Goal: Task Accomplishment & Management: Use online tool/utility

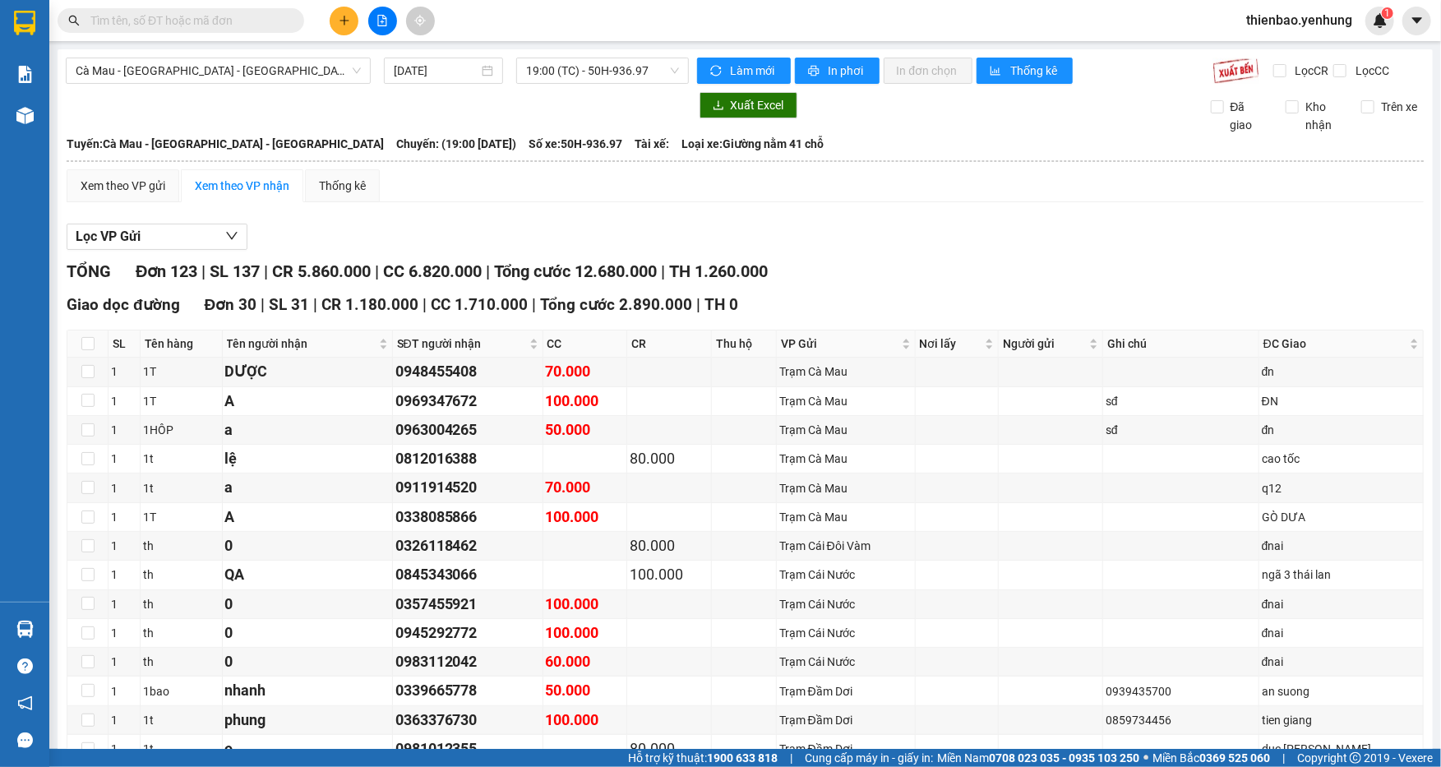
scroll to position [1381, 0]
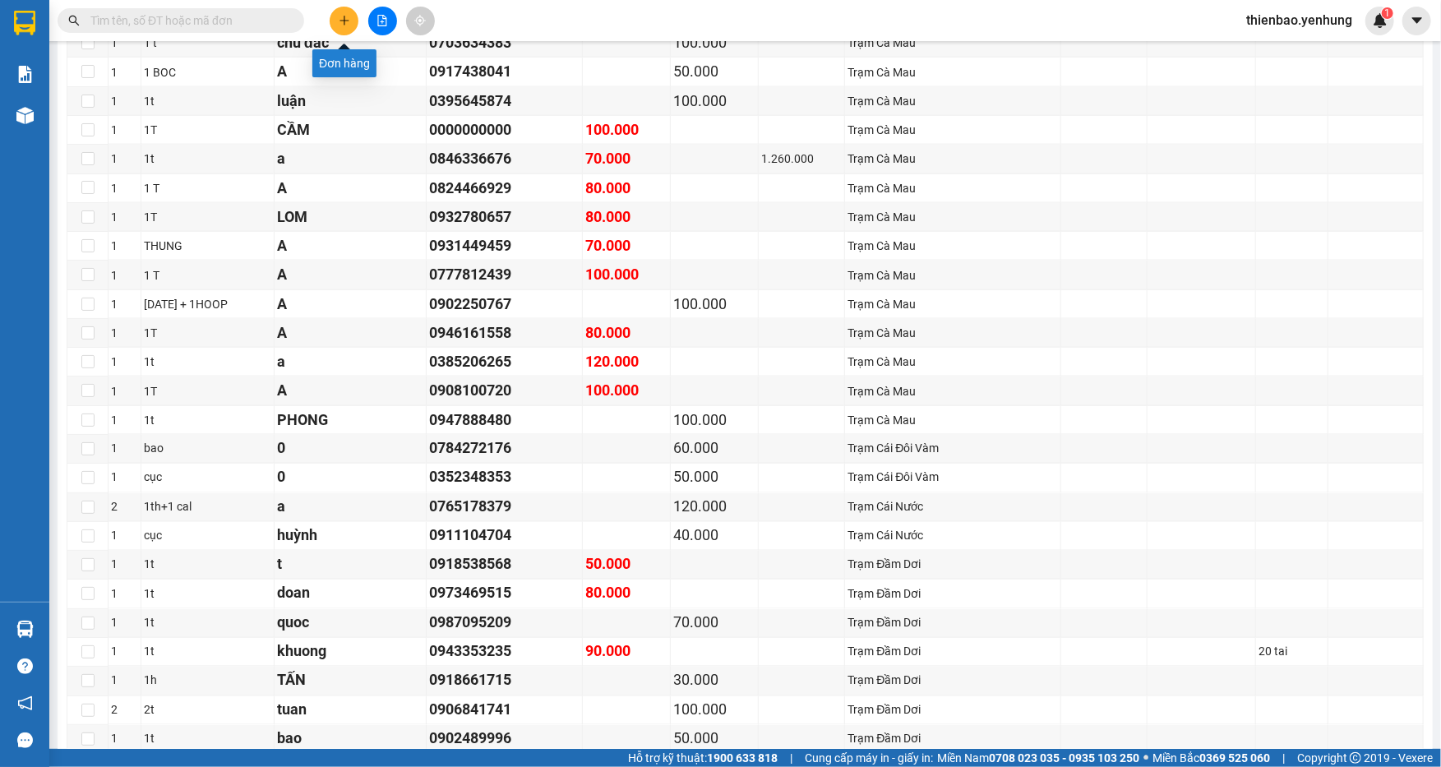
click at [341, 20] on icon "plus" at bounding box center [343, 20] width 9 height 1
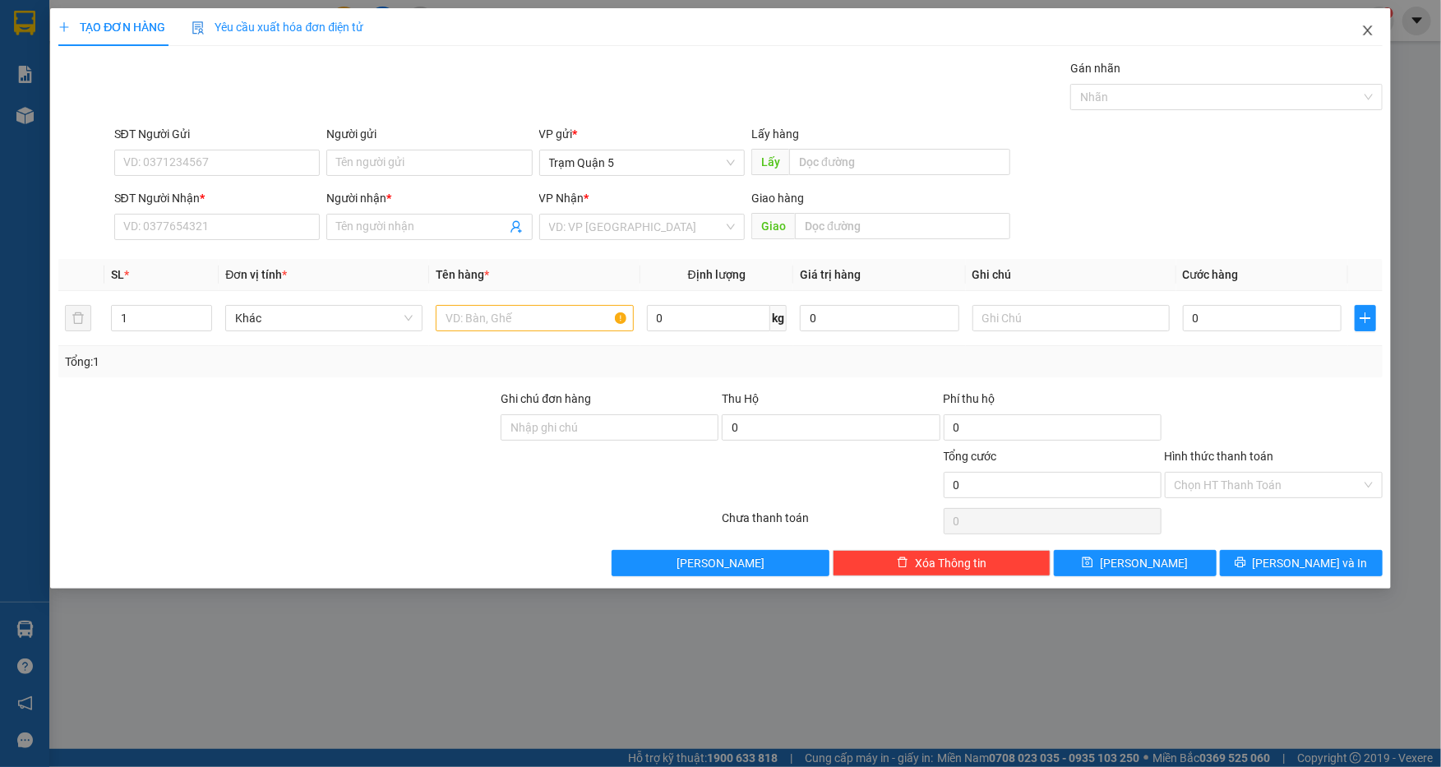
drag, startPoint x: 1360, startPoint y: 12, endPoint x: 1336, endPoint y: -16, distance: 36.7
click at [1336, 0] on html "Kết quả tìm kiếm ( 0 ) Bộ lọc No Data thienbao.yenhung 1 Báo cáo Báo cáo thống …" at bounding box center [720, 383] width 1441 height 767
click at [1354, 12] on span "Close" at bounding box center [1368, 31] width 46 height 46
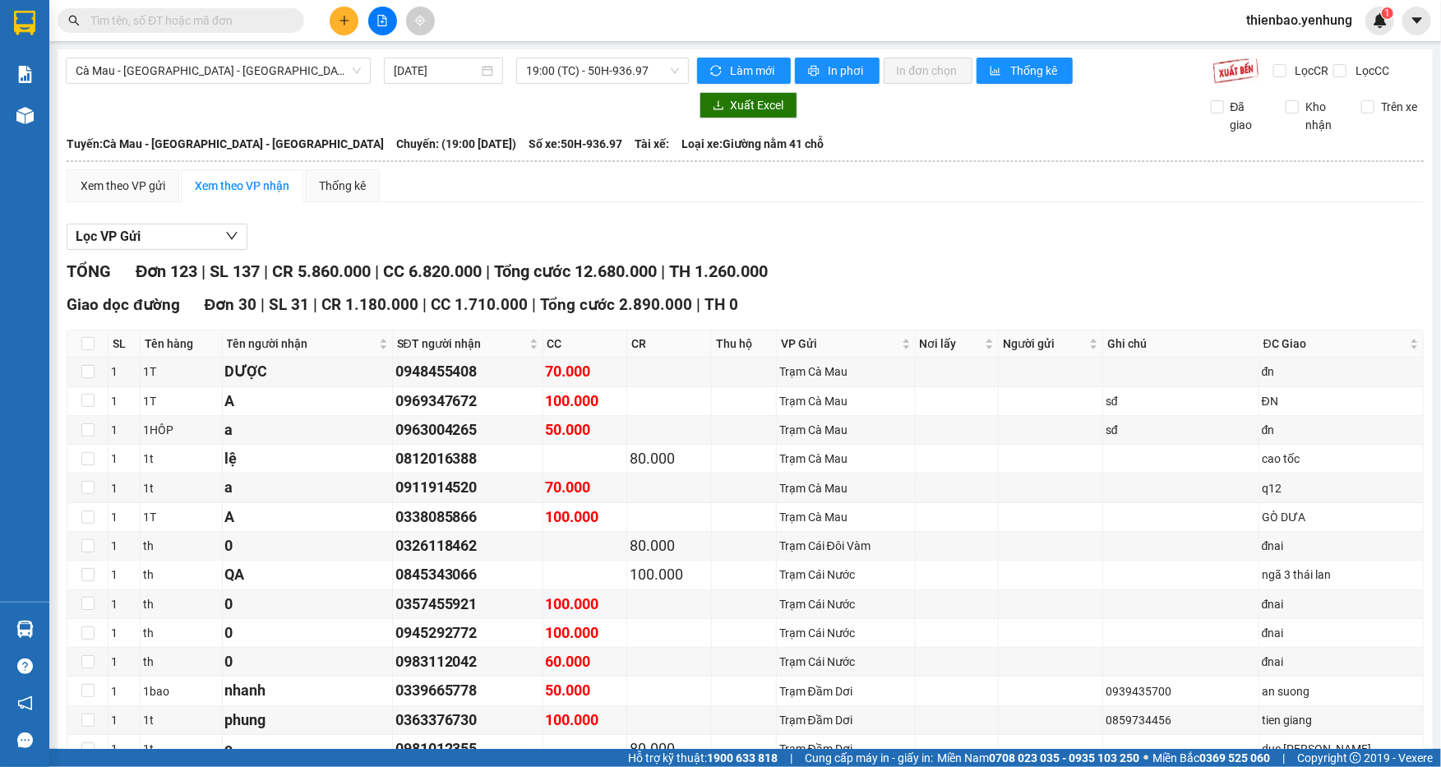
click at [1364, 26] on div "thienbao.yenhung 1" at bounding box center [1313, 21] width 161 height 29
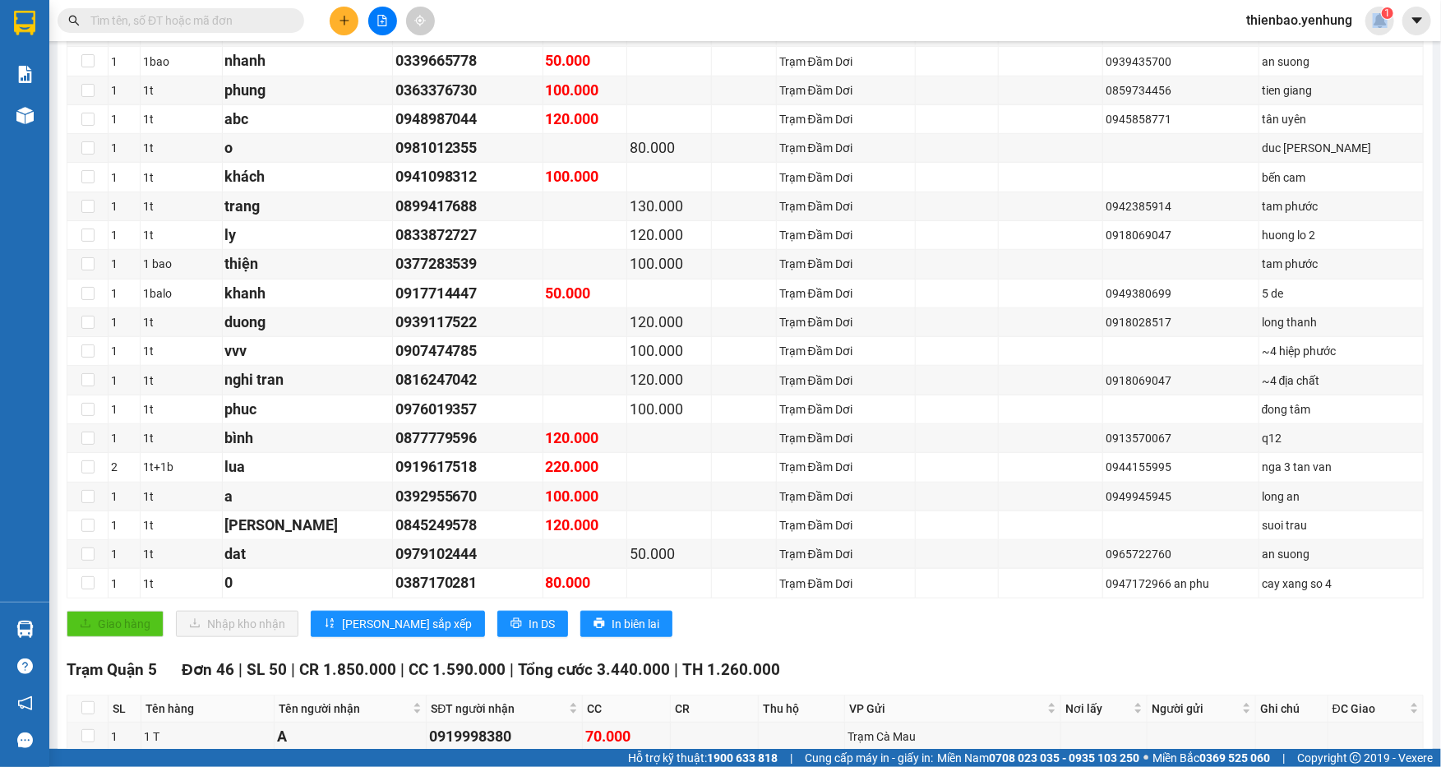
scroll to position [615, 0]
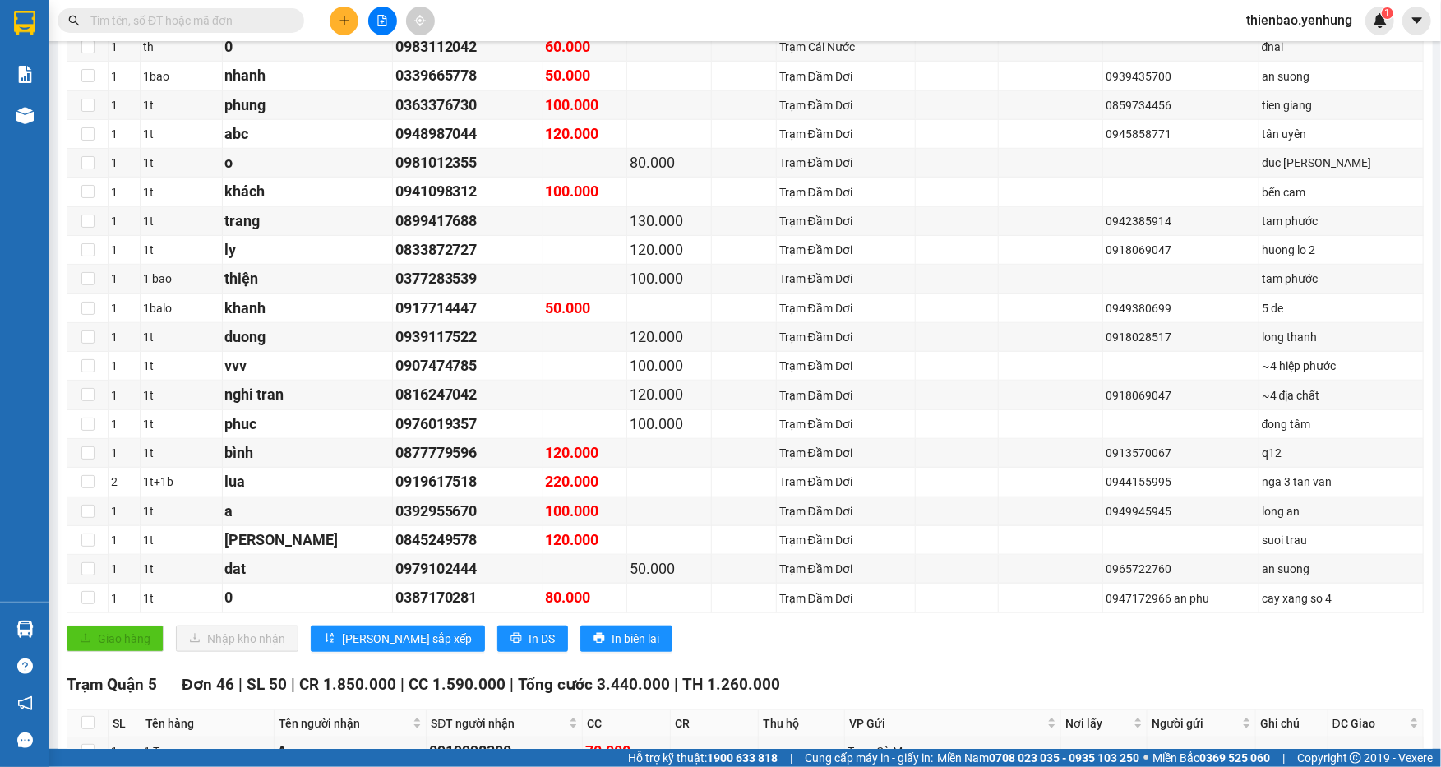
click at [1427, 193] on main "Cà Mau - [GEOGRAPHIC_DATA] - [GEOGRAPHIC_DATA] [DATE] 19:00 (TC) - 50H-936.97 L…" at bounding box center [720, 374] width 1441 height 749
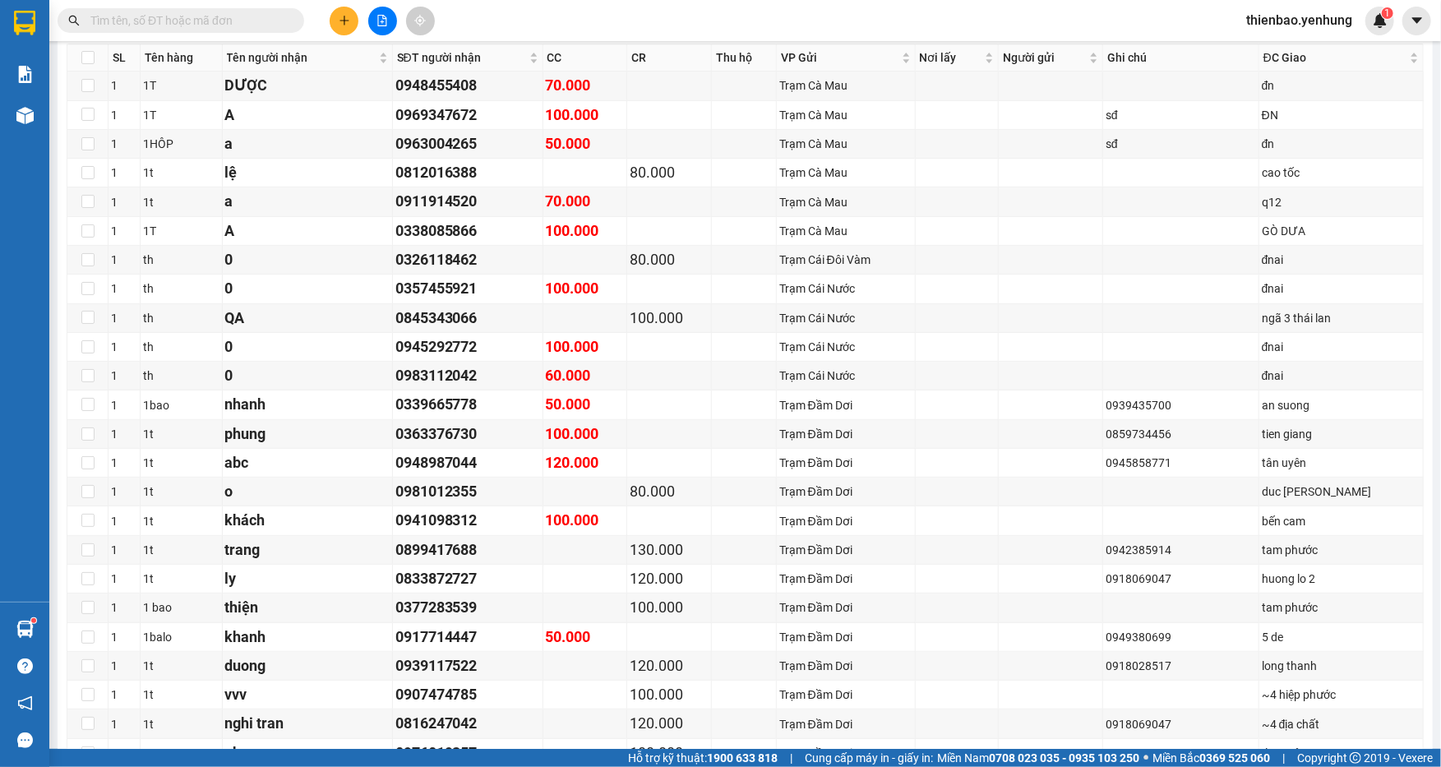
scroll to position [0, 0]
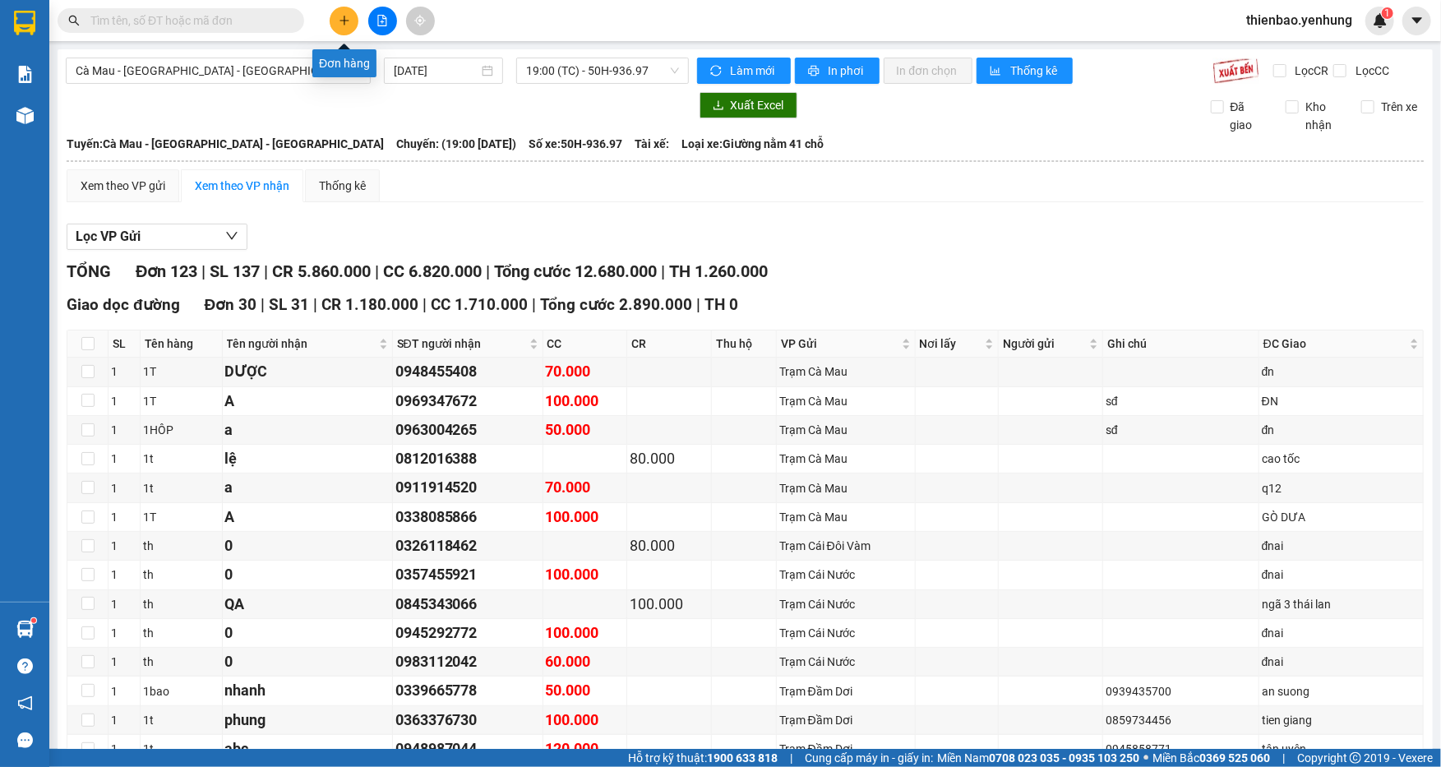
click at [340, 25] on icon "plus" at bounding box center [345, 21] width 12 height 12
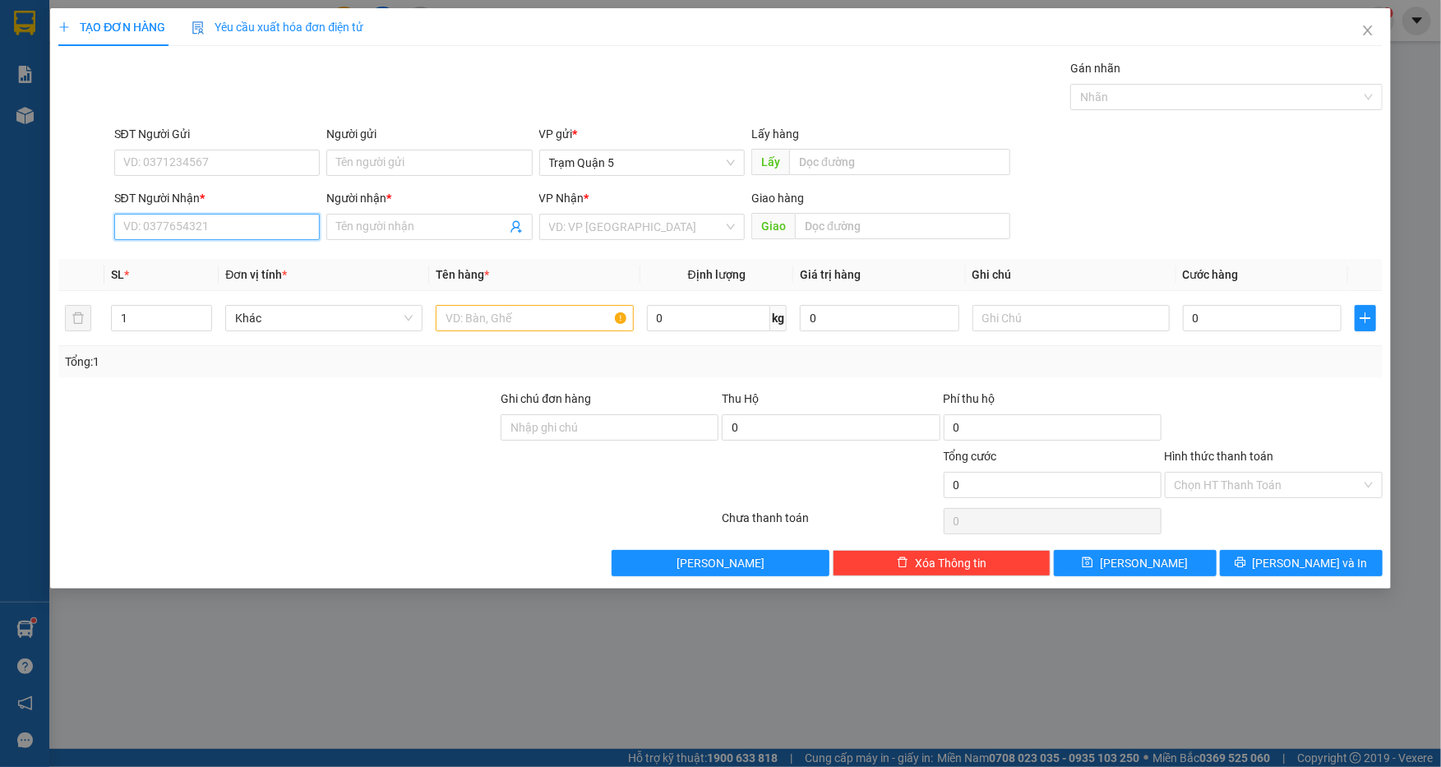
click at [226, 233] on input "SĐT Người Nhận *" at bounding box center [217, 227] width 206 height 26
drag, startPoint x: 273, startPoint y: 263, endPoint x: 294, endPoint y: 277, distance: 25.5
click at [287, 267] on div "0333956046 - [GEOGRAPHIC_DATA]" at bounding box center [217, 260] width 187 height 18
type input "0333956046"
type input "QUỲNH [GEOGRAPHIC_DATA]"
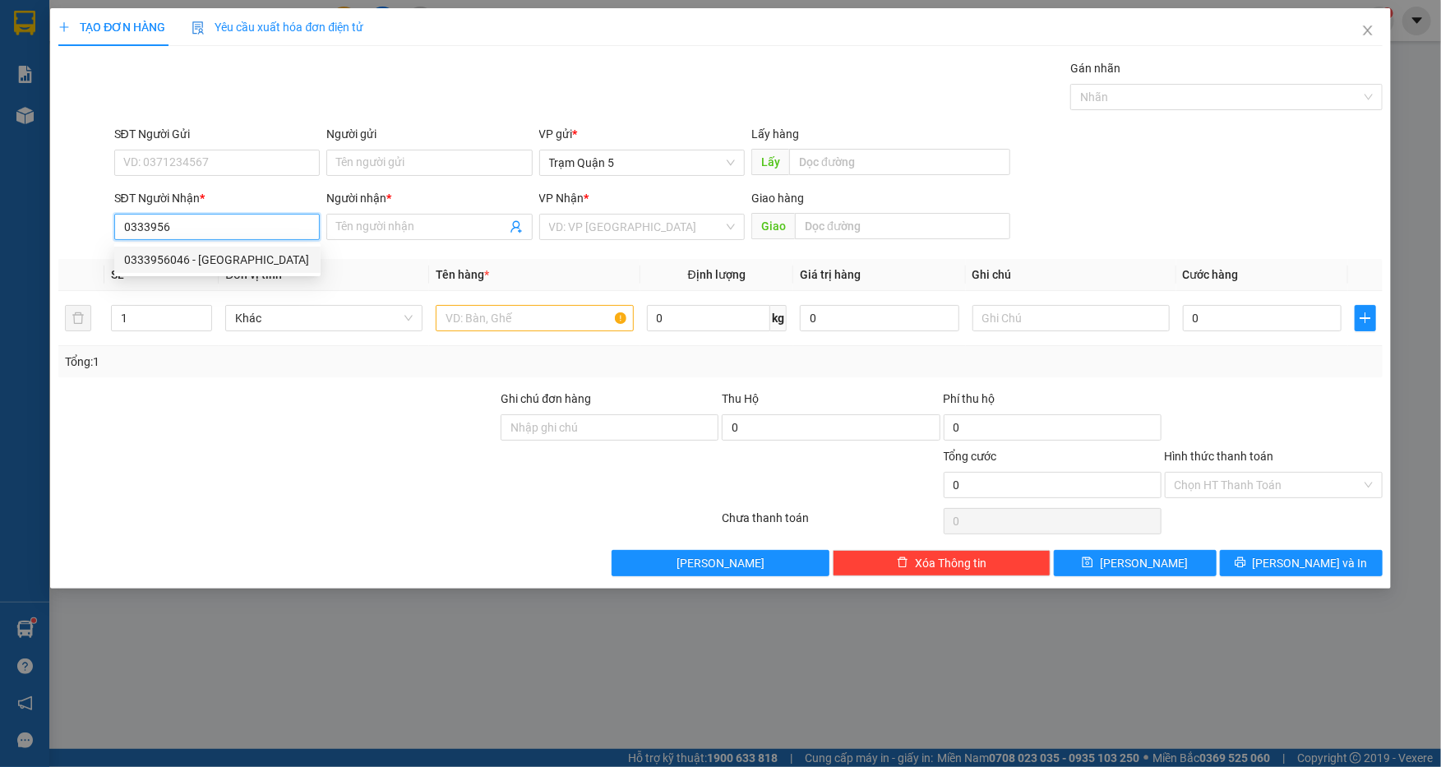
type input "5.560.000"
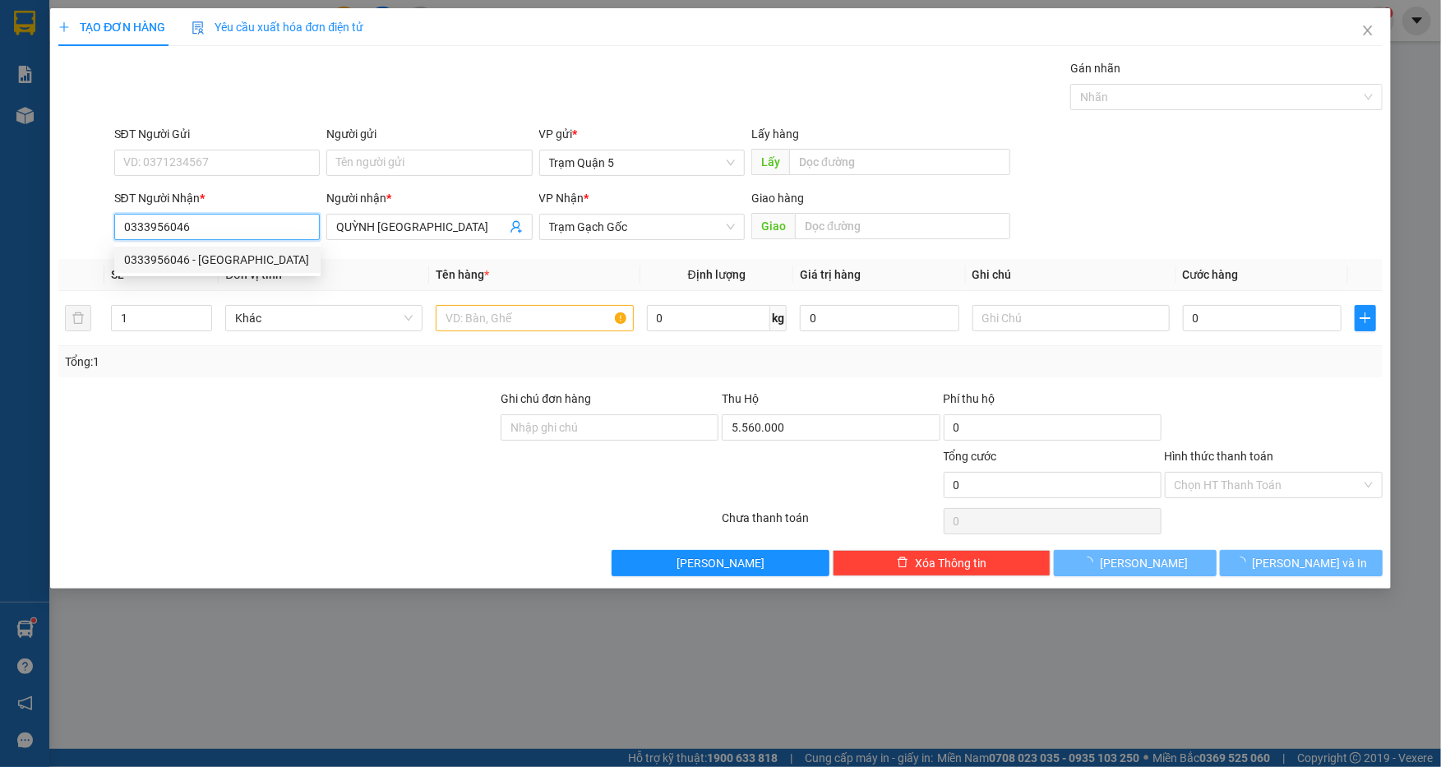
type input "200.000"
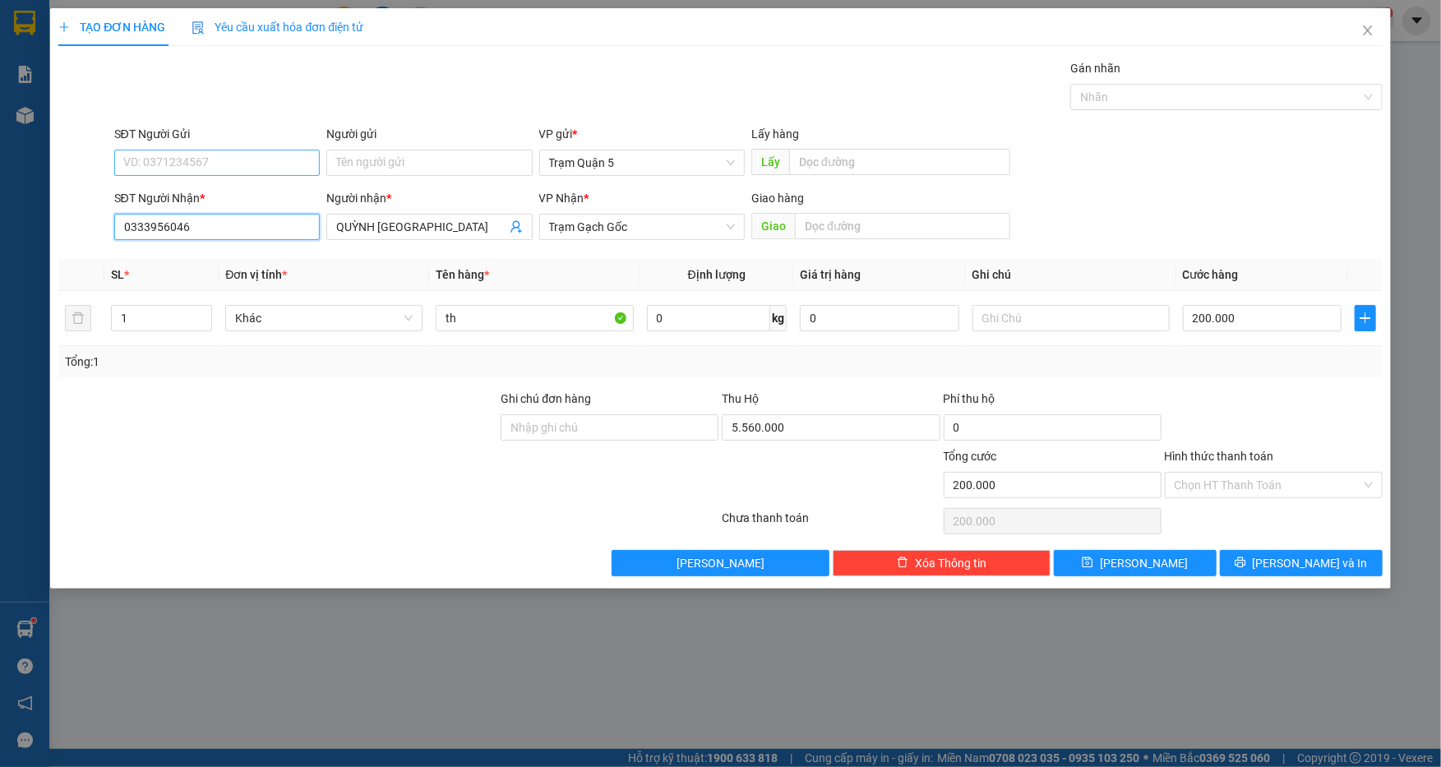
type input "0333956046"
click at [273, 167] on input "SĐT Người Gửi" at bounding box center [217, 163] width 206 height 26
click at [262, 217] on div "0379791006 - [PERSON_NAME]" at bounding box center [217, 222] width 187 height 18
type input "0379791006"
type input "Ngọc"
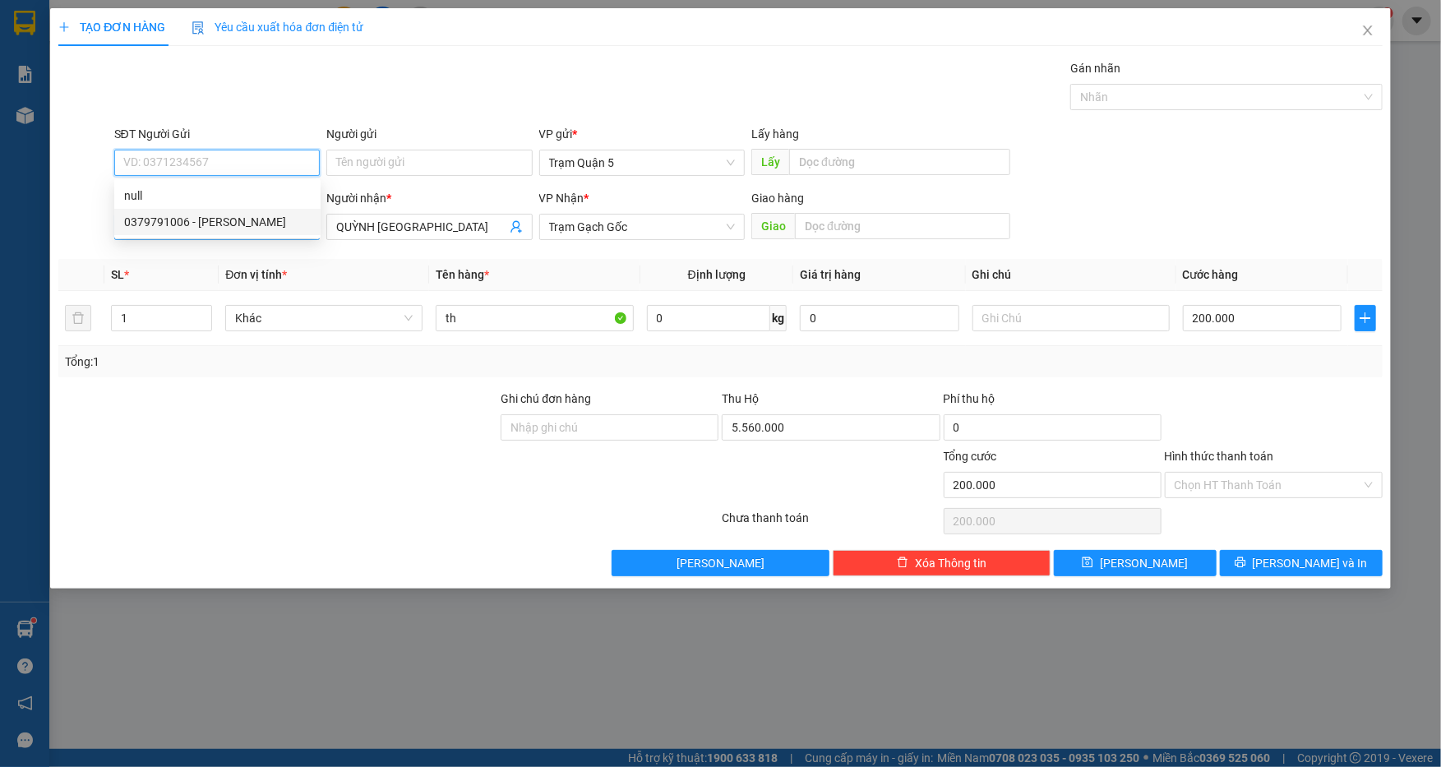
type input "5.700.000"
click at [243, 193] on div "0379791006 - [PERSON_NAME]" at bounding box center [217, 196] width 187 height 18
type input "0379791006"
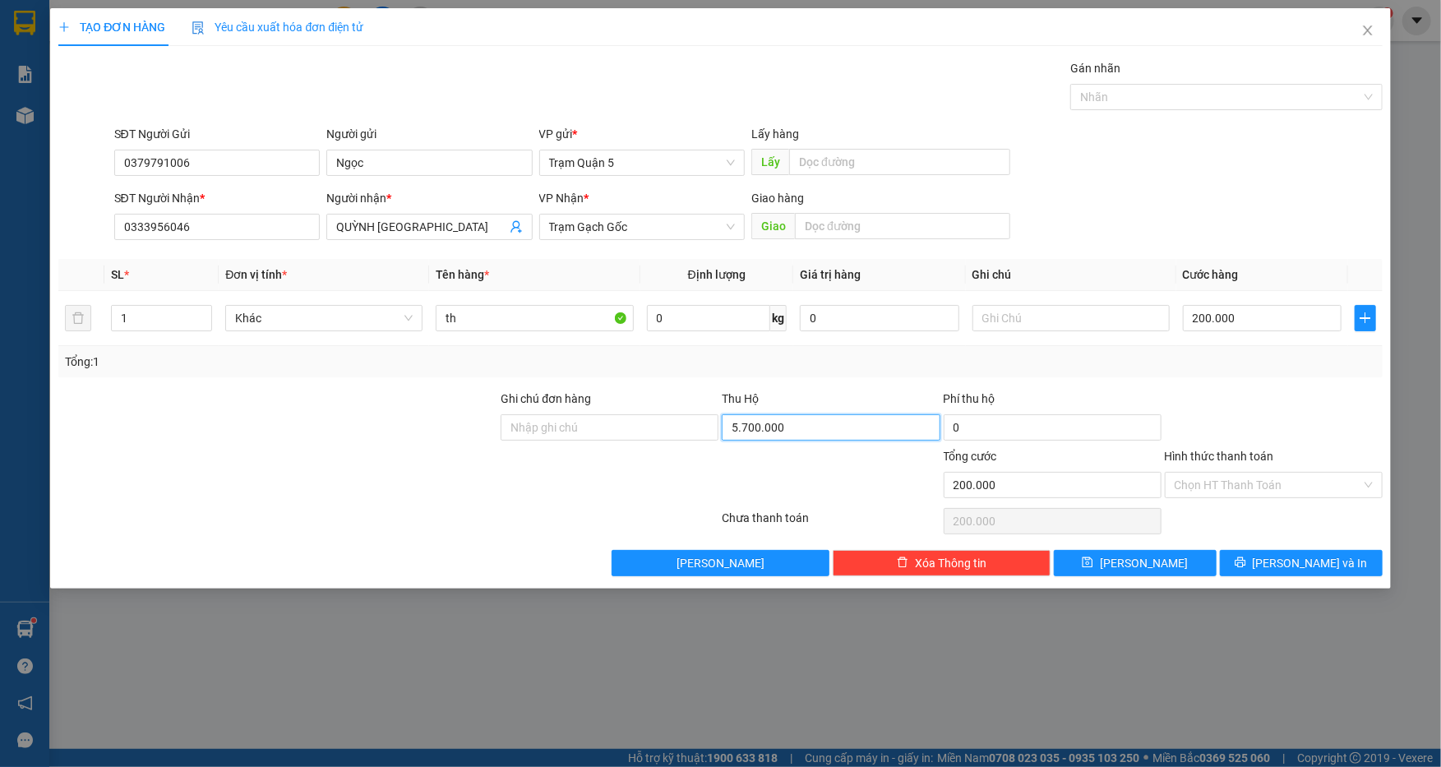
click at [807, 431] on input "5.700.000" at bounding box center [831, 427] width 218 height 26
type input "6.050.000"
drag, startPoint x: 895, startPoint y: 390, endPoint x: 871, endPoint y: 385, distance: 24.3
click at [882, 390] on div "Thu Hộ" at bounding box center [831, 399] width 218 height 18
click at [1361, 483] on div "Chọn HT Thanh Toán" at bounding box center [1274, 485] width 218 height 26
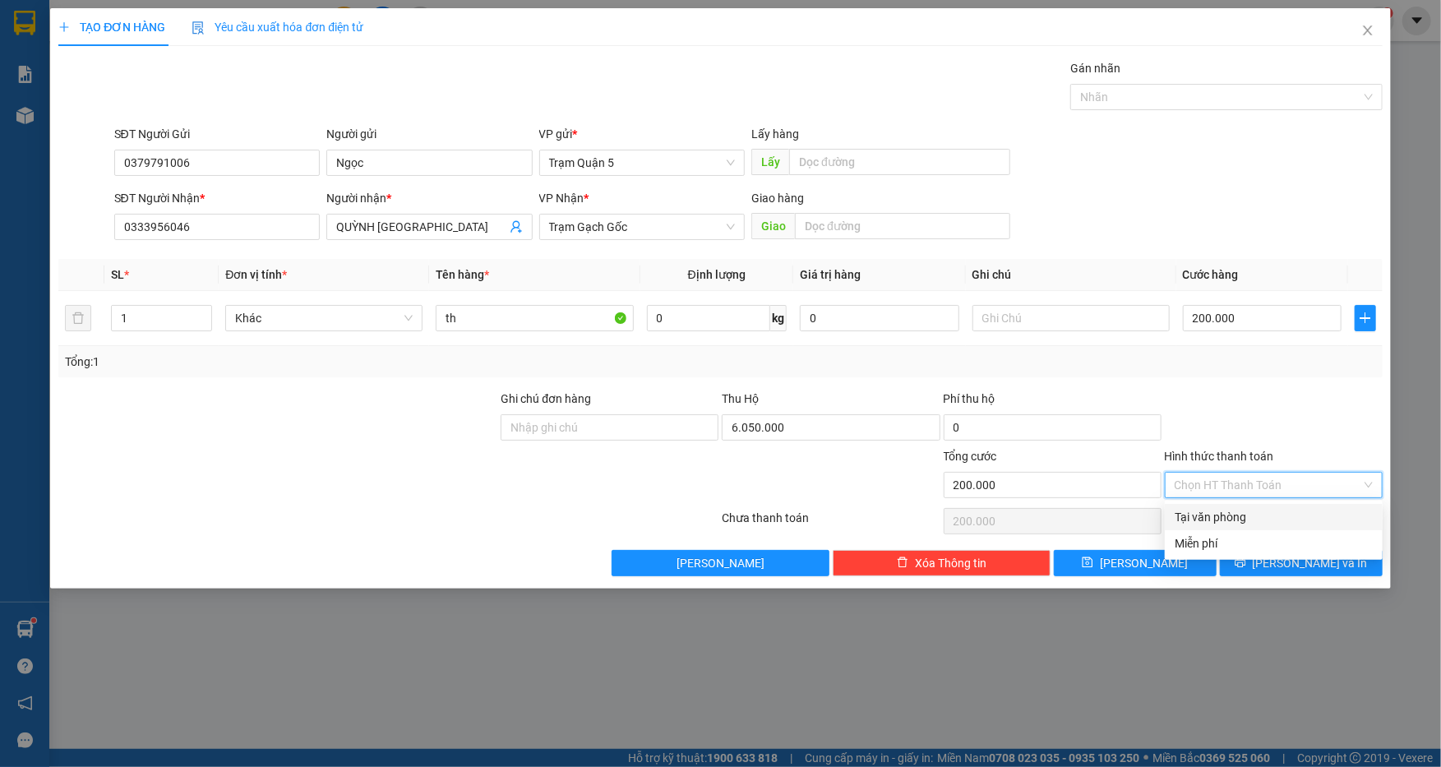
click at [1281, 515] on div "Tại văn phòng" at bounding box center [1274, 517] width 198 height 18
type input "0"
click at [1320, 563] on span "[PERSON_NAME] và In" at bounding box center [1310, 563] width 115 height 18
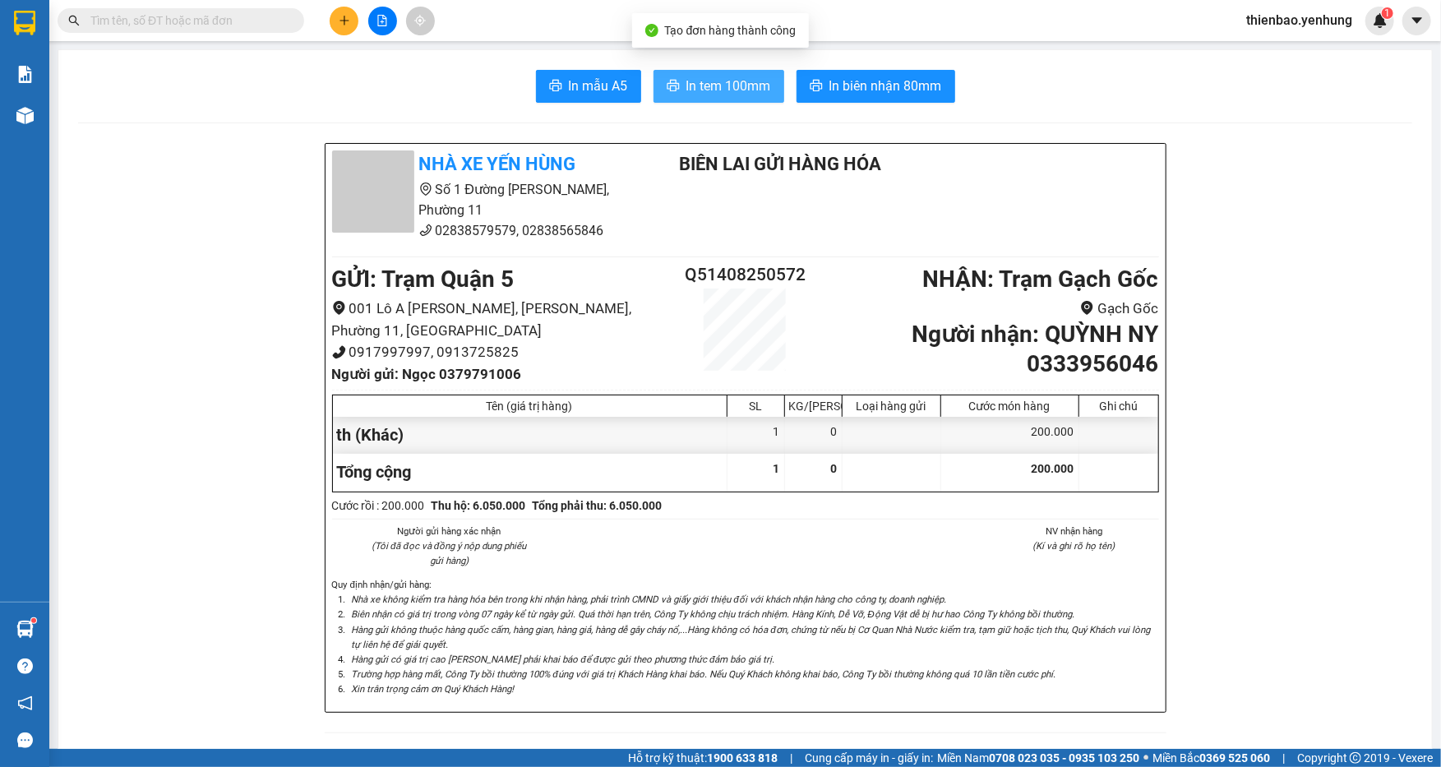
click at [705, 85] on span "In tem 100mm" at bounding box center [728, 86] width 85 height 21
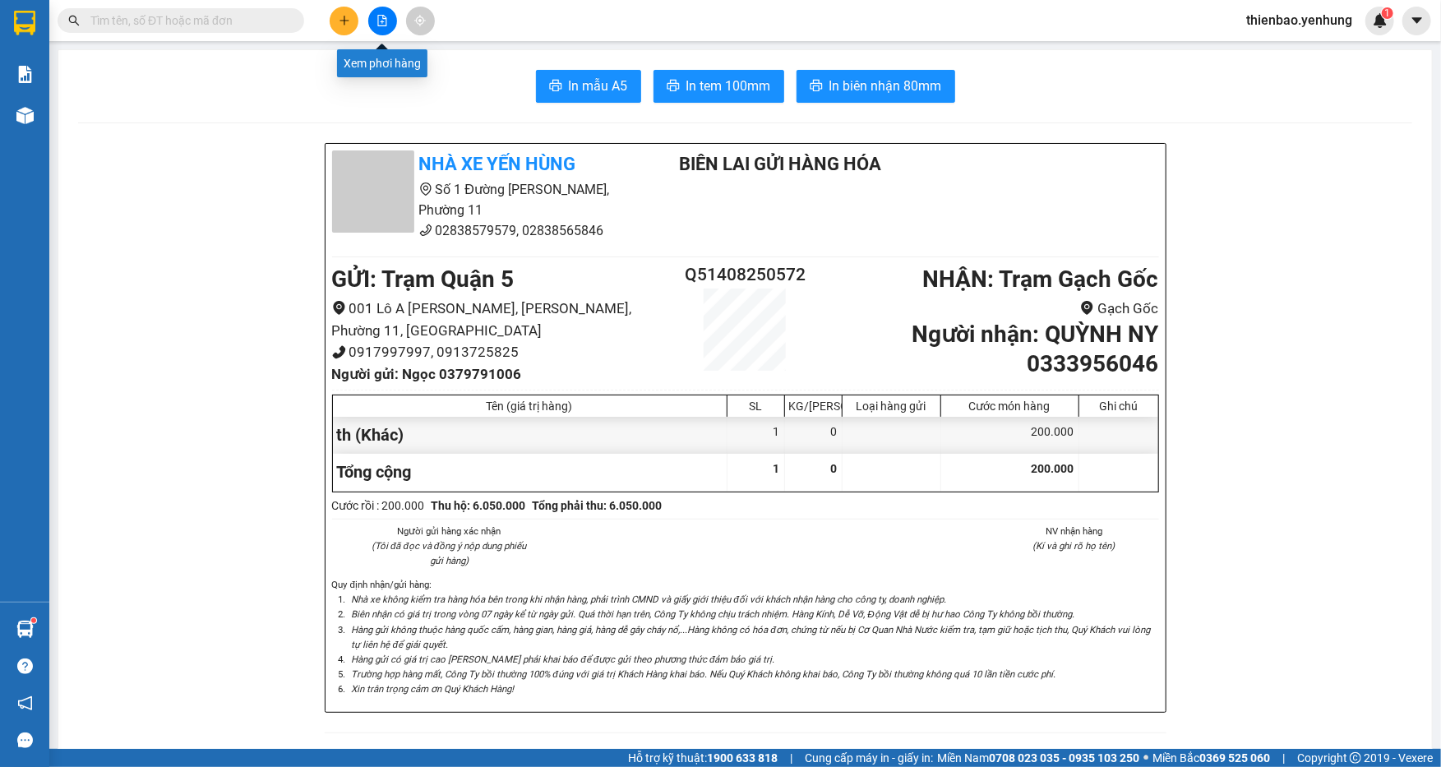
drag, startPoint x: 380, startPoint y: 18, endPoint x: 431, endPoint y: 37, distance: 54.4
click at [381, 22] on icon "file-add" at bounding box center [382, 21] width 12 height 12
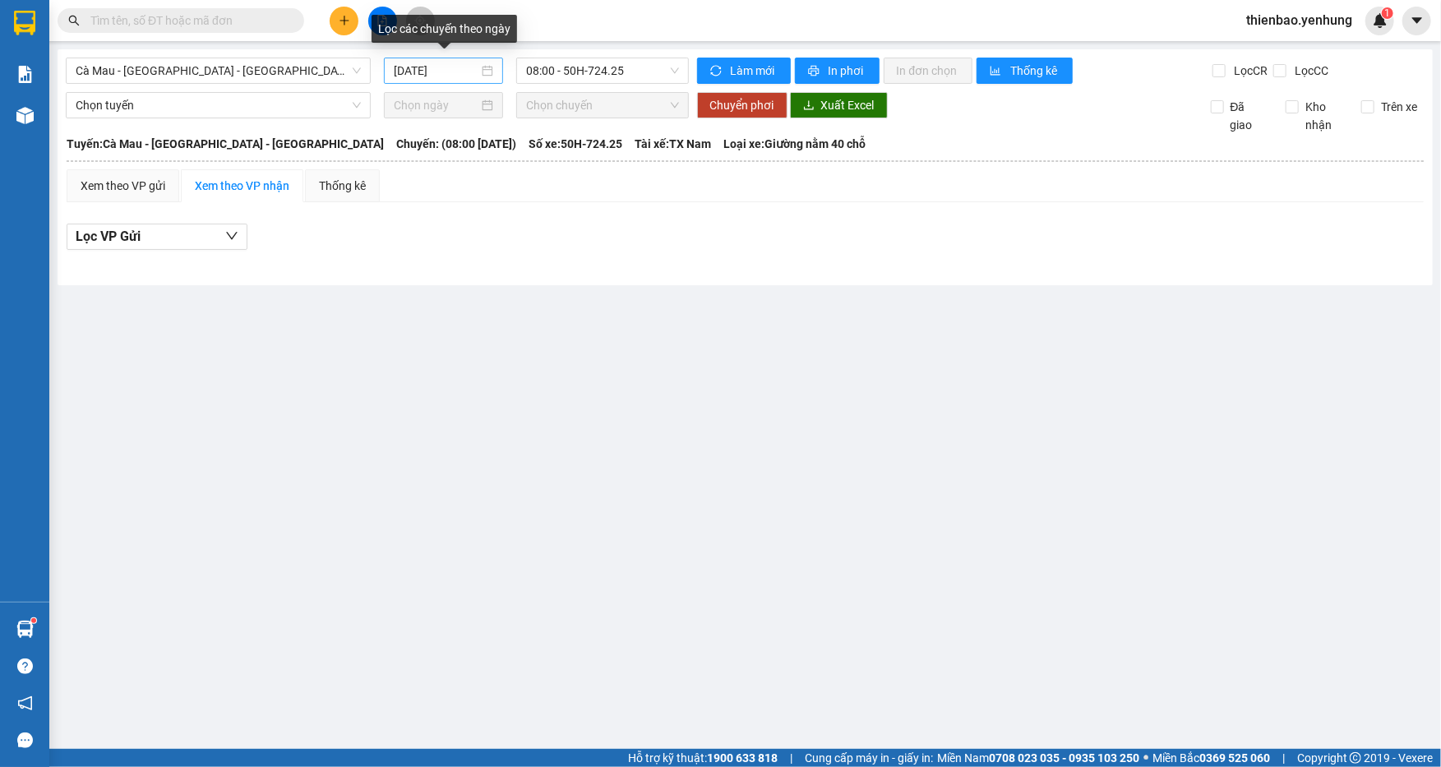
click at [484, 72] on div "[DATE]" at bounding box center [443, 71] width 99 height 18
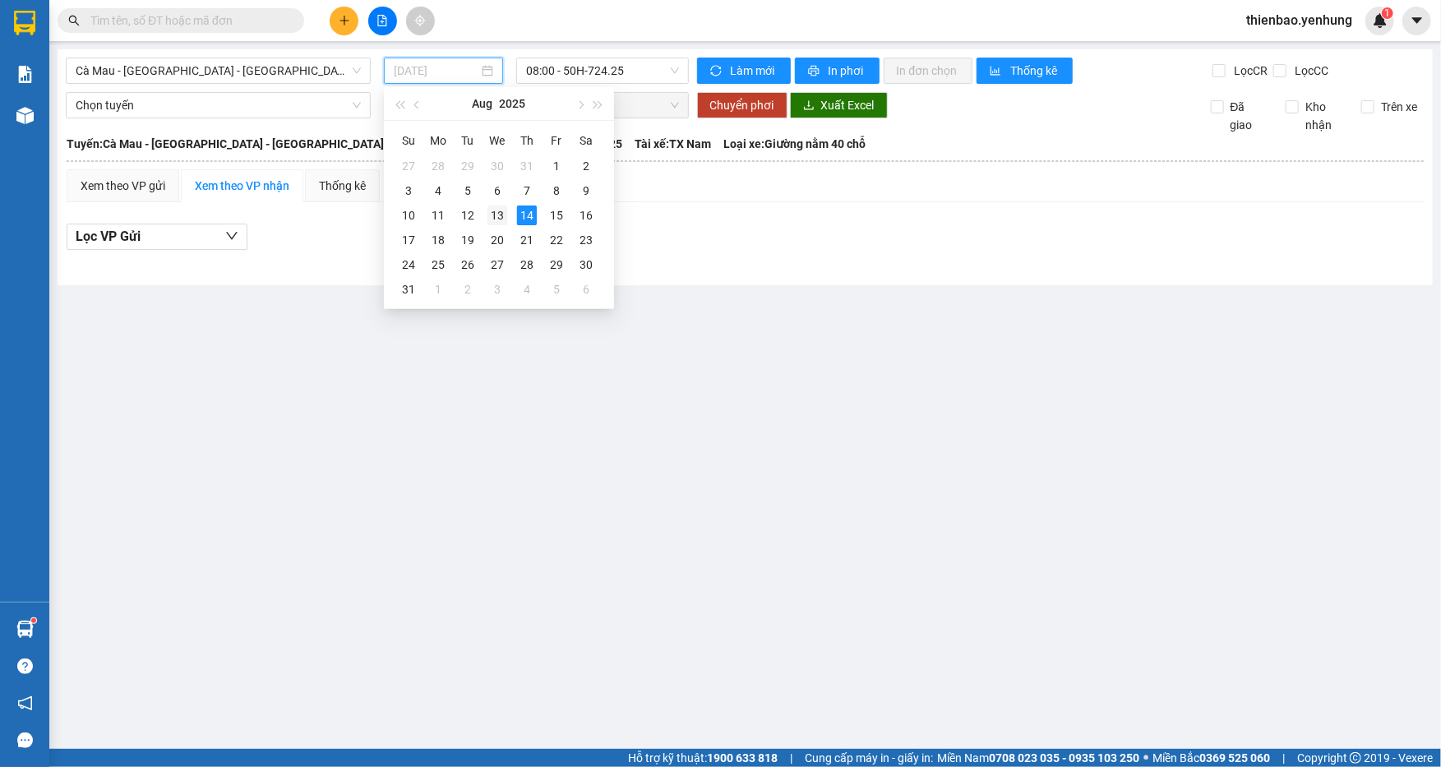
click at [488, 215] on div "13" at bounding box center [497, 215] width 20 height 20
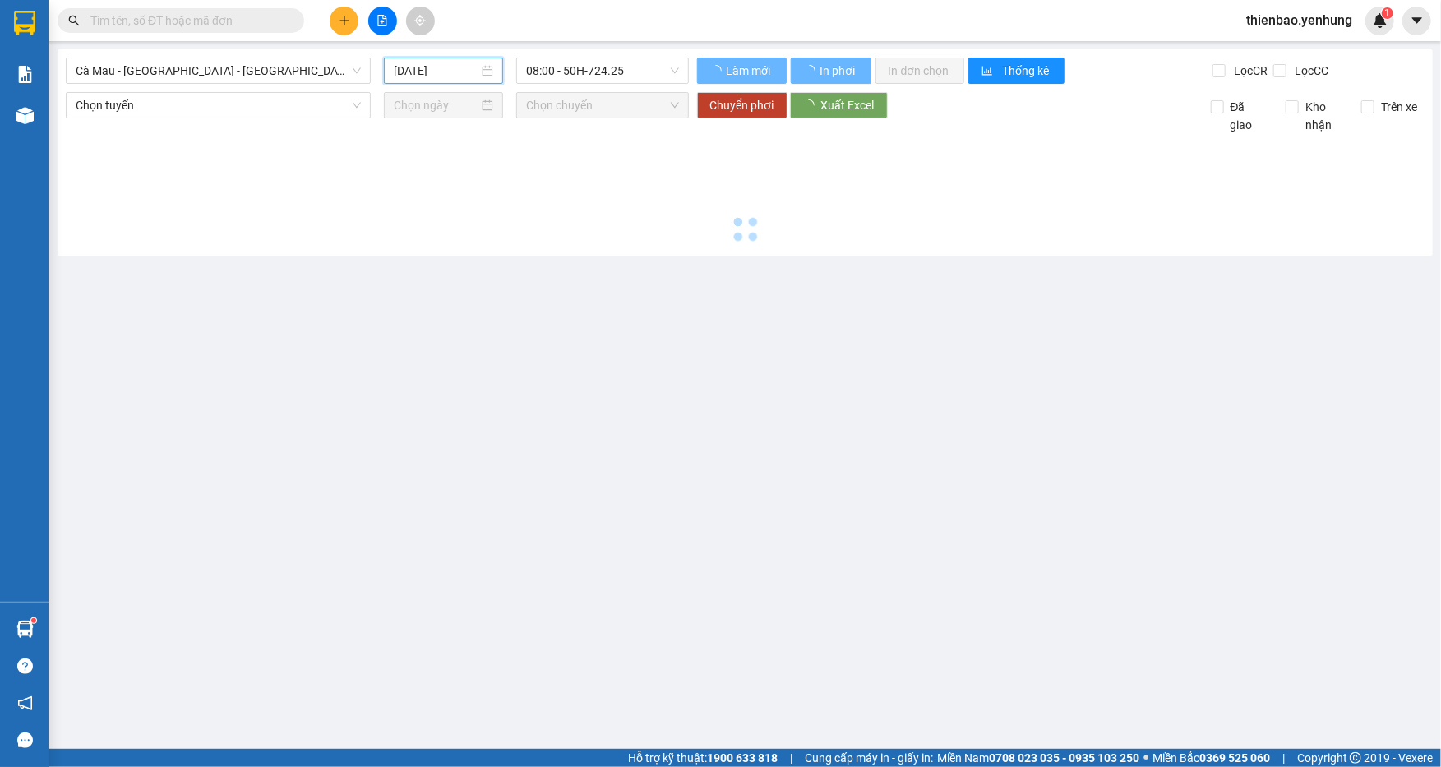
type input "[DATE]"
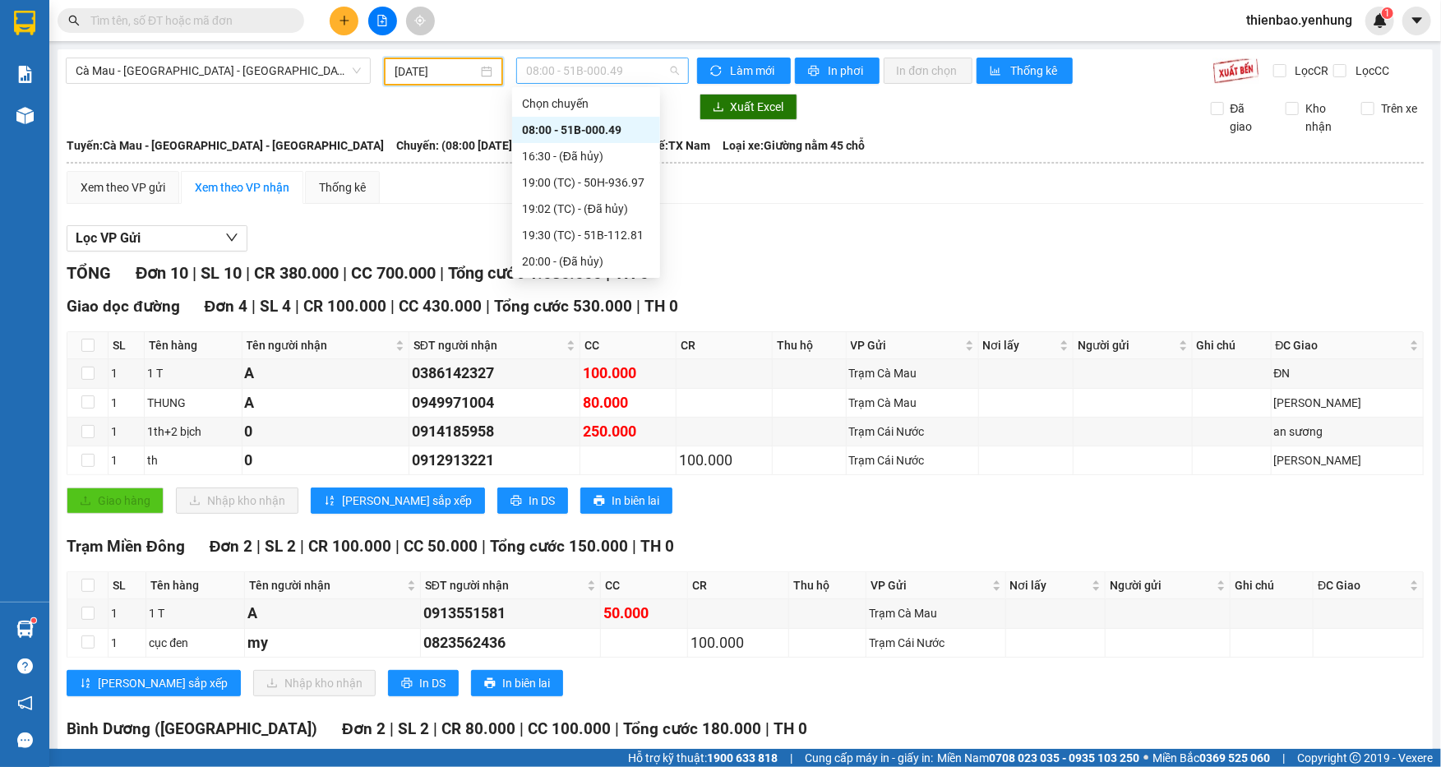
click at [663, 76] on span "08:00 - 51B-000.49" at bounding box center [602, 70] width 153 height 25
click at [609, 183] on div "19:00 (TC) - 50H-936.97" at bounding box center [586, 182] width 128 height 18
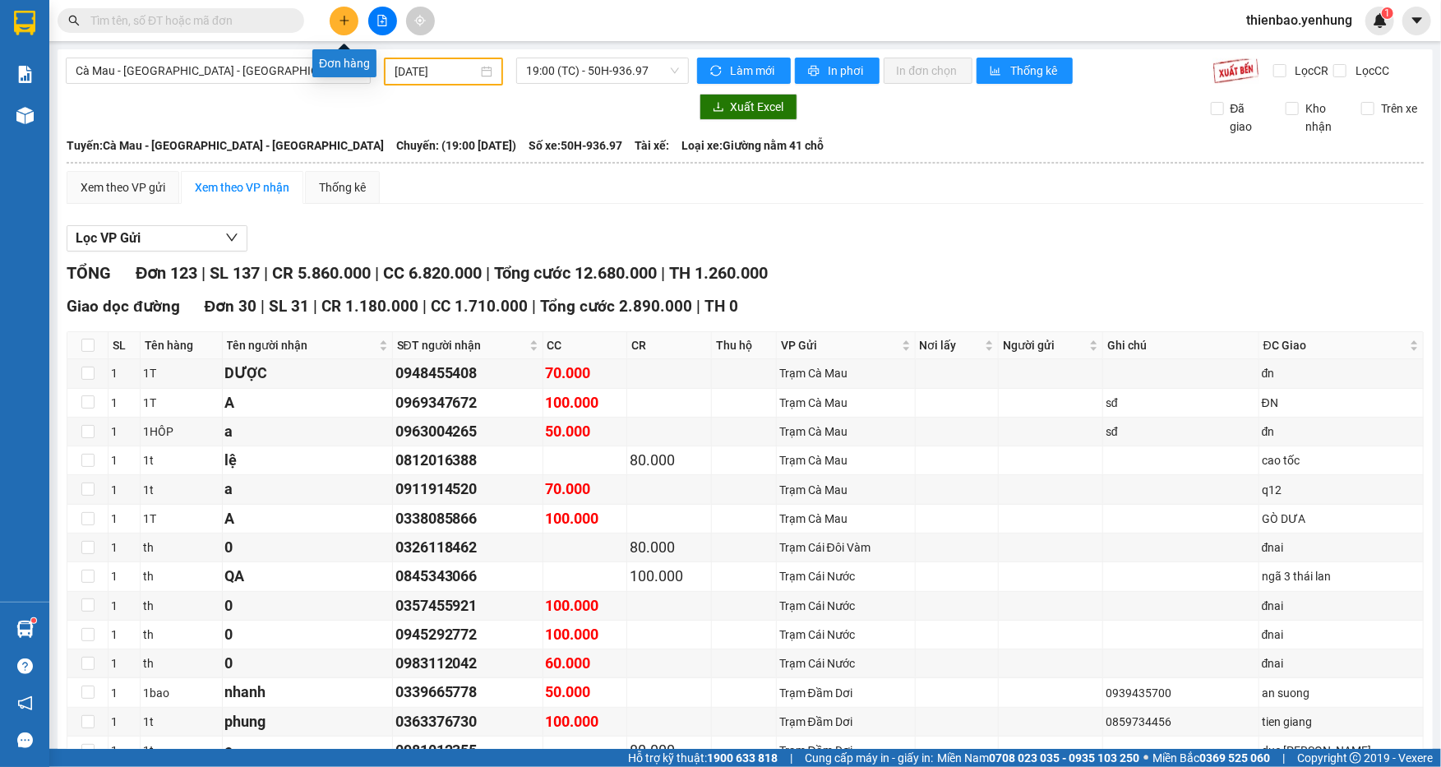
click at [351, 23] on button at bounding box center [344, 21] width 29 height 29
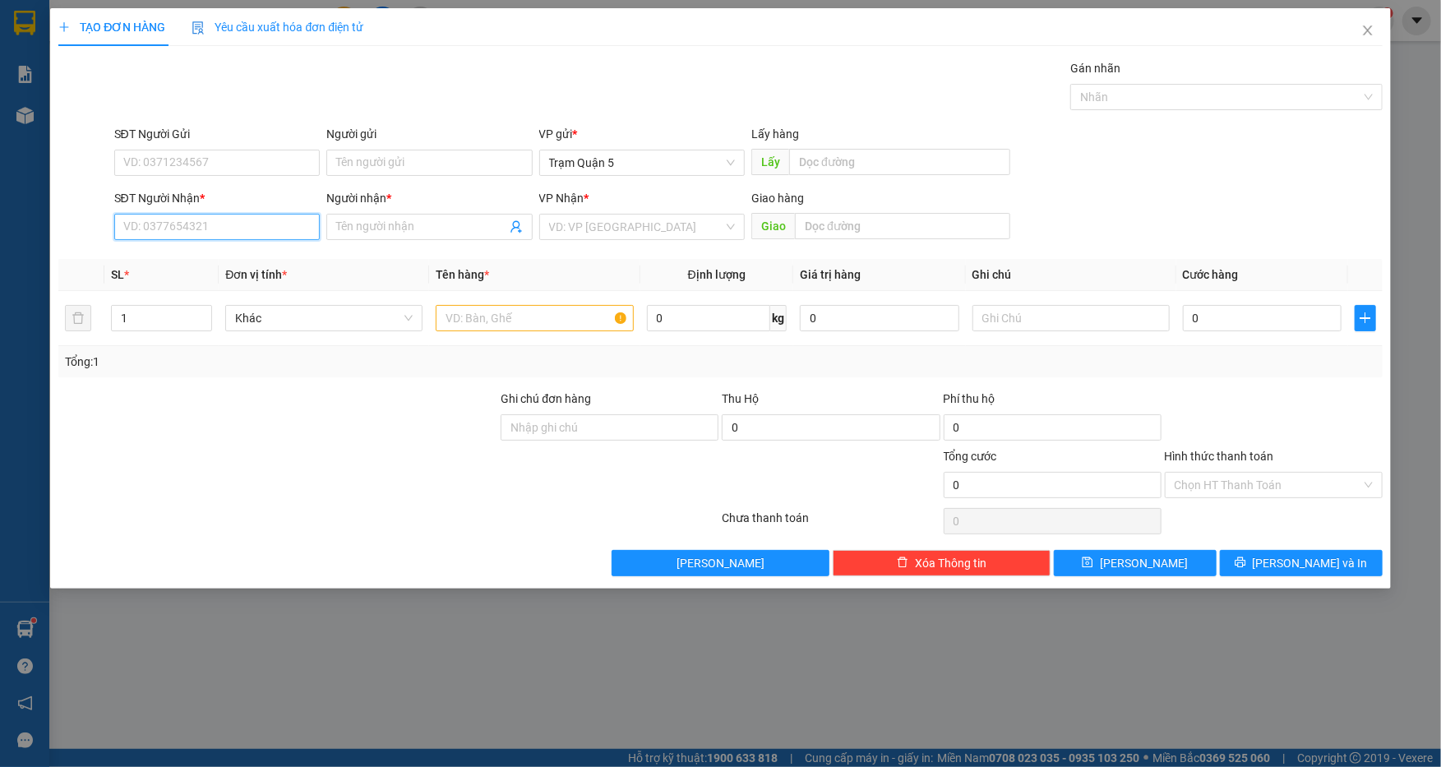
click at [250, 224] on input "SĐT Người Nhận *" at bounding box center [217, 227] width 206 height 26
type input "0942151255"
click at [289, 258] on div "0942151255 - CÔ LIỄU" at bounding box center [217, 260] width 187 height 18
type input "CÔ LIỄU"
type input "40.000"
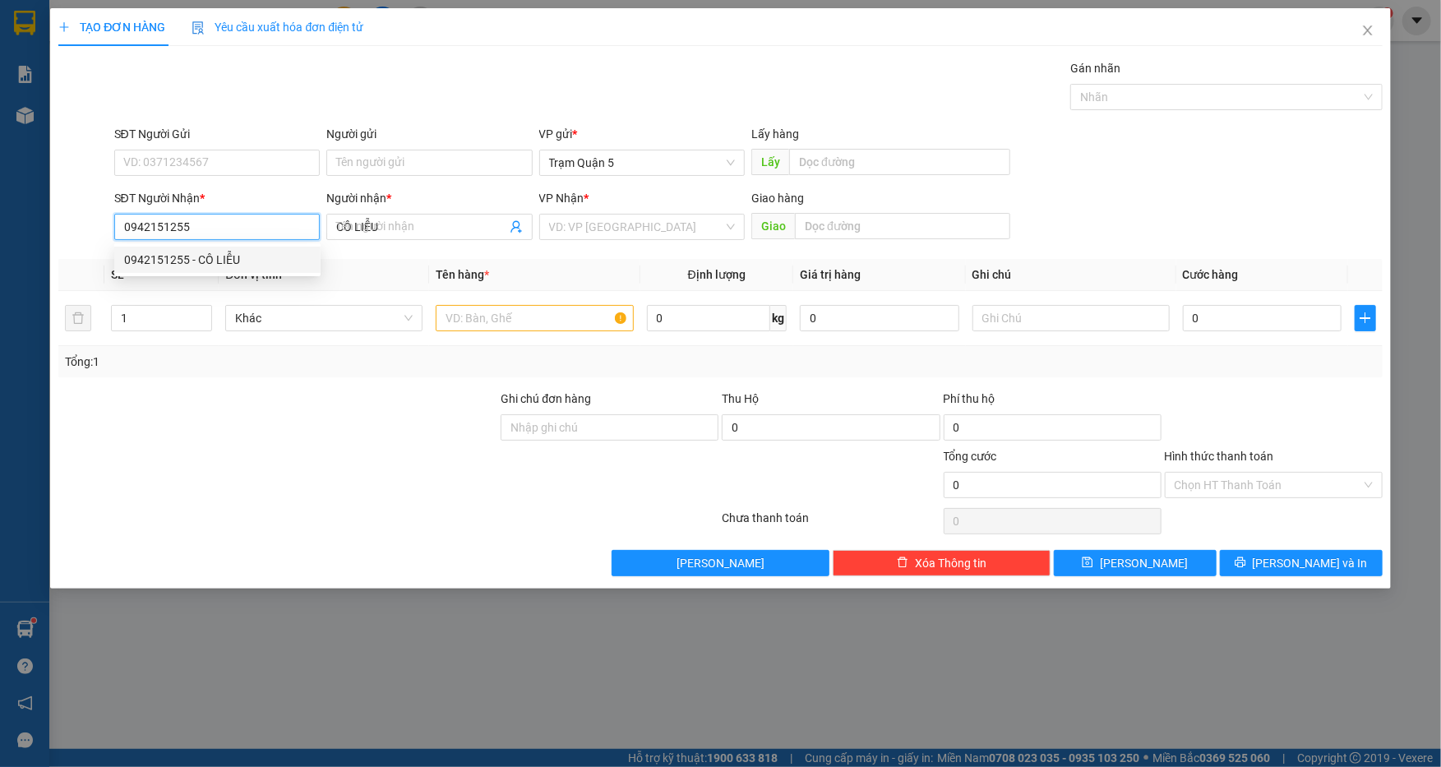
type input "40.000"
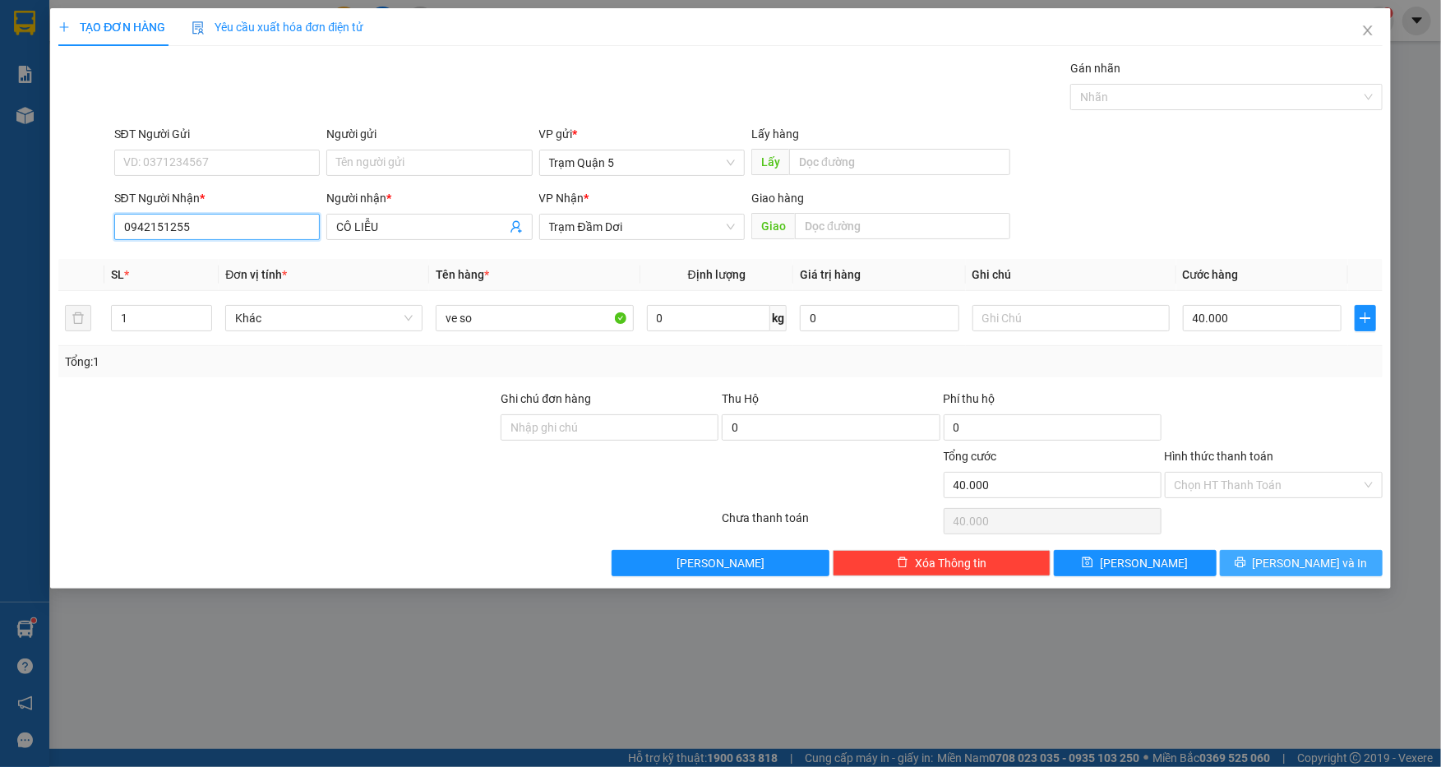
type input "0942151255"
click at [1325, 568] on span "[PERSON_NAME] và In" at bounding box center [1310, 563] width 115 height 18
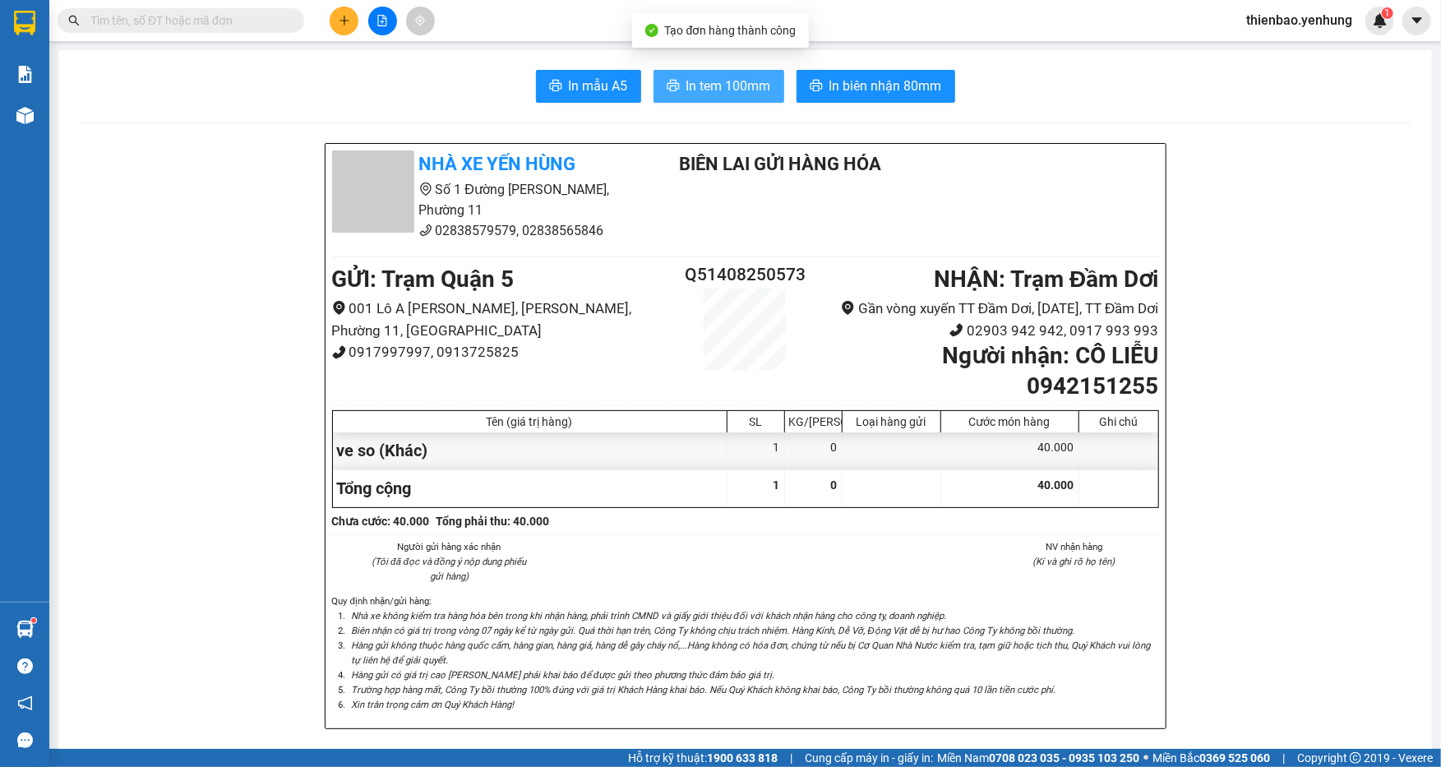
click at [733, 89] on span "In tem 100mm" at bounding box center [728, 86] width 85 height 21
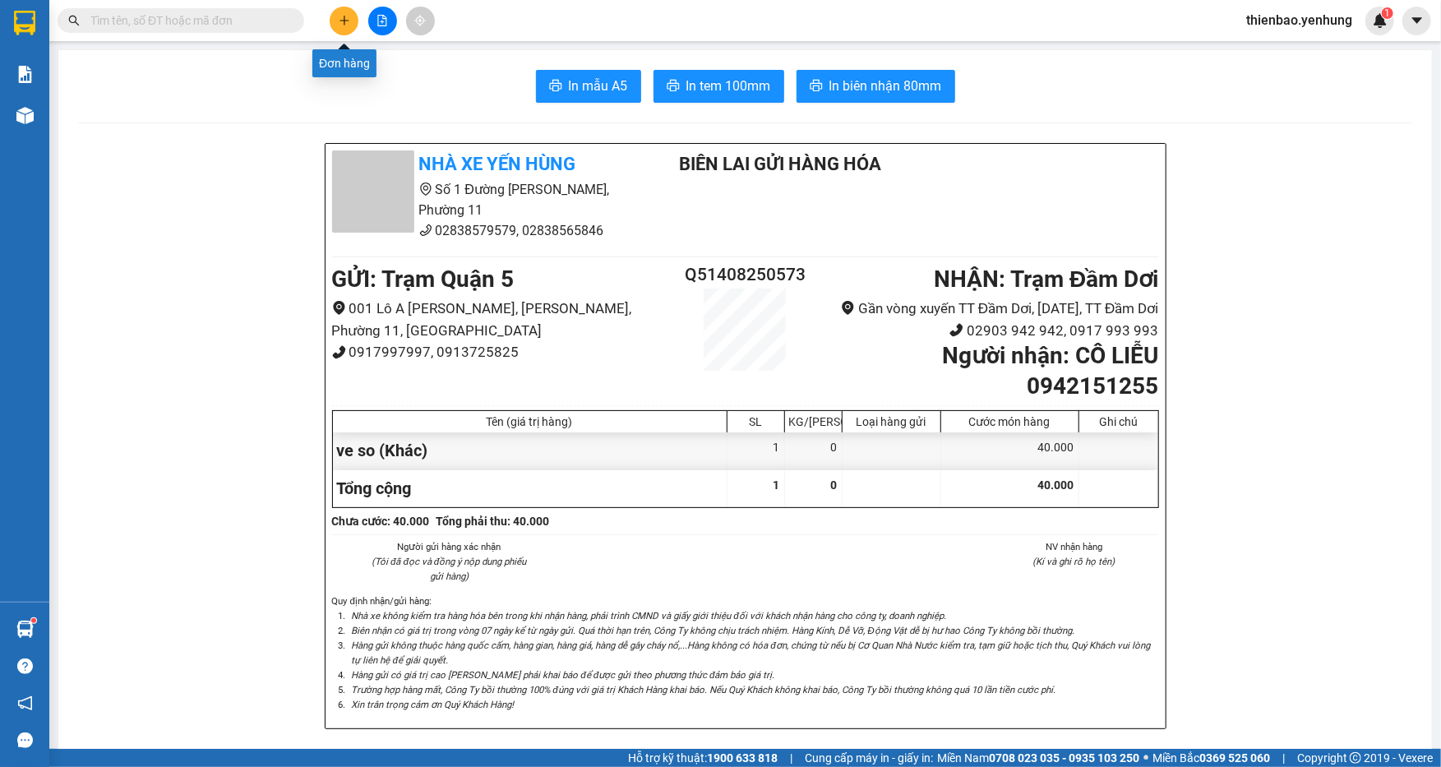
click at [346, 21] on icon "plus" at bounding box center [345, 21] width 12 height 12
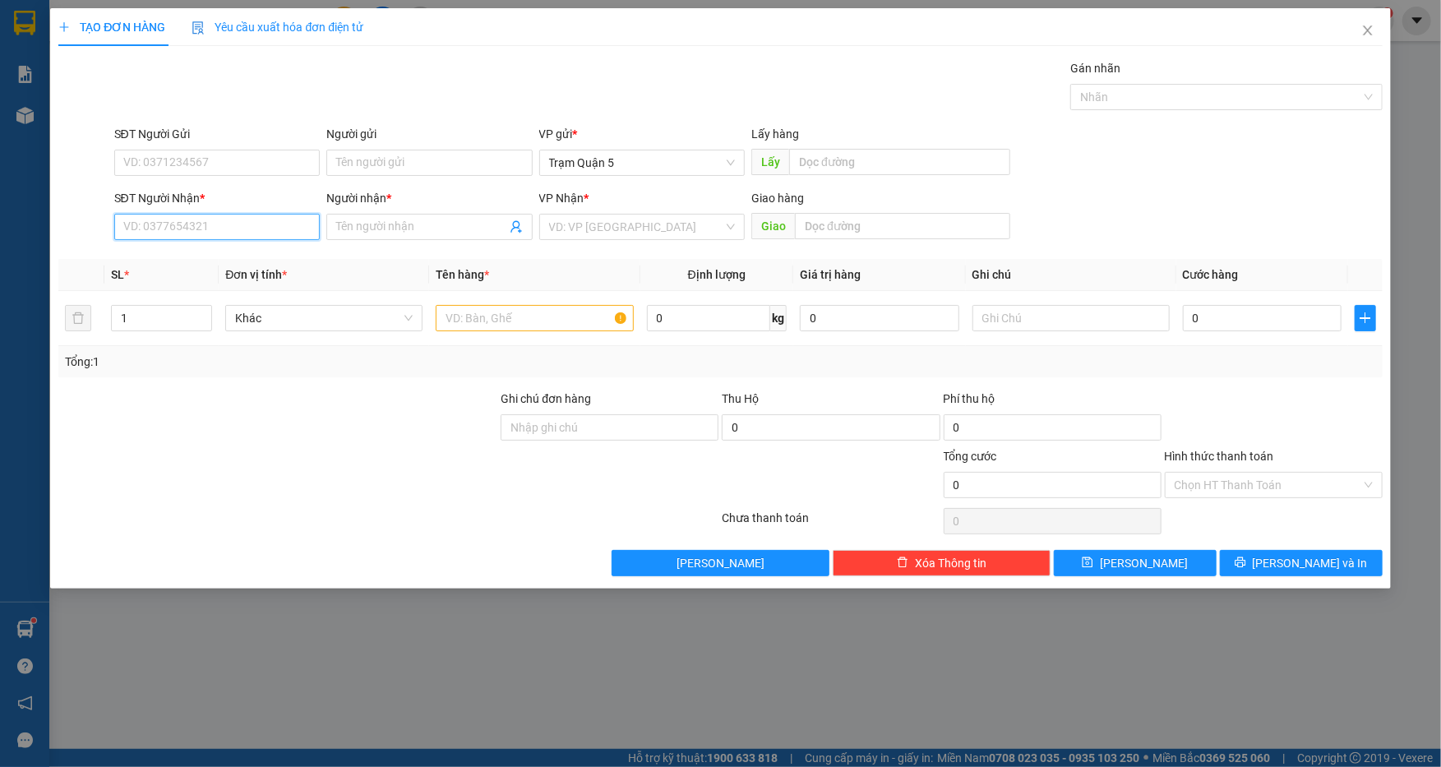
click at [214, 233] on input "SĐT Người Nhận *" at bounding box center [217, 227] width 206 height 26
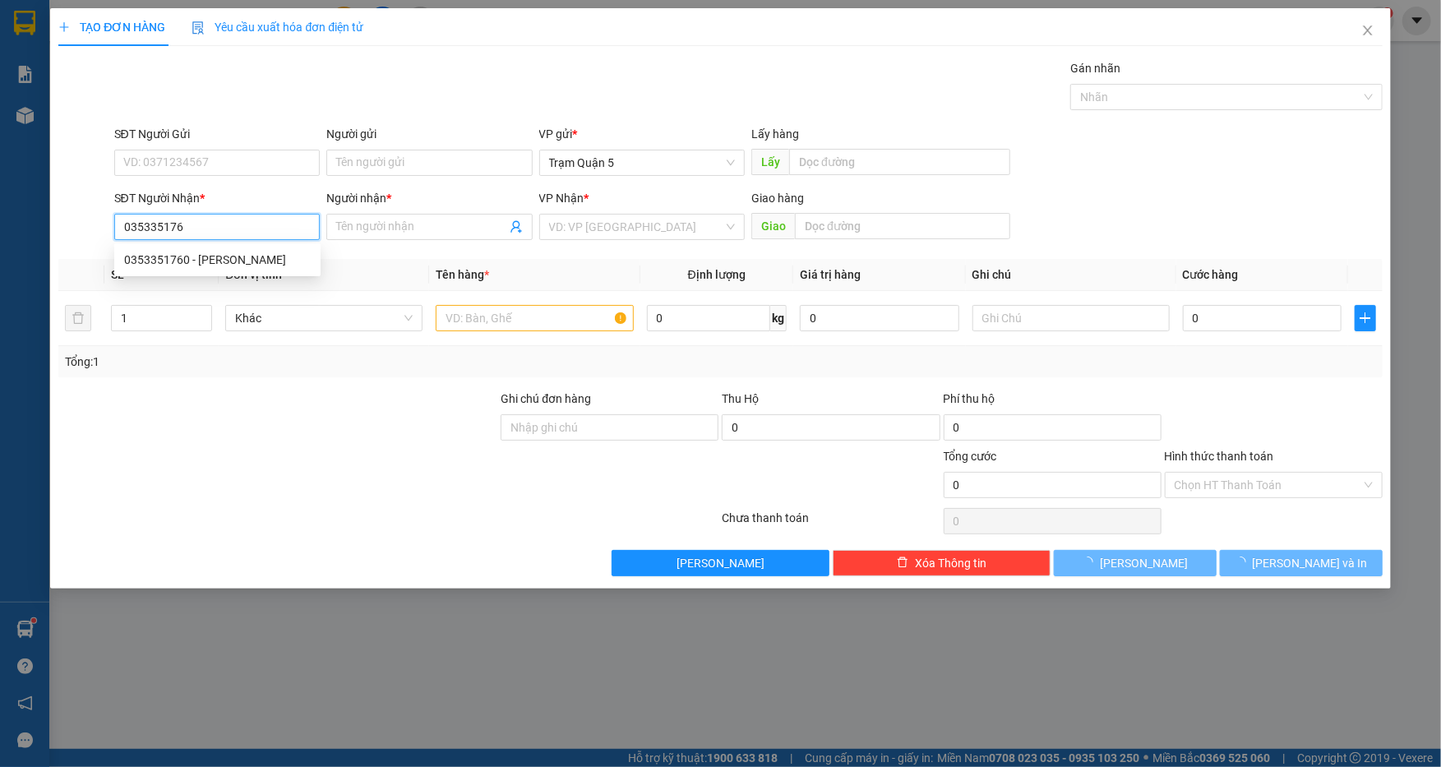
type input "0353351760"
click at [270, 259] on div "0353351760 - [PERSON_NAME]" at bounding box center [217, 260] width 187 height 18
type input "[PERSON_NAME]"
type input "CO LINH"
type input "30.000"
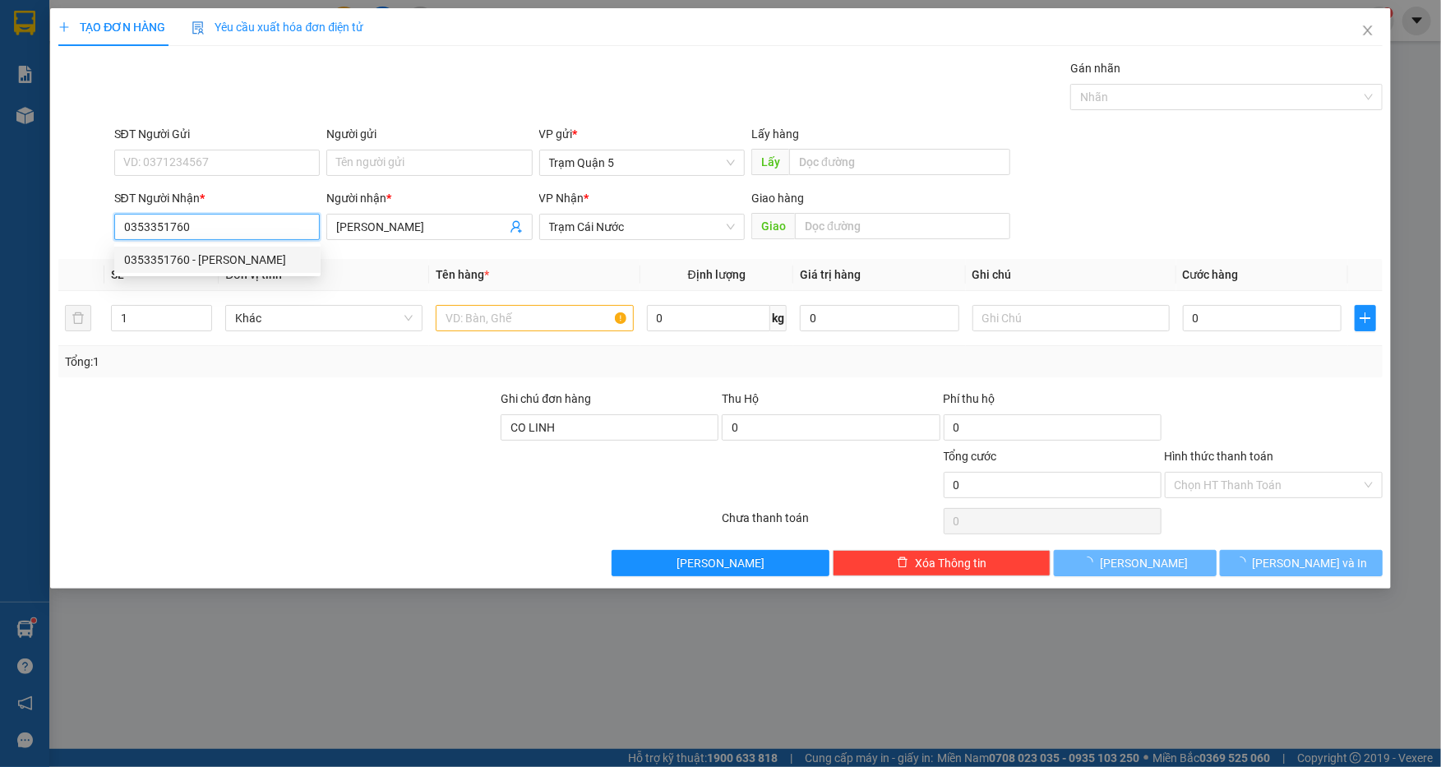
type input "30.000"
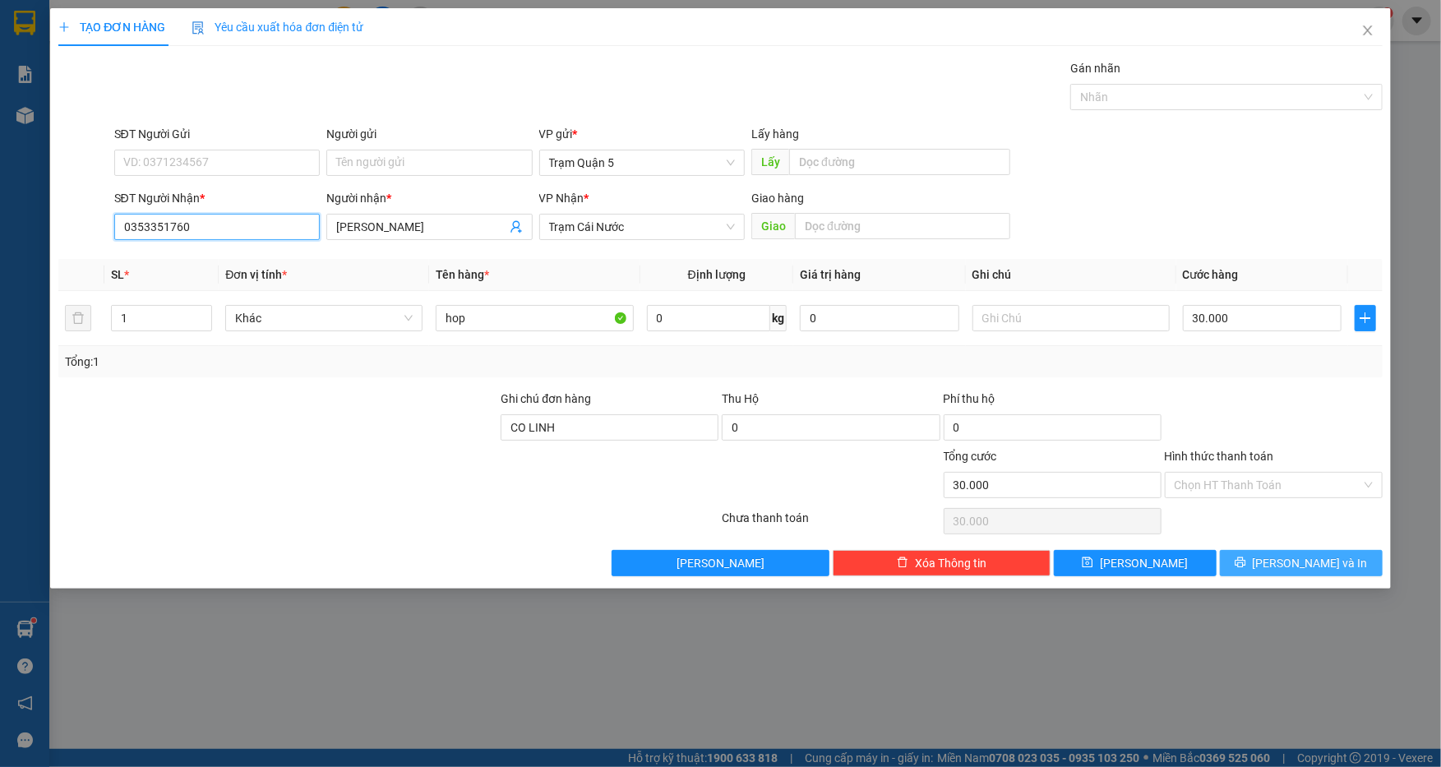
type input "0353351760"
click at [1335, 559] on button "[PERSON_NAME] và In" at bounding box center [1301, 563] width 163 height 26
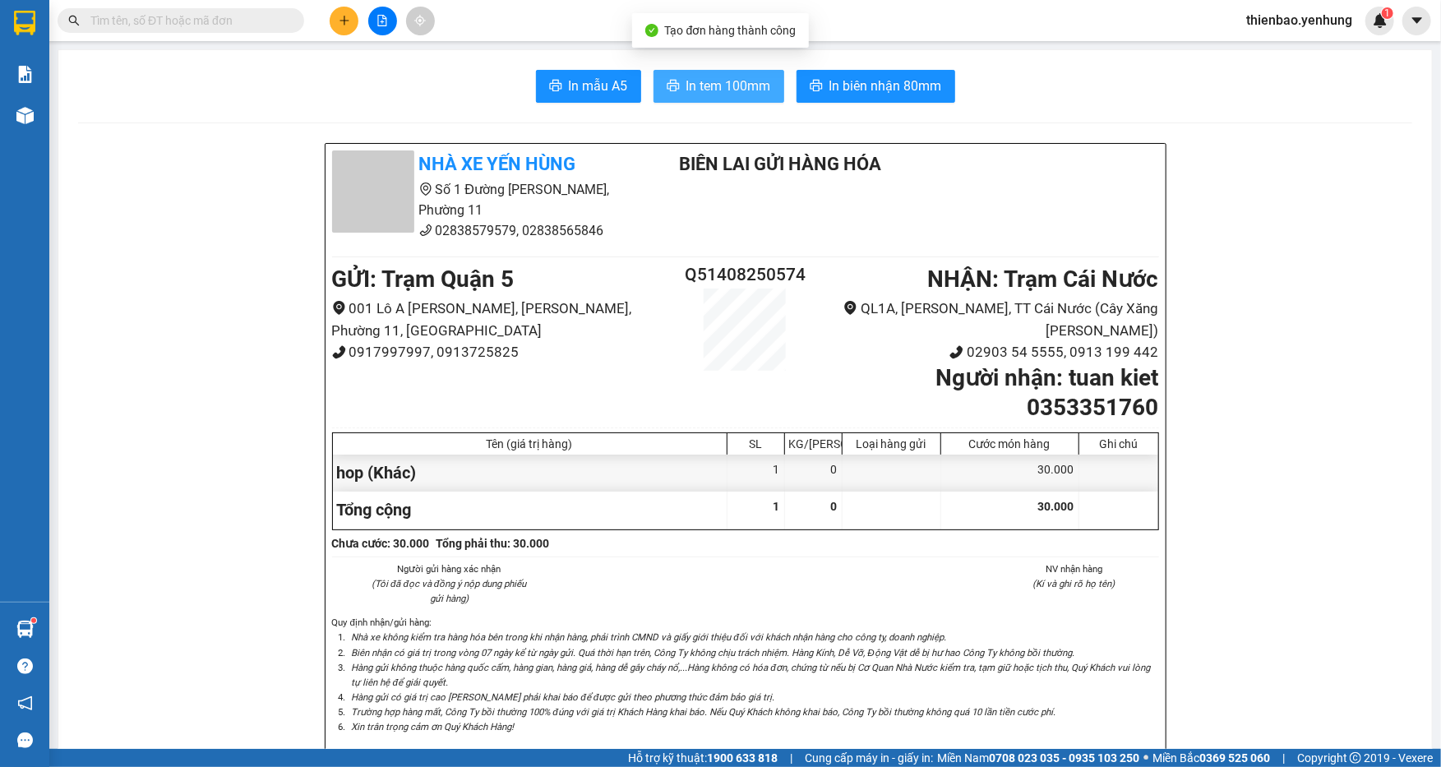
click at [736, 86] on span "In tem 100mm" at bounding box center [728, 86] width 85 height 21
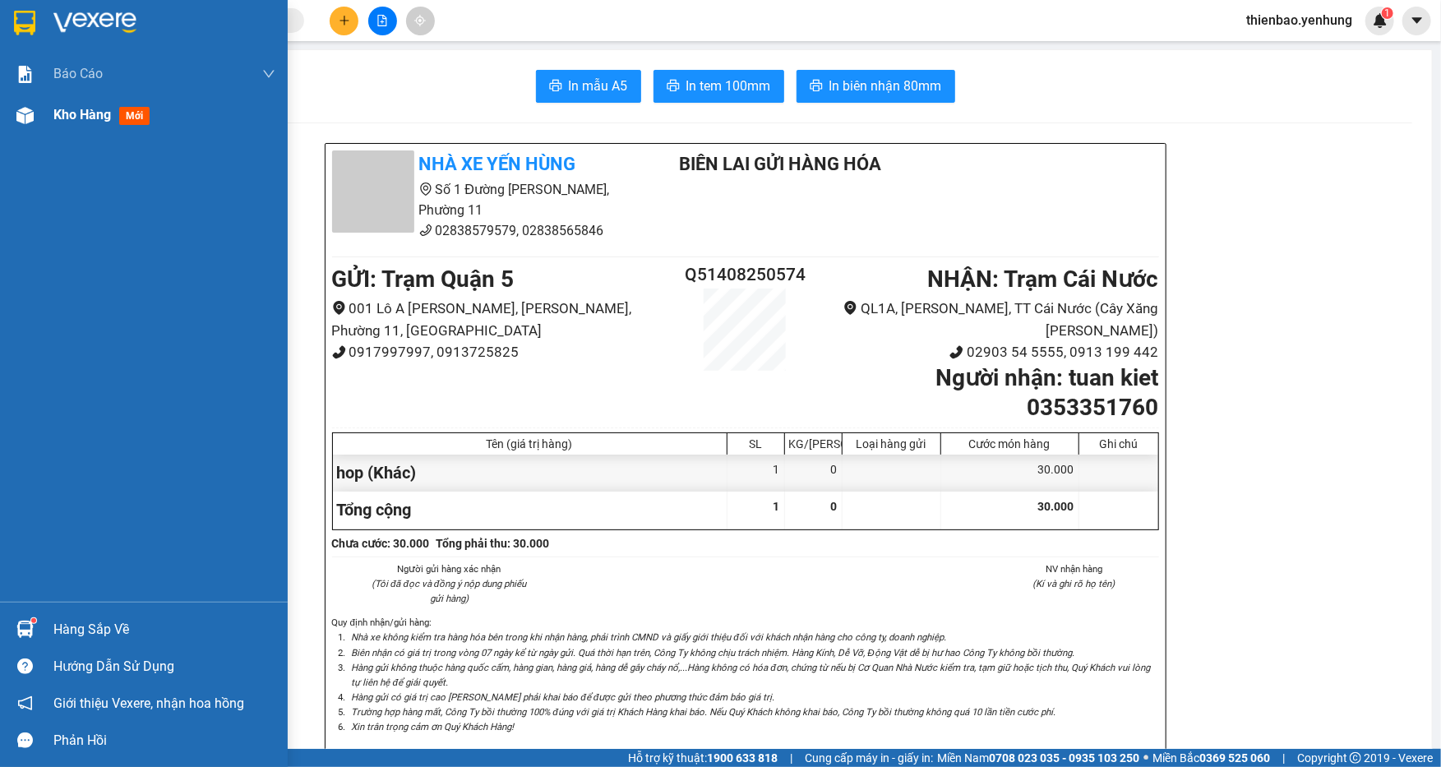
click at [30, 110] on img at bounding box center [24, 115] width 17 height 17
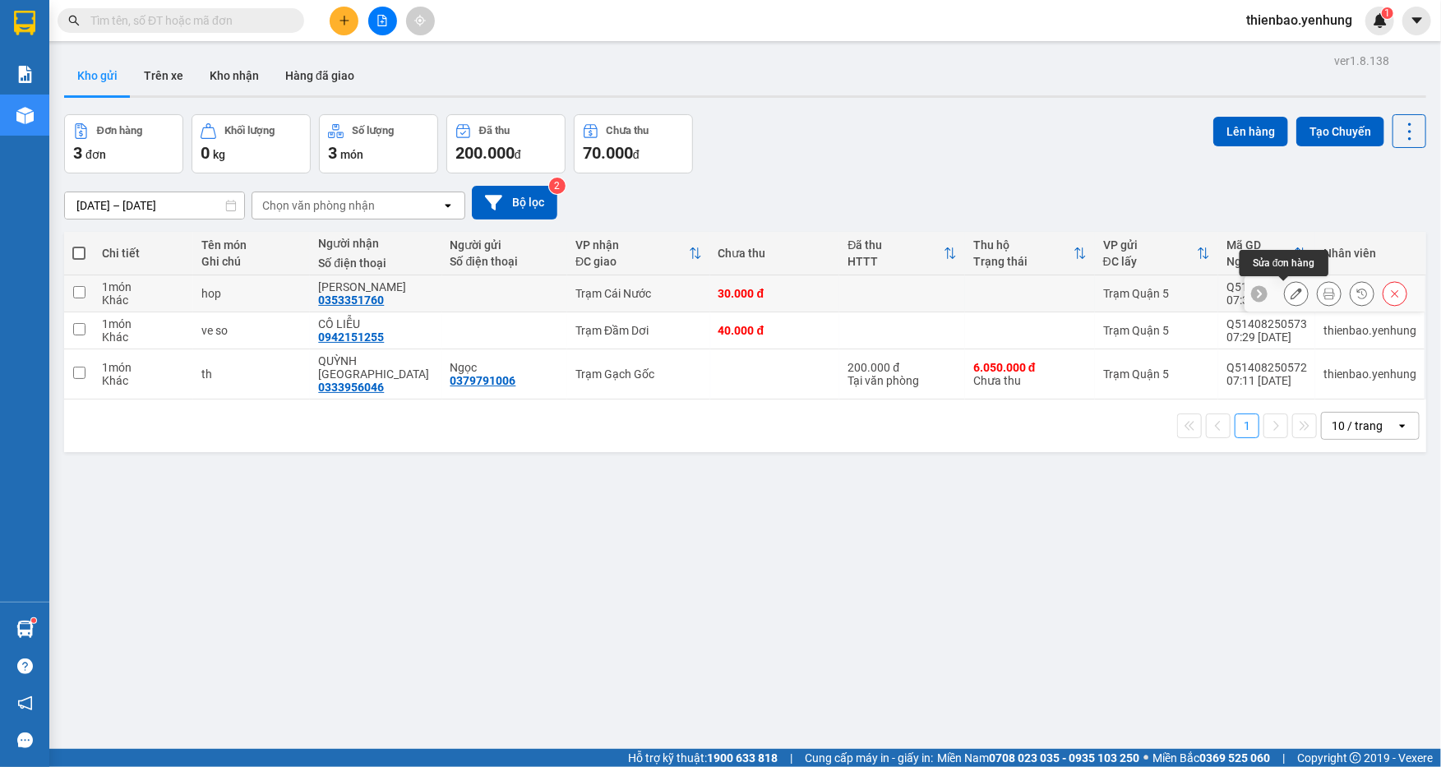
click at [1291, 290] on icon at bounding box center [1297, 294] width 12 height 12
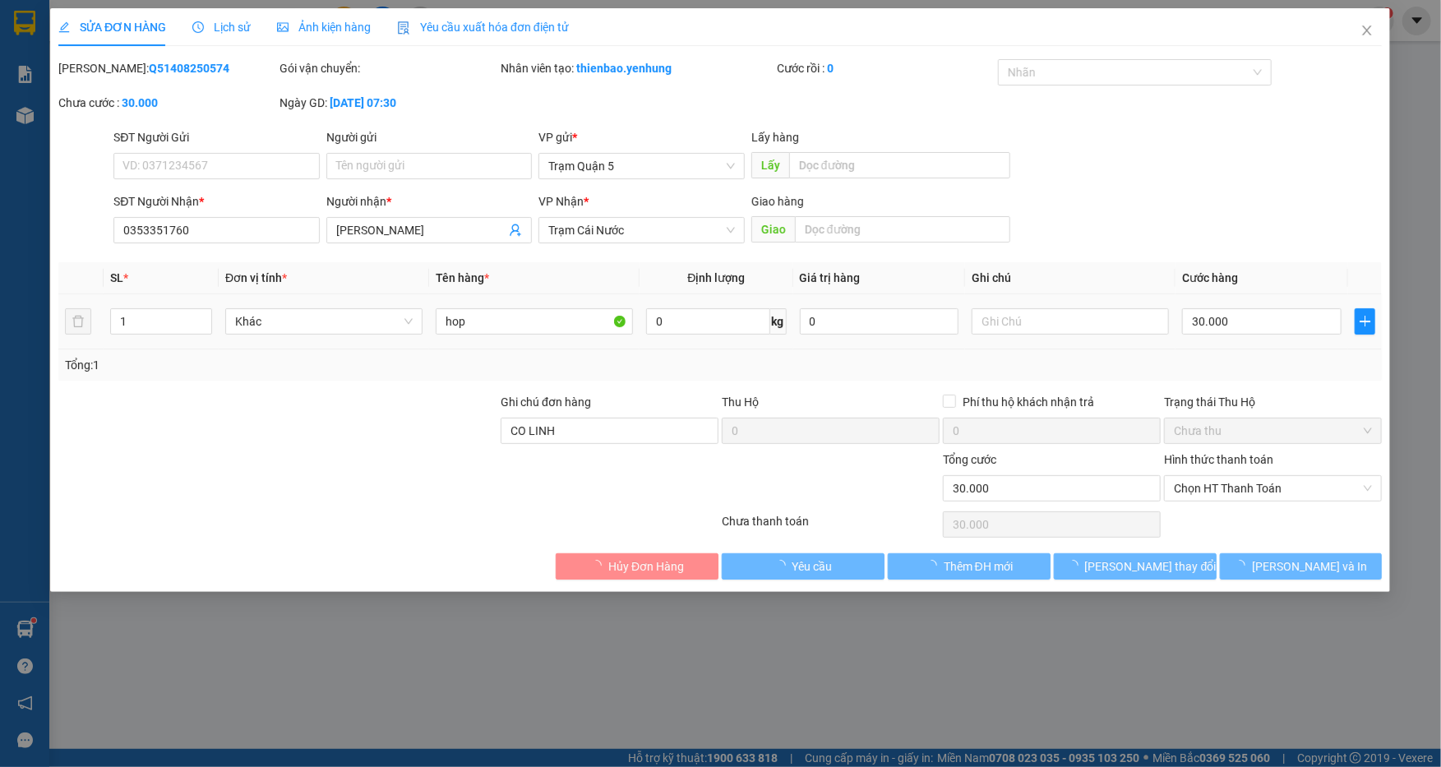
type input "0353351760"
type input "[PERSON_NAME]"
type input "CO LINH"
type input "30.000"
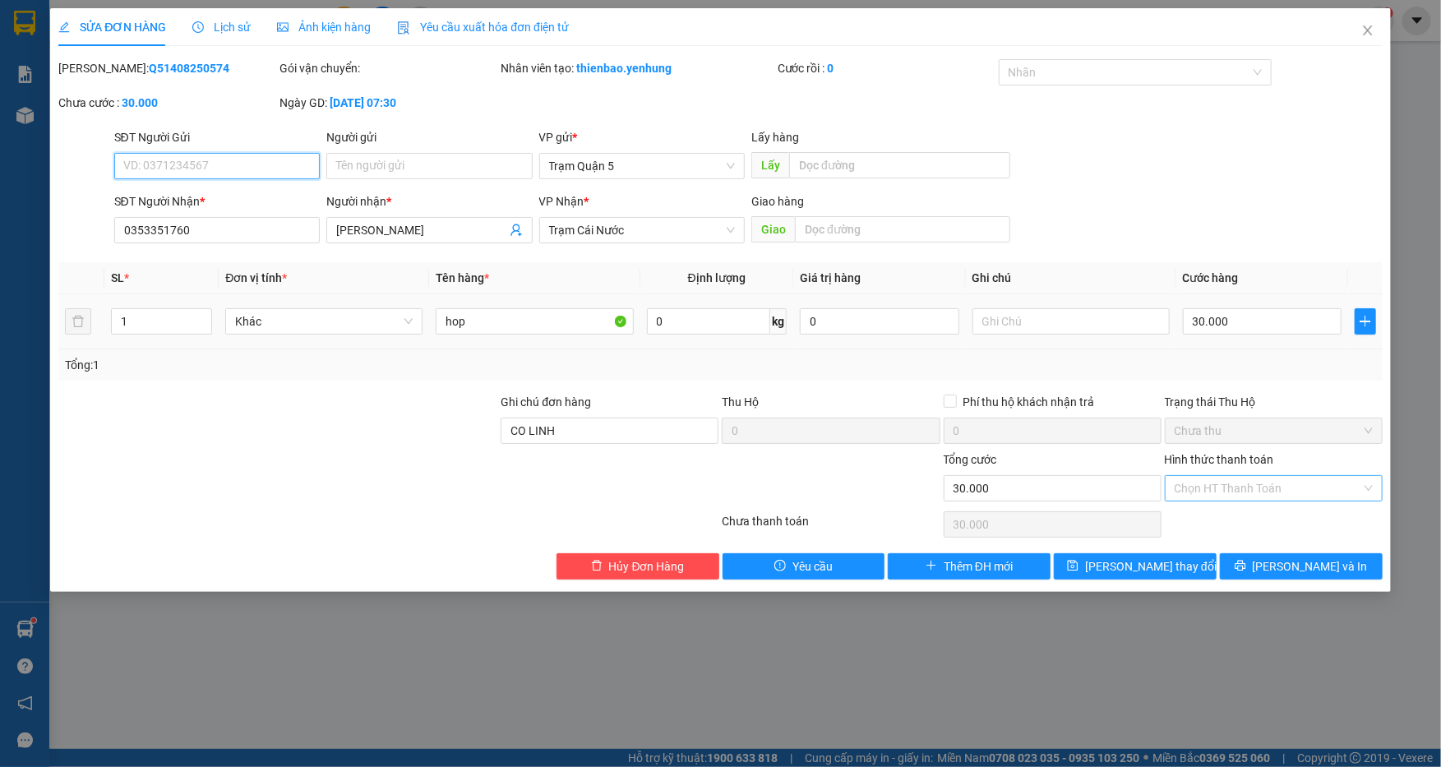
click at [1366, 484] on div "Chọn HT Thanh Toán" at bounding box center [1274, 488] width 218 height 26
click at [1311, 520] on div "Tại văn phòng" at bounding box center [1274, 520] width 198 height 18
type input "0"
click at [1161, 570] on span "[PERSON_NAME] thay đổi" at bounding box center [1151, 566] width 132 height 18
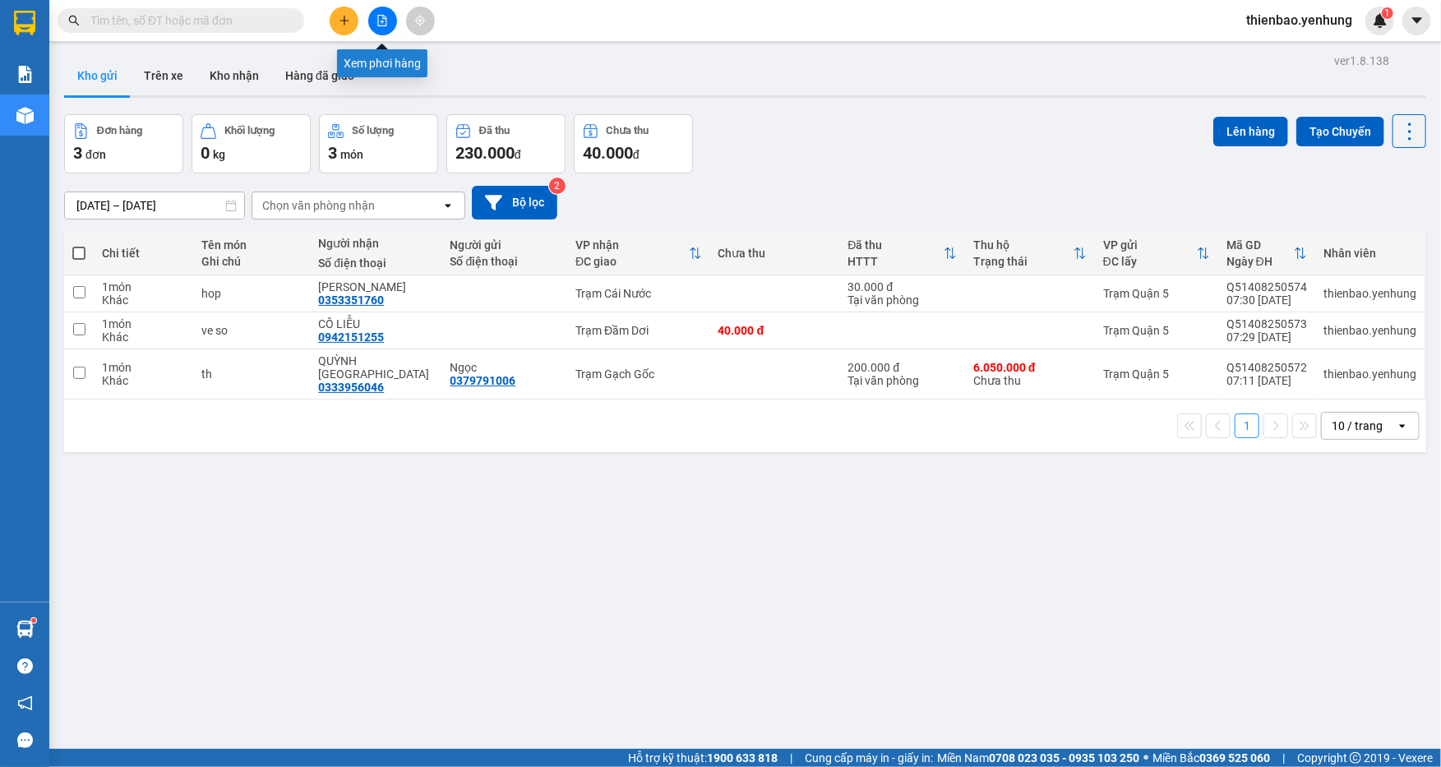
click at [374, 14] on button at bounding box center [382, 21] width 29 height 29
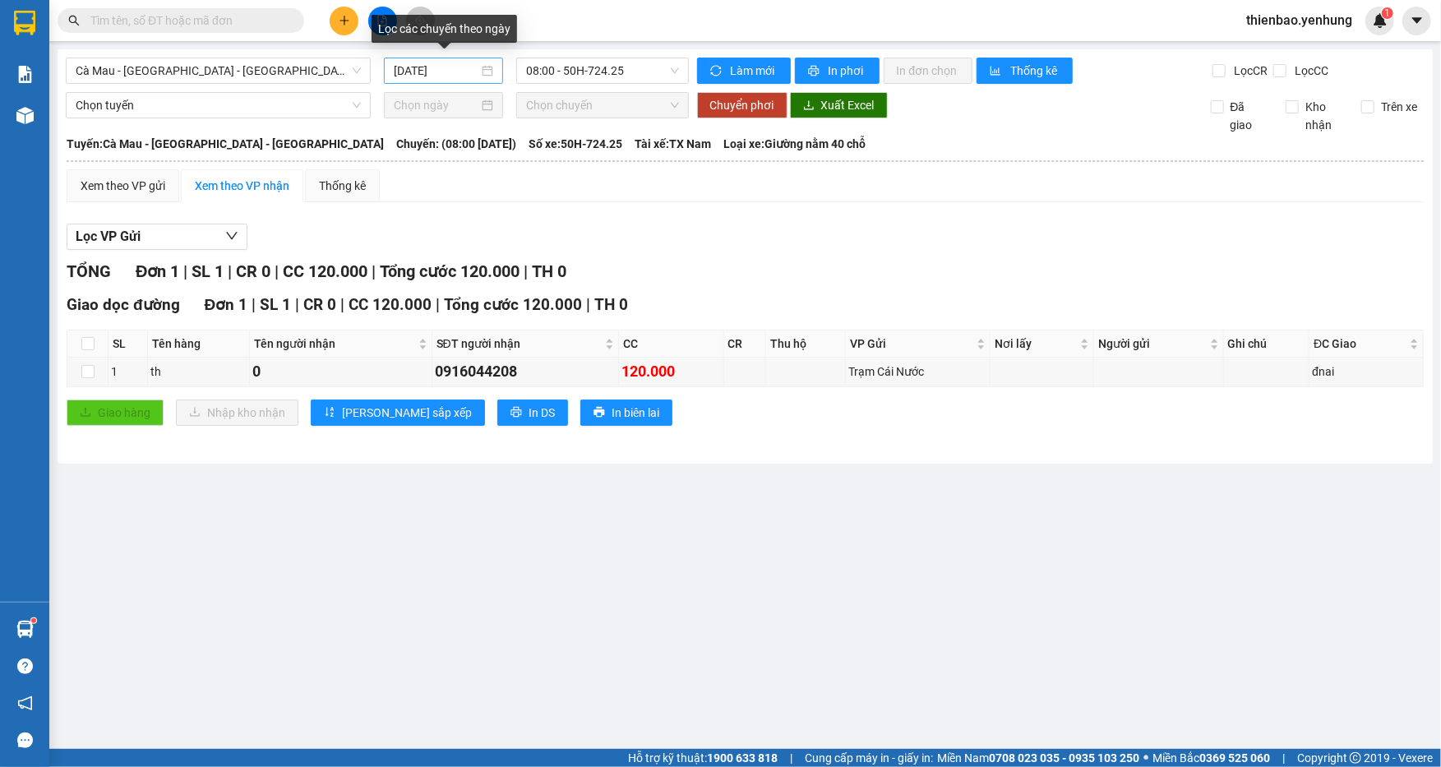
click at [480, 68] on div "[DATE]" at bounding box center [443, 71] width 99 height 18
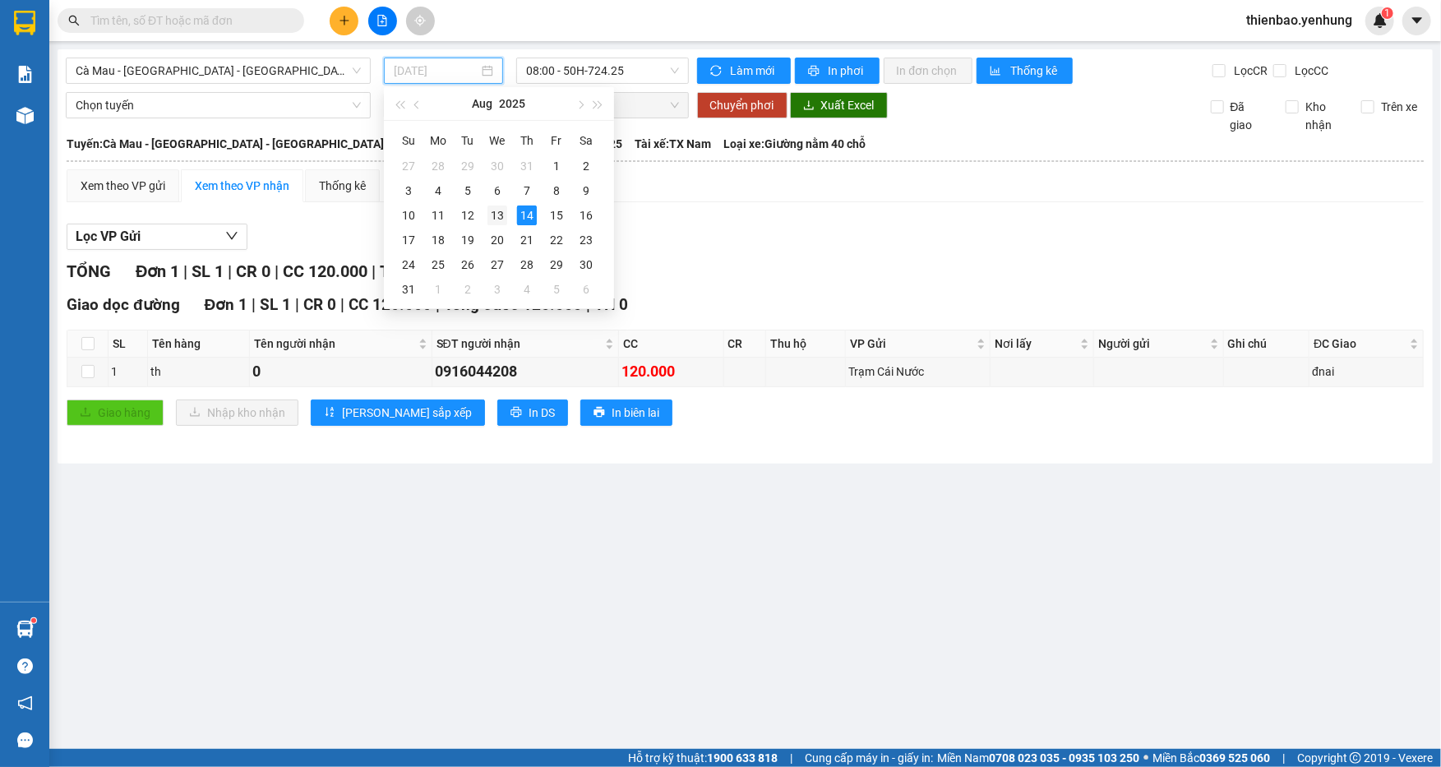
click at [502, 211] on div "13" at bounding box center [497, 215] width 20 height 20
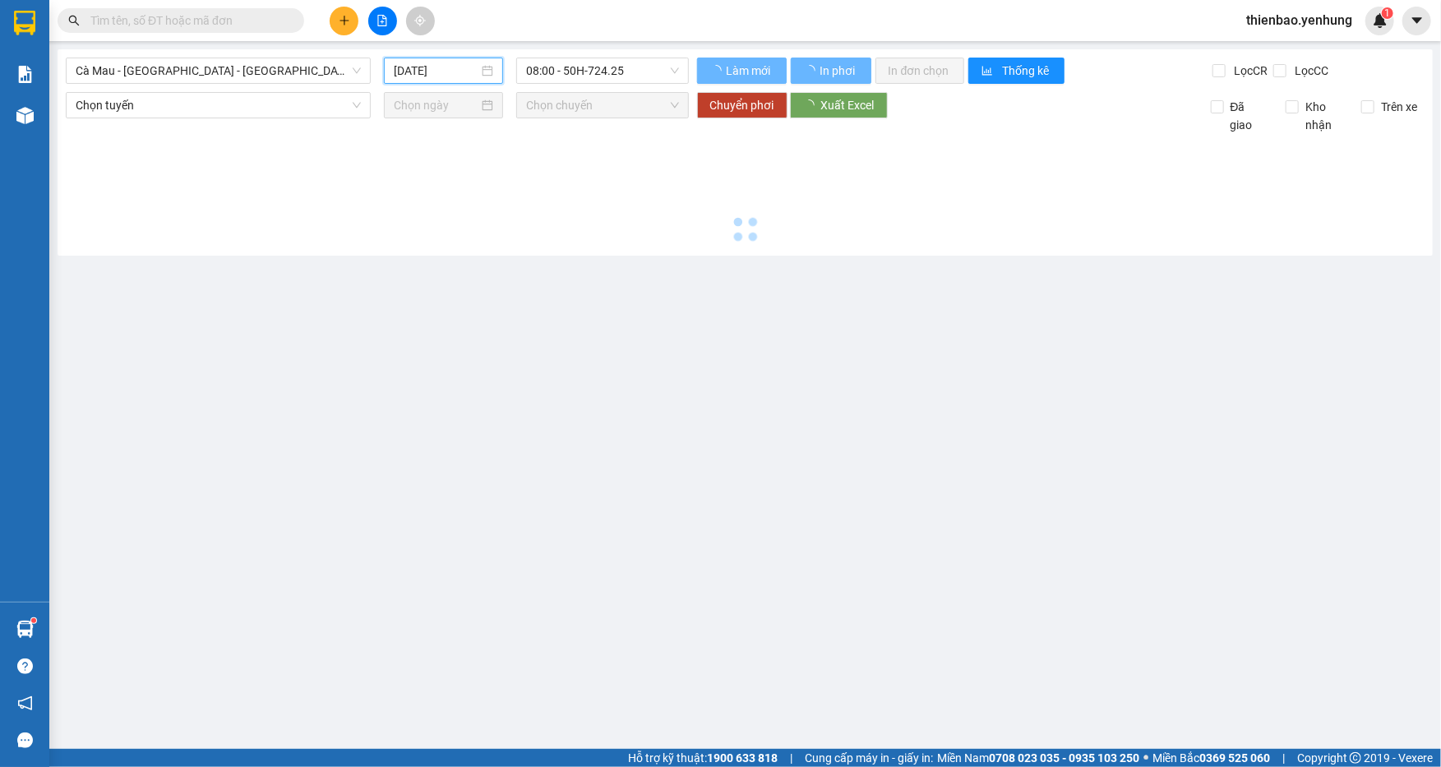
type input "[DATE]"
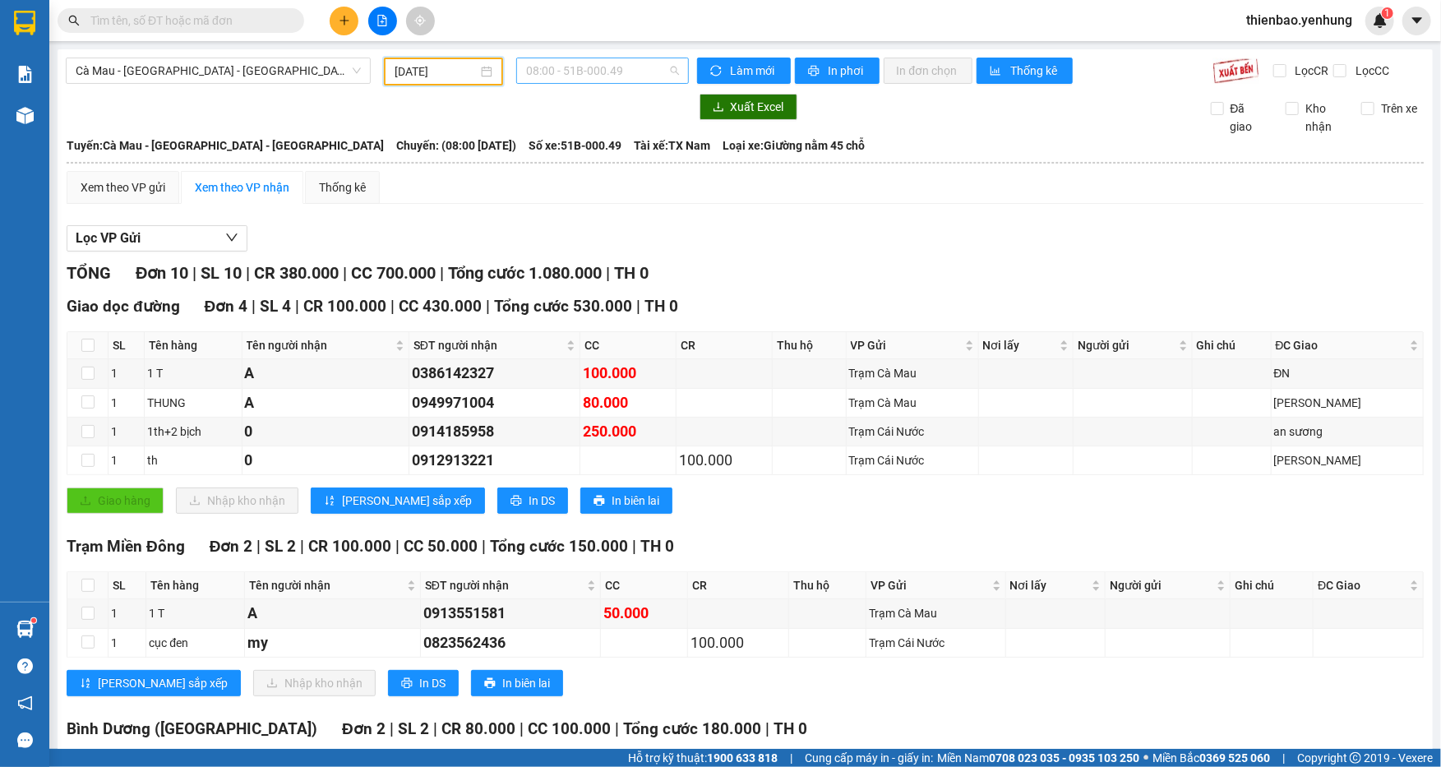
click at [660, 71] on span "08:00 - 51B-000.49" at bounding box center [602, 70] width 153 height 25
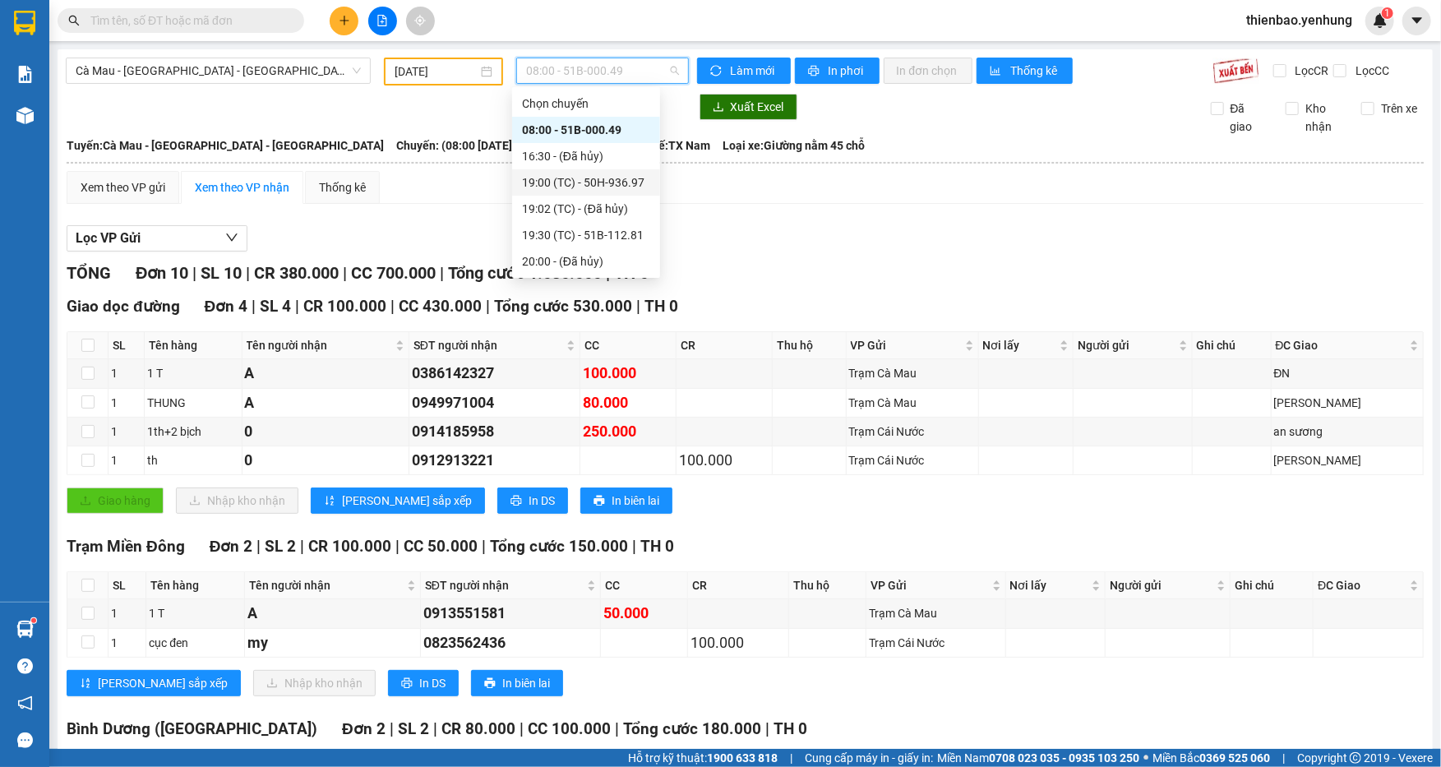
click at [631, 186] on div "19:00 (TC) - 50H-936.97" at bounding box center [586, 182] width 128 height 18
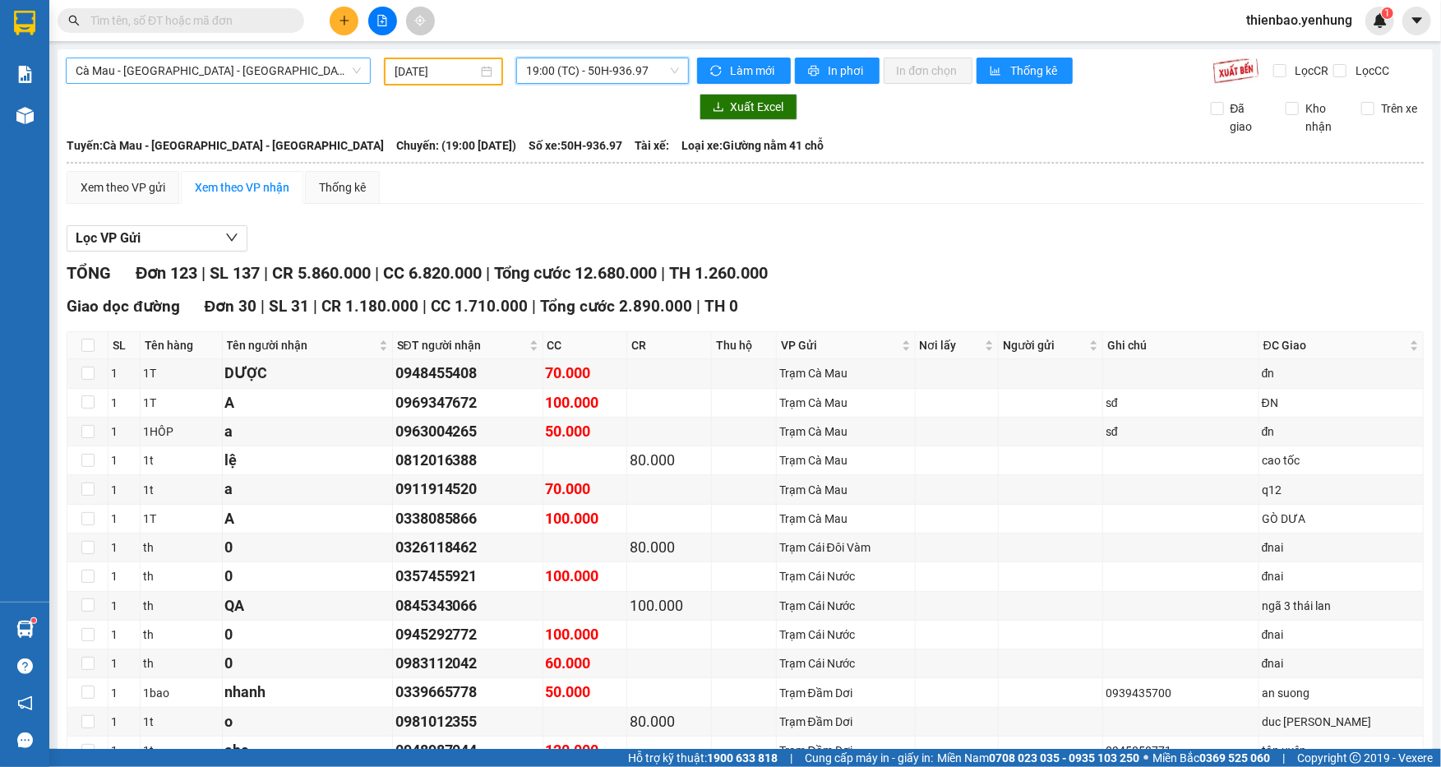
click at [344, 68] on span "Cà Mau - [GEOGRAPHIC_DATA] - [GEOGRAPHIC_DATA]" at bounding box center [218, 70] width 285 height 25
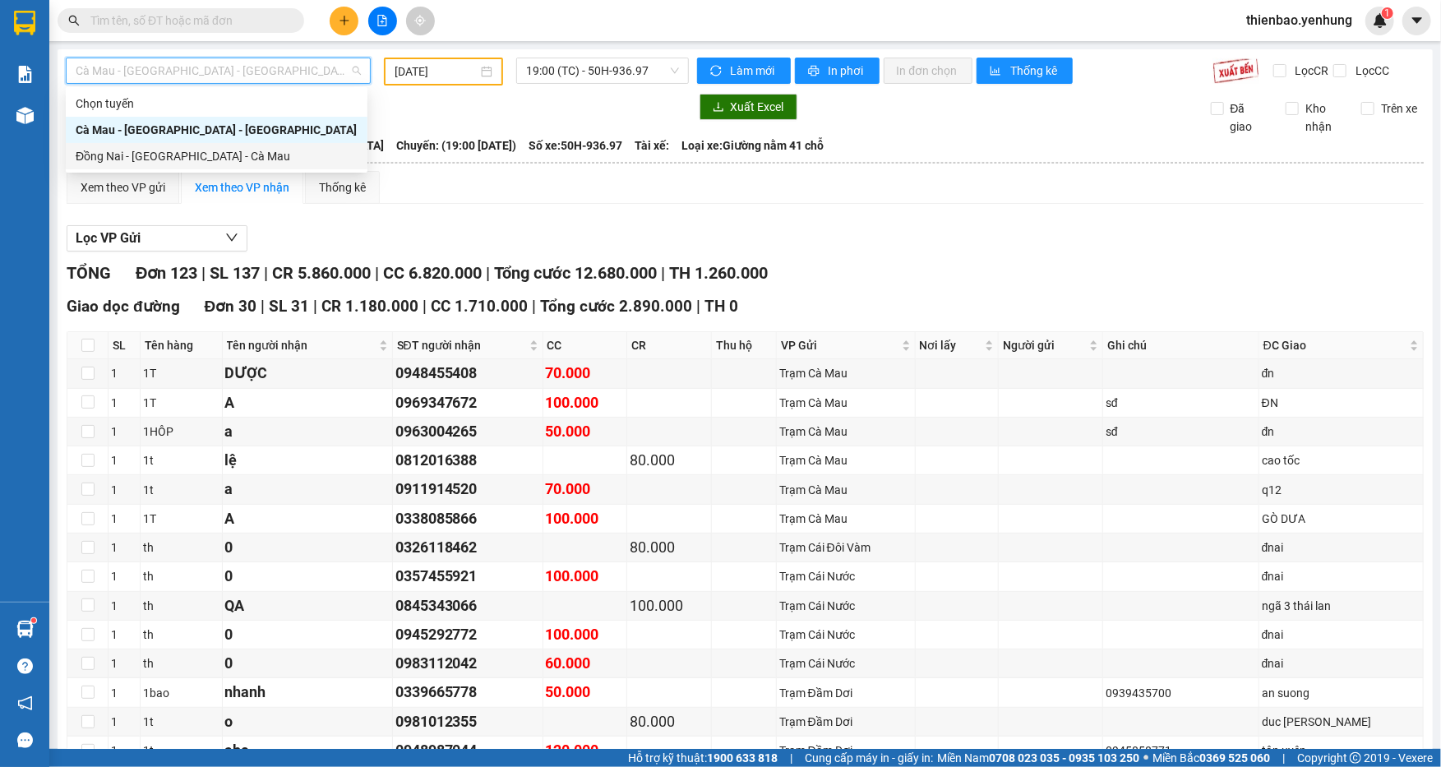
click at [295, 162] on div "Đồng Nai - [GEOGRAPHIC_DATA] - Cà Mau" at bounding box center [217, 156] width 282 height 18
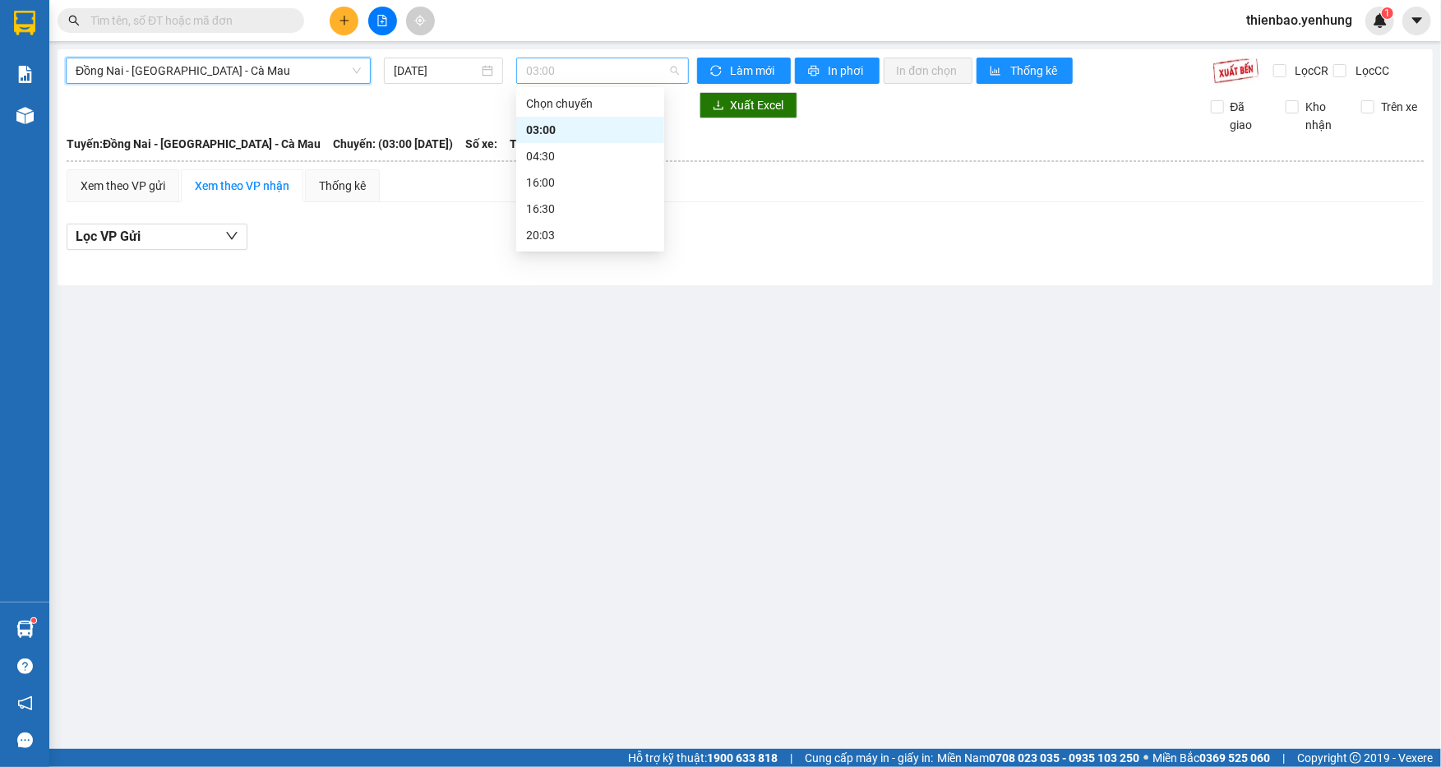
click at [684, 70] on div "03:00" at bounding box center [602, 71] width 173 height 26
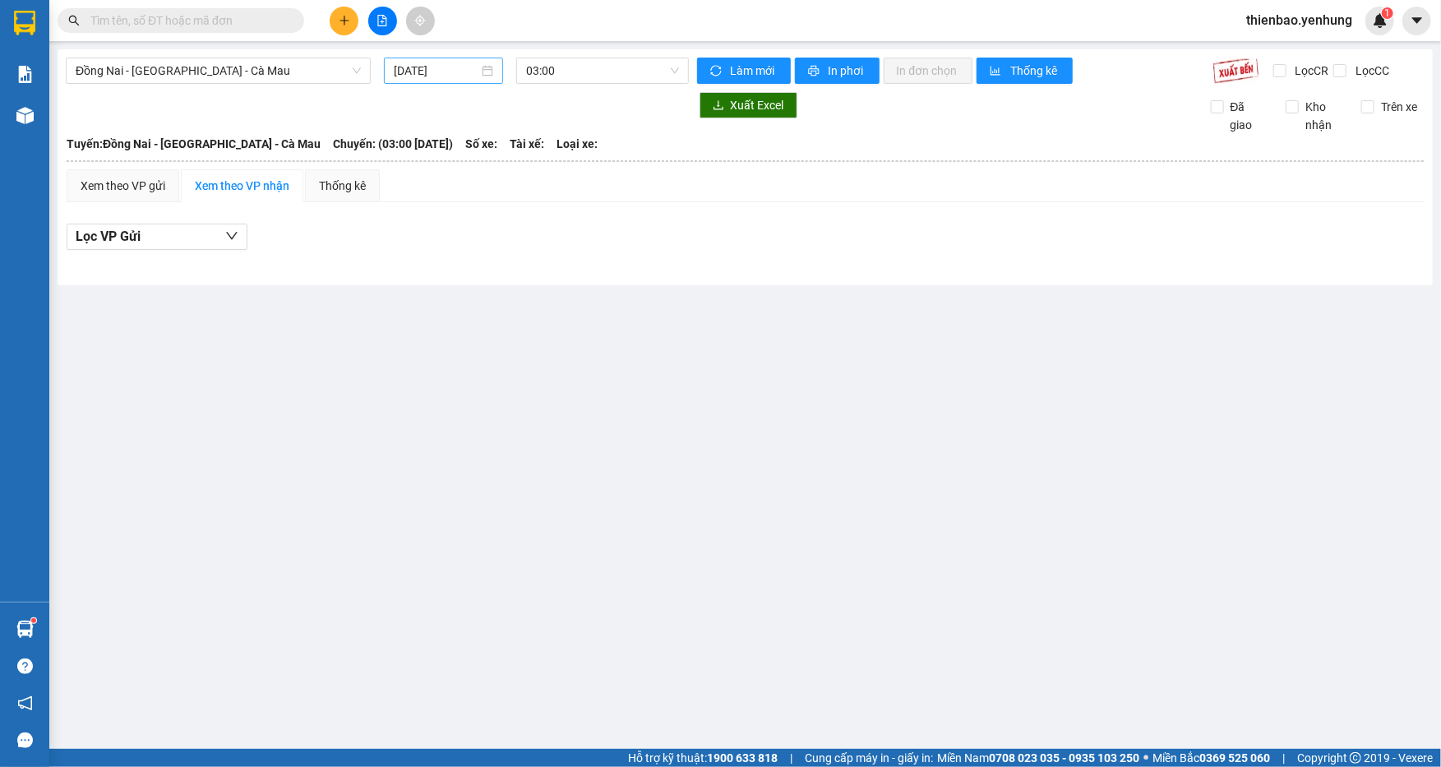
click at [487, 69] on div "[DATE]" at bounding box center [443, 71] width 99 height 18
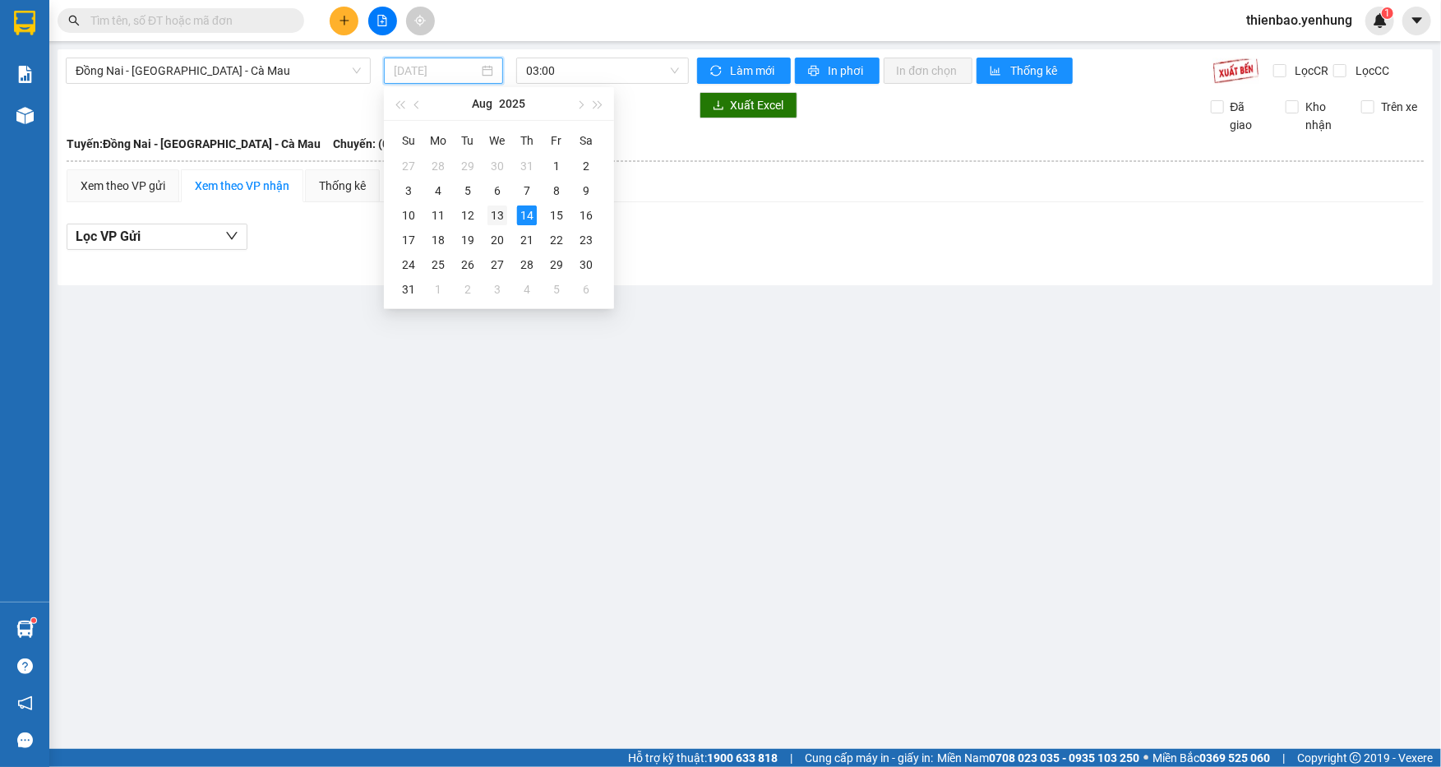
click at [502, 211] on div "13" at bounding box center [497, 215] width 20 height 20
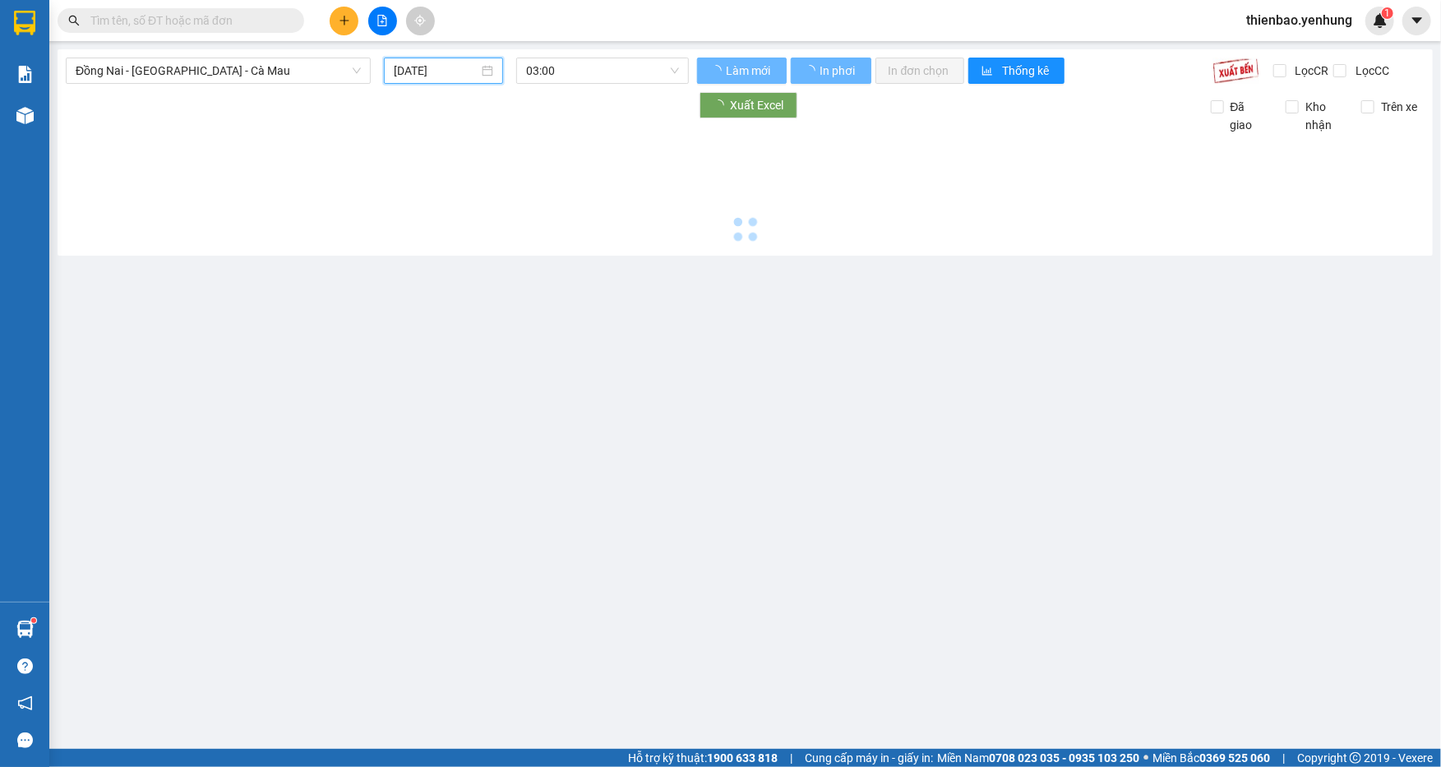
type input "[DATE]"
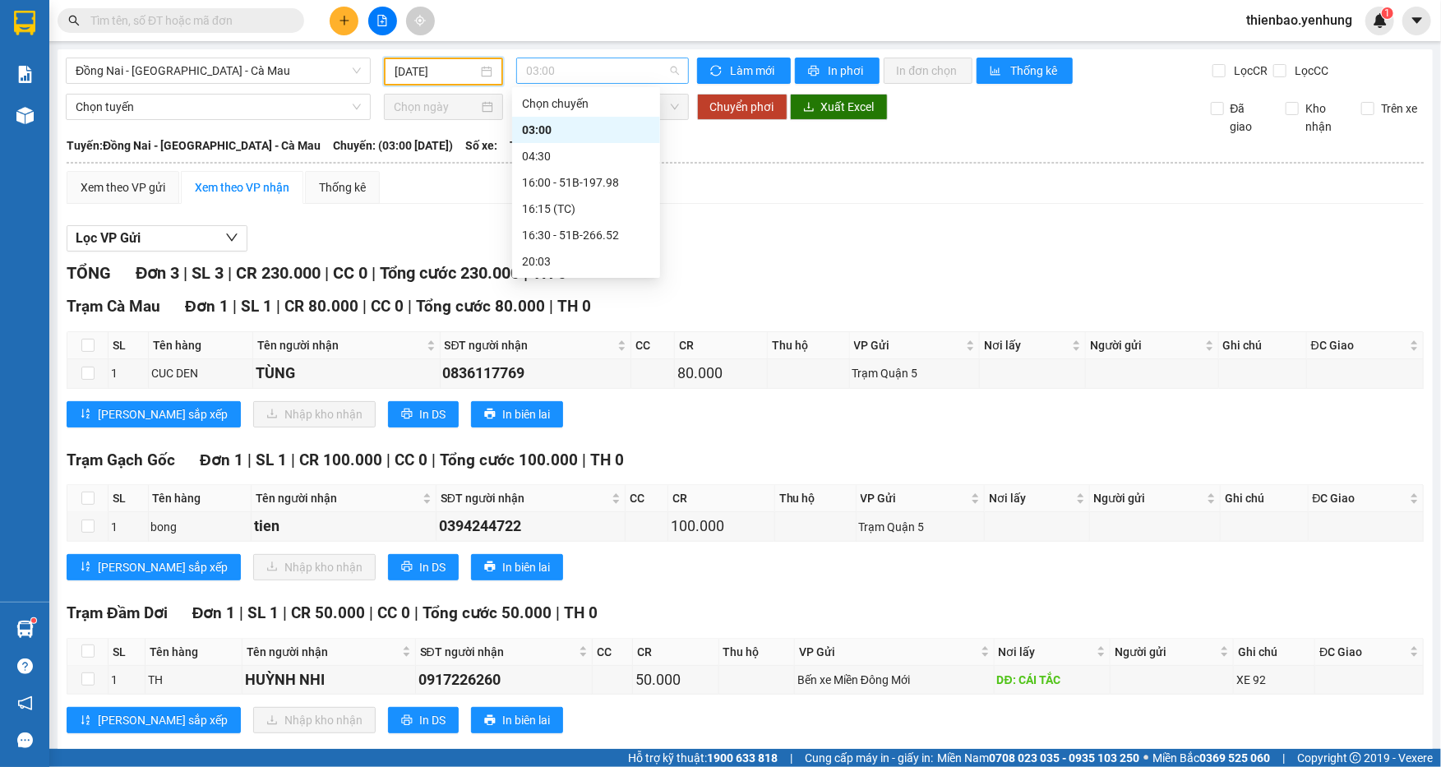
click at [672, 72] on span "03:00" at bounding box center [602, 70] width 153 height 25
click at [614, 174] on div "16:00 - 51B-197.98" at bounding box center [586, 182] width 128 height 18
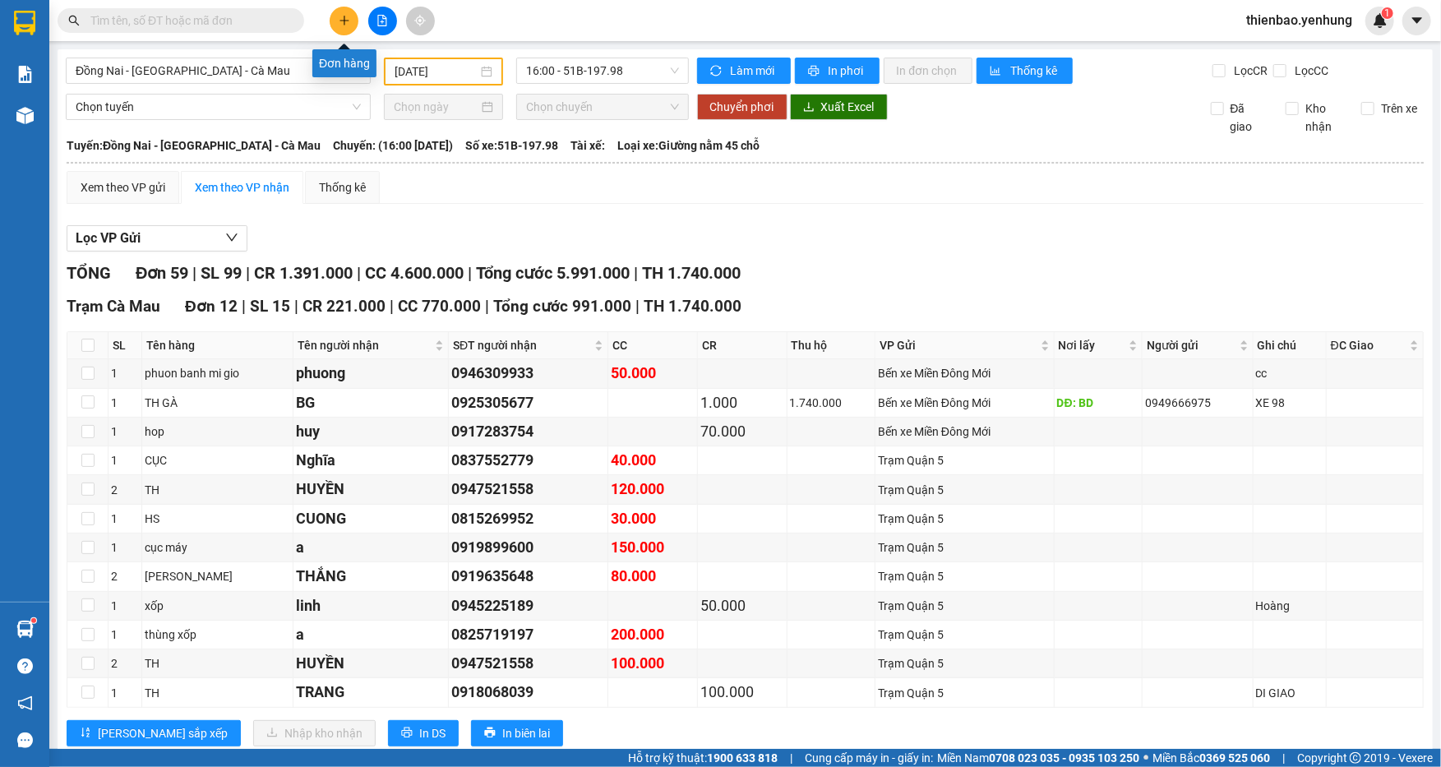
click at [345, 17] on icon "plus" at bounding box center [345, 21] width 12 height 12
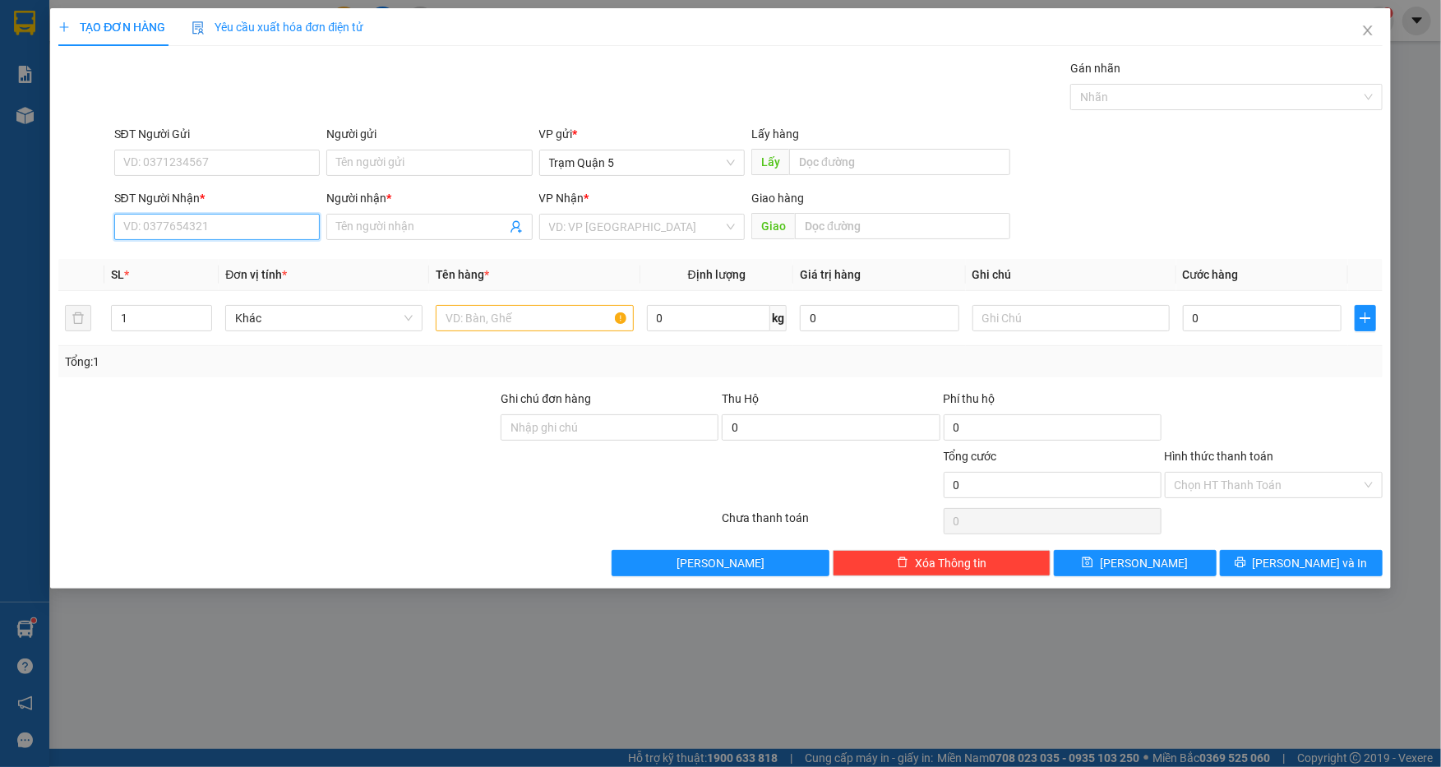
drag, startPoint x: 263, startPoint y: 226, endPoint x: 264, endPoint y: 218, distance: 8.3
click at [263, 223] on input "SĐT Người Nhận *" at bounding box center [217, 227] width 206 height 26
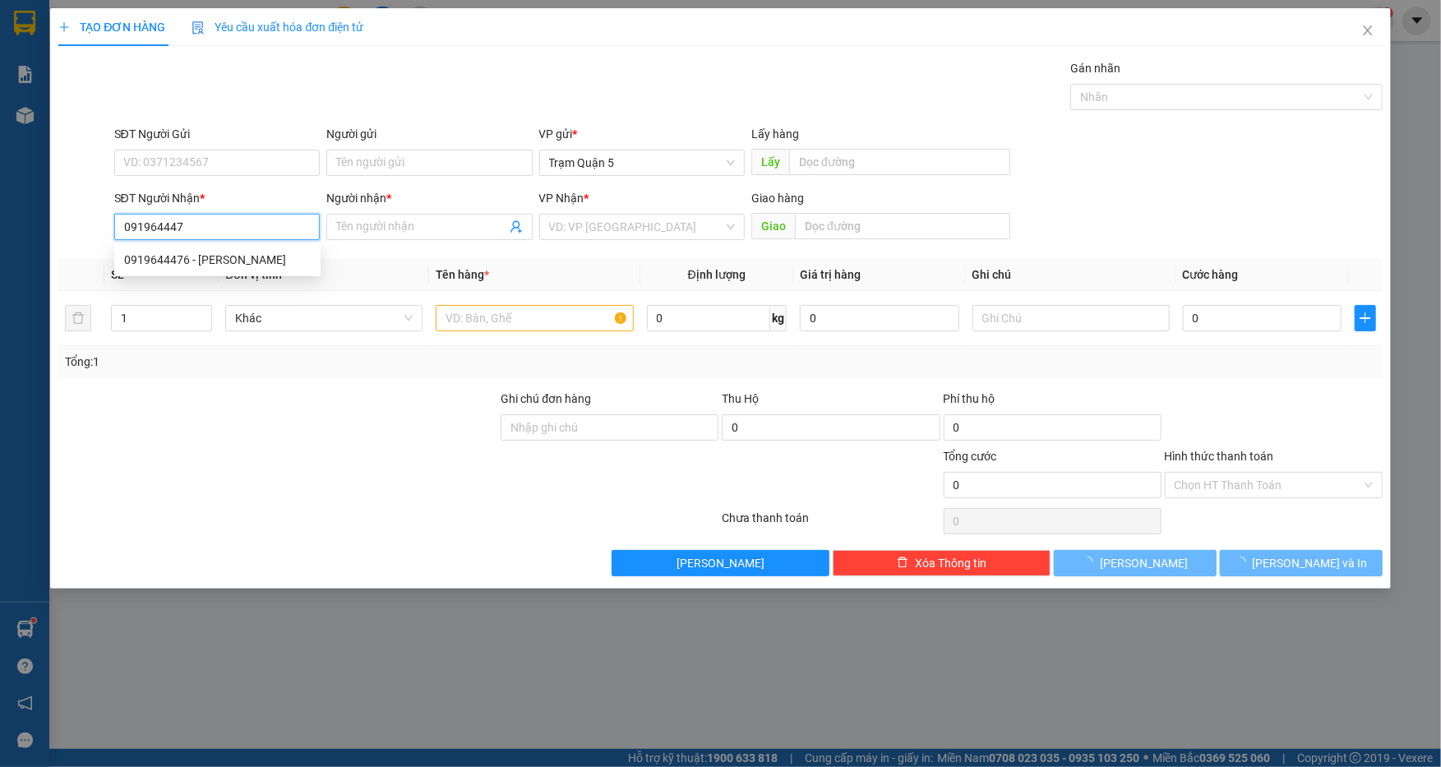
type input "0919644476"
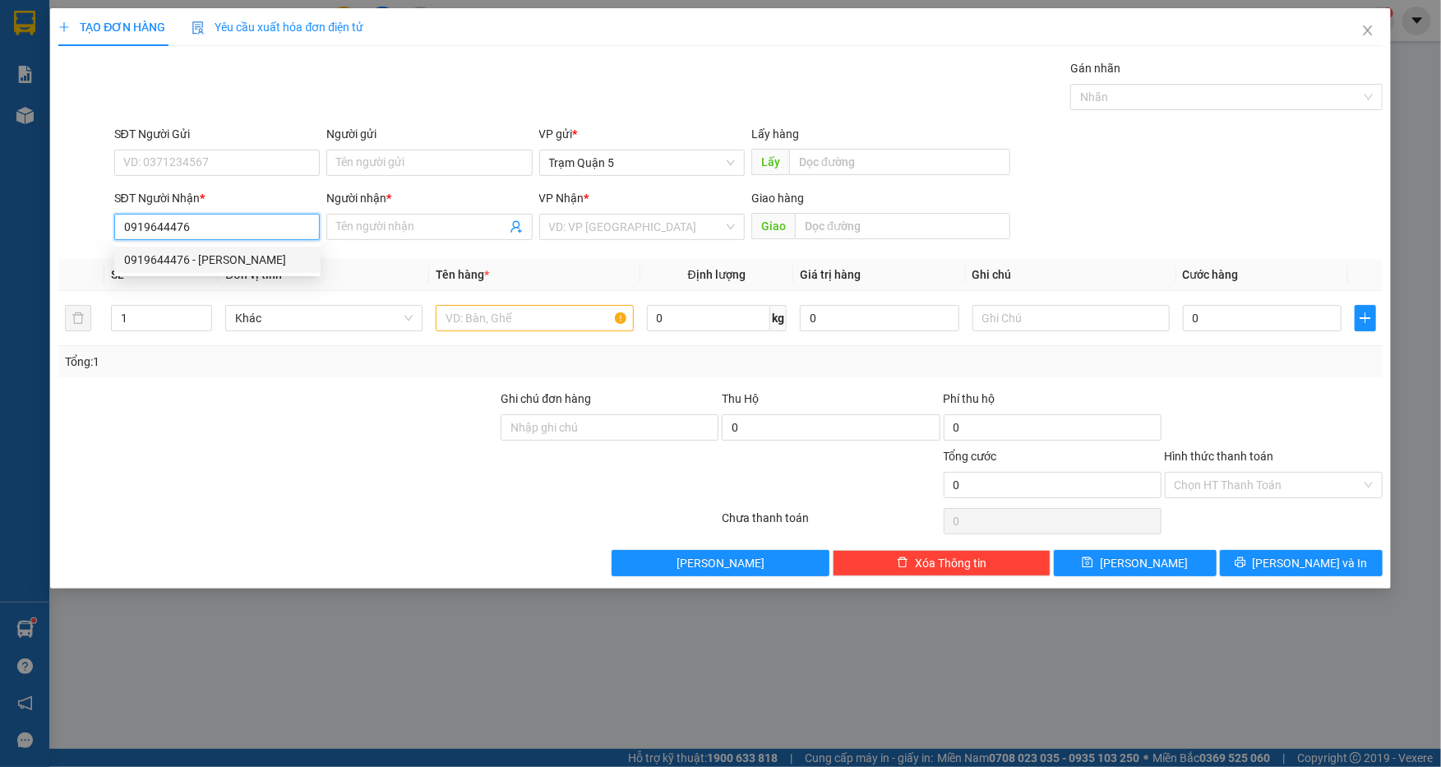
click at [242, 257] on div "0919644476 - [PERSON_NAME]" at bounding box center [217, 260] width 187 height 18
type input "[PERSON_NAME]"
type input "100.000"
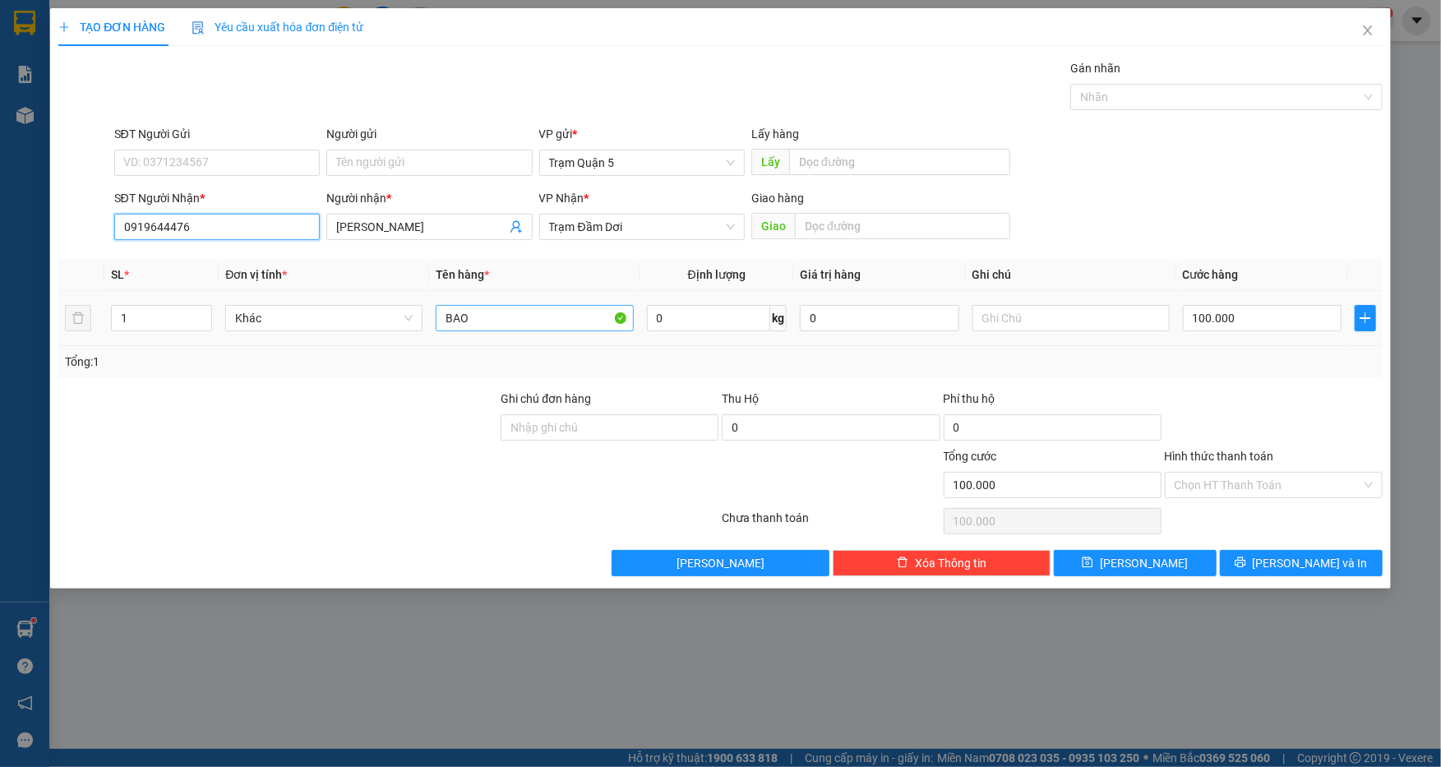
type input "0919644476"
click at [509, 319] on input "BAO" at bounding box center [534, 318] width 197 height 26
type input "B"
type input "họp"
drag, startPoint x: 1372, startPoint y: 391, endPoint x: 1358, endPoint y: 400, distance: 16.6
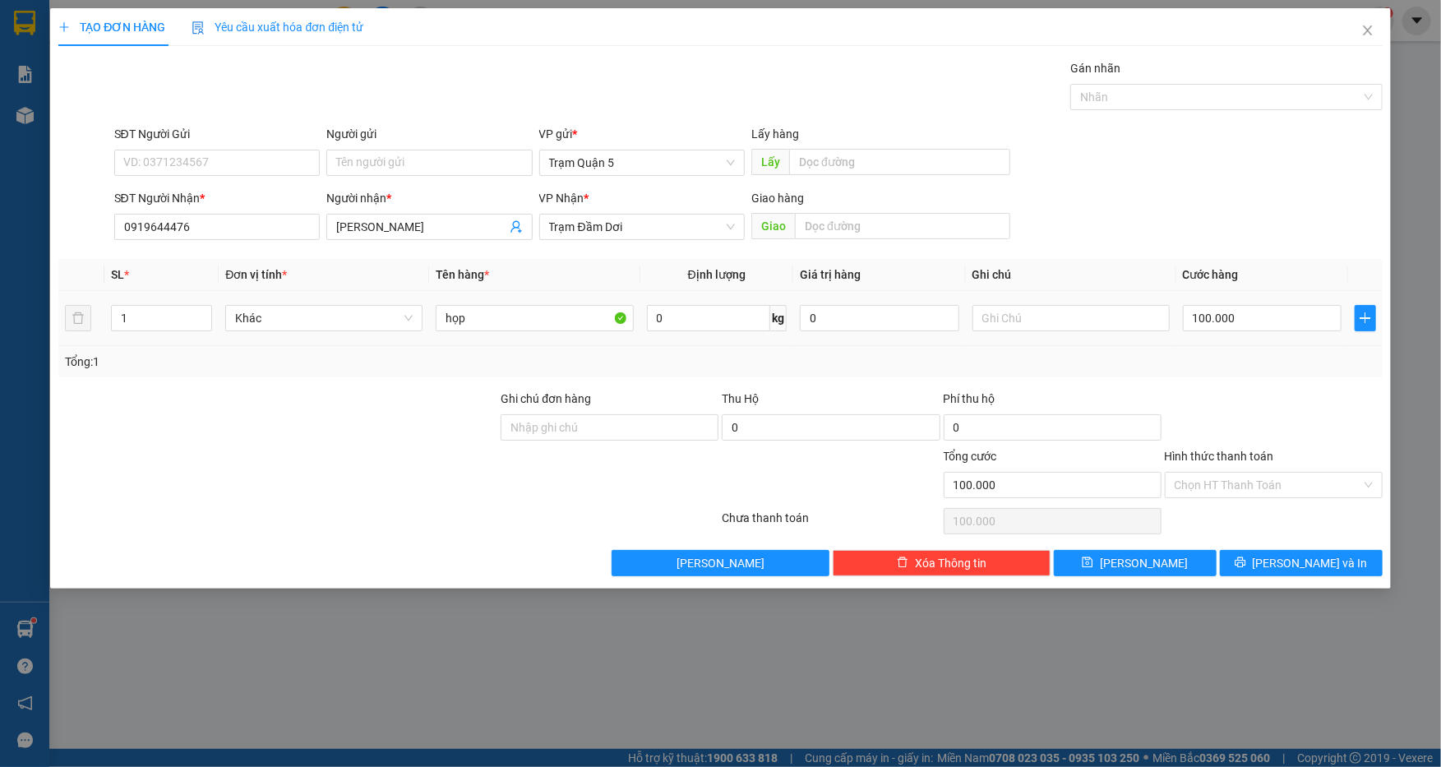
click at [1359, 396] on div at bounding box center [1273, 419] width 221 height 58
click at [1255, 308] on input "100.000" at bounding box center [1262, 318] width 159 height 26
type input "0"
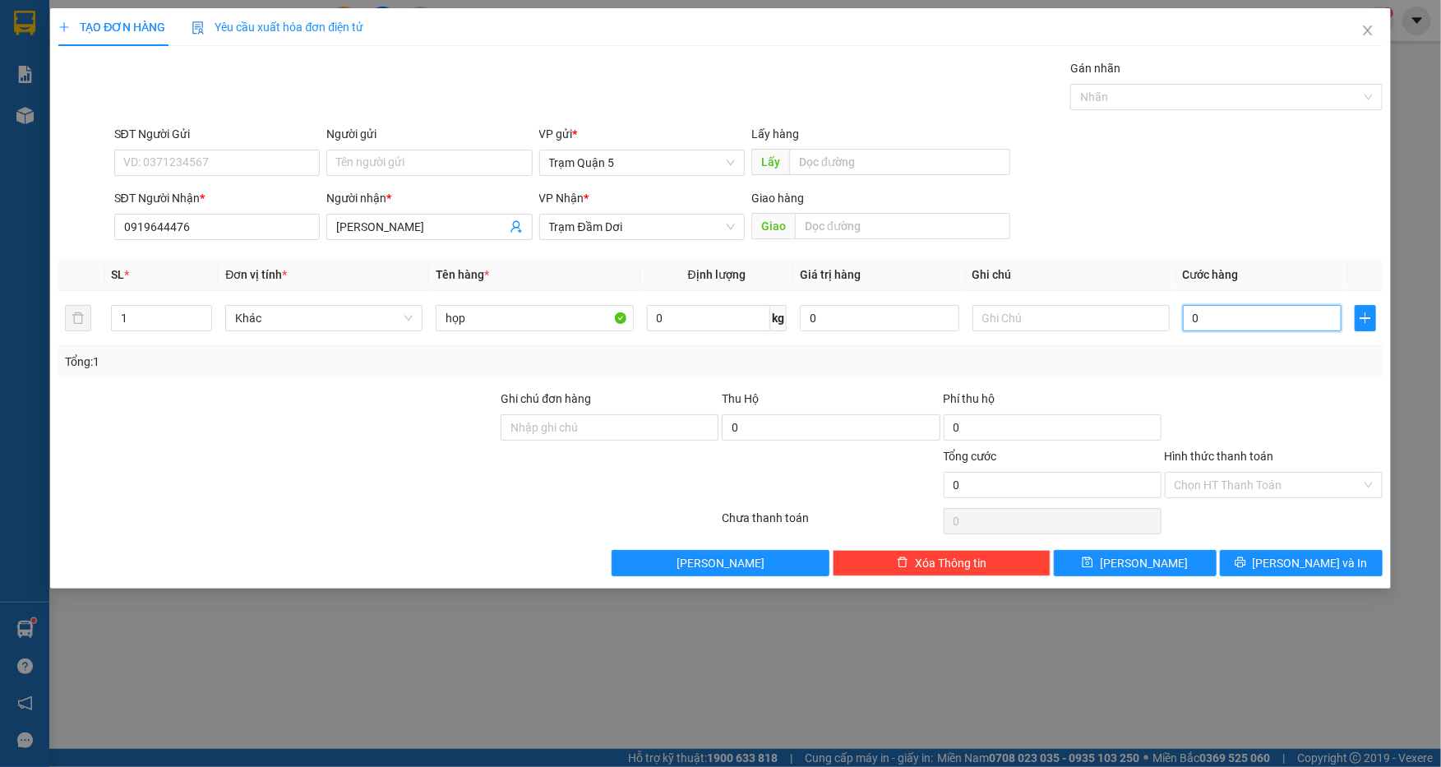
type input "3"
type input "03"
type input "30"
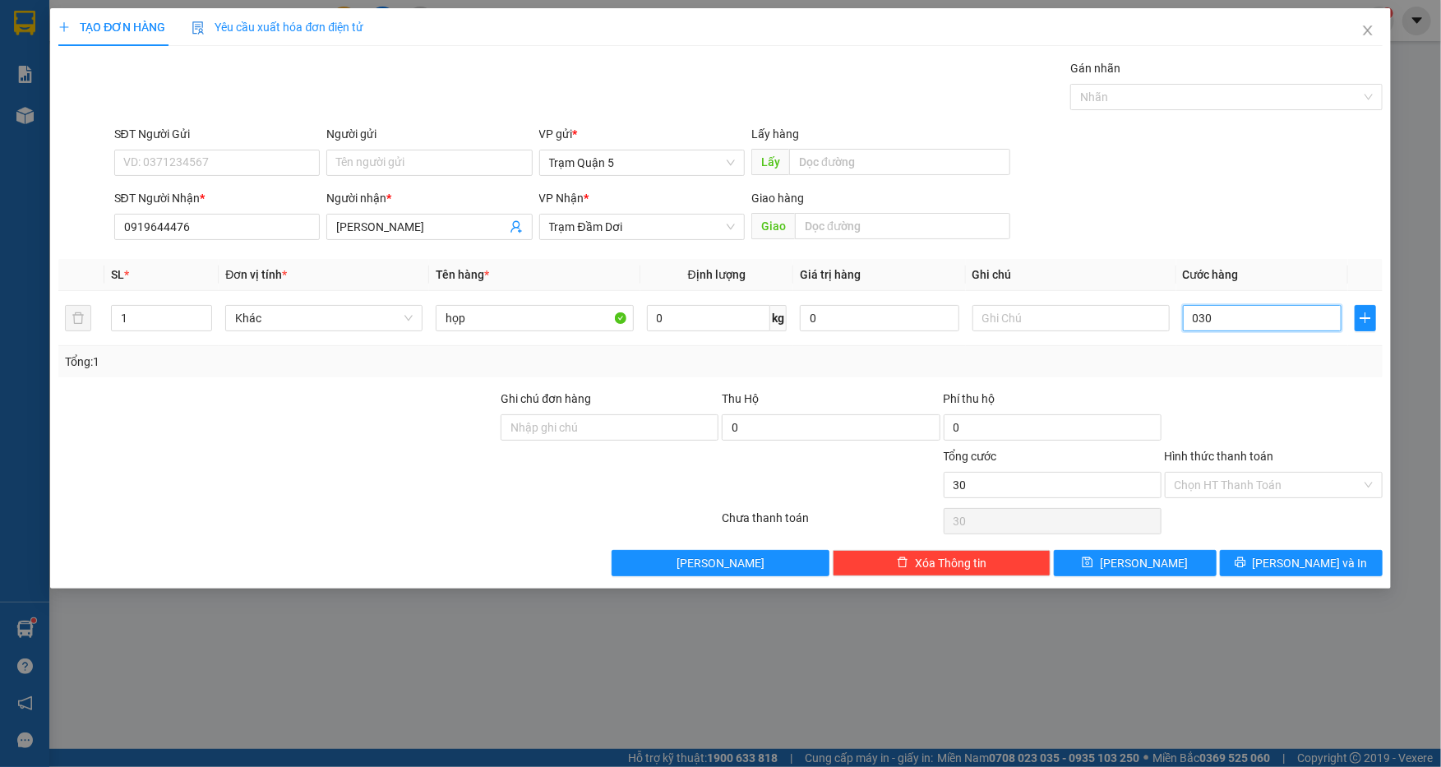
type input "030"
type input "30.000"
drag, startPoint x: 1343, startPoint y: 182, endPoint x: 1404, endPoint y: 461, distance: 286.0
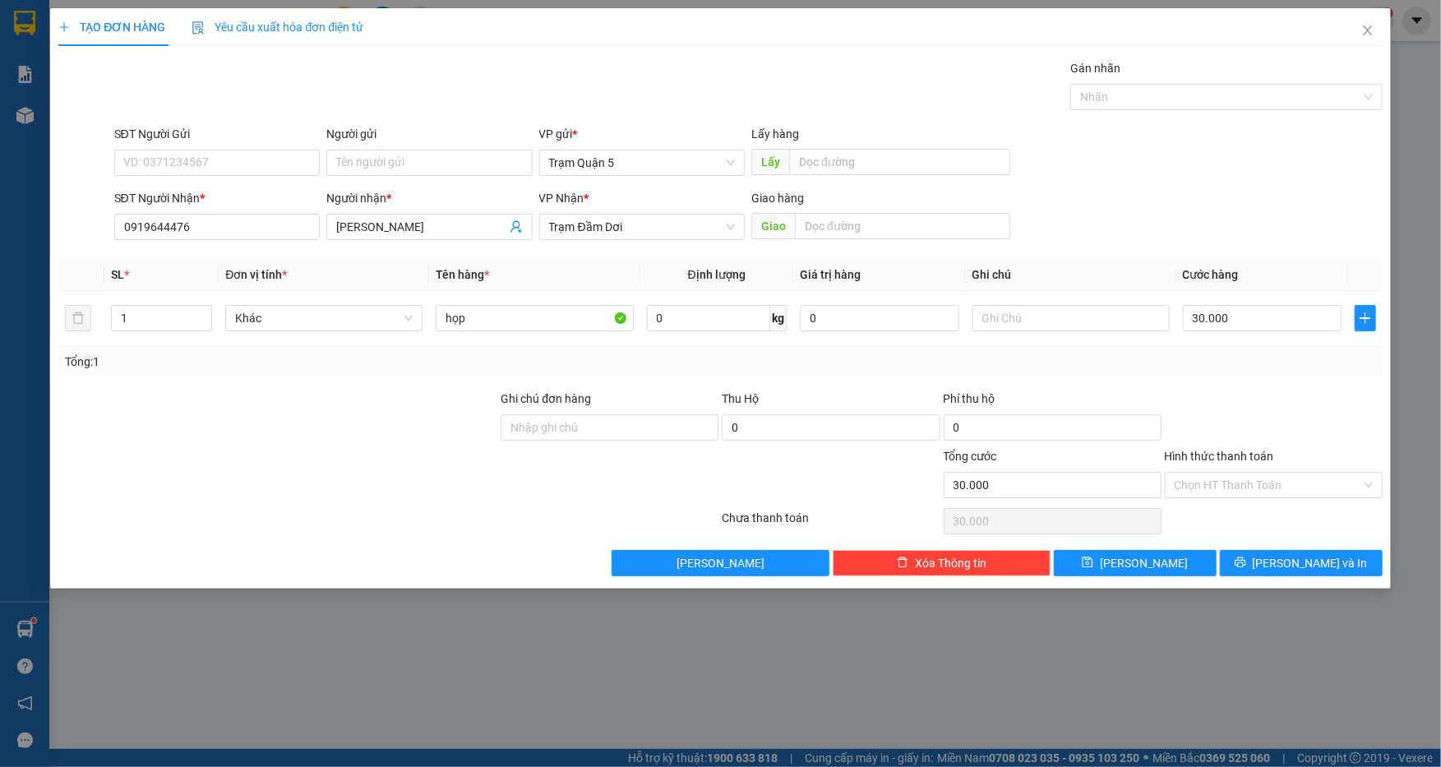
click at [1376, 255] on div "Transit Pickup Surcharge Ids Transit Deliver Surcharge Ids Transit Deliver Surc…" at bounding box center [719, 317] width 1323 height 517
drag, startPoint x: 1316, startPoint y: 567, endPoint x: 1217, endPoint y: 537, distance: 103.2
click at [1314, 565] on span "[PERSON_NAME] và In" at bounding box center [1310, 563] width 115 height 18
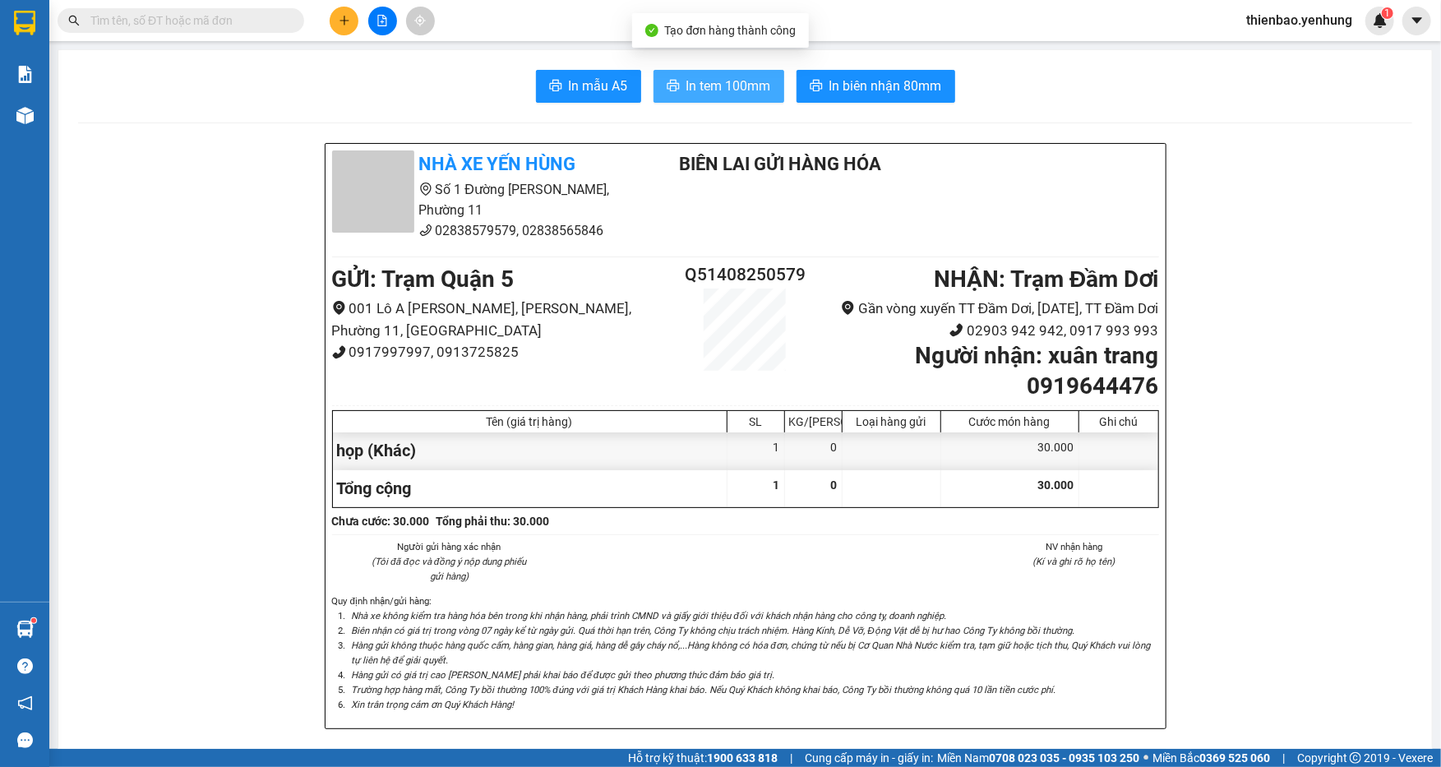
click at [712, 92] on span "In tem 100mm" at bounding box center [728, 86] width 85 height 21
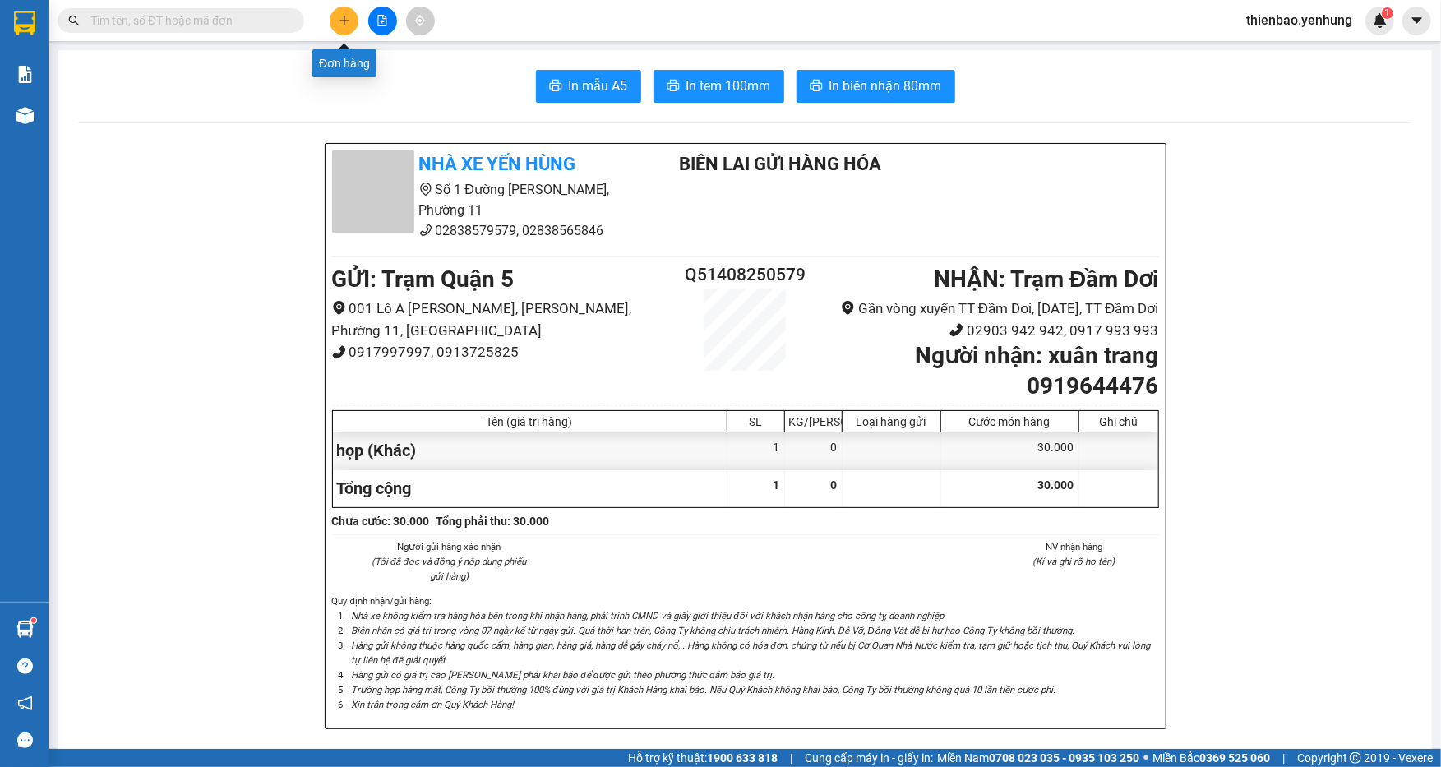
click at [346, 30] on button at bounding box center [344, 21] width 29 height 29
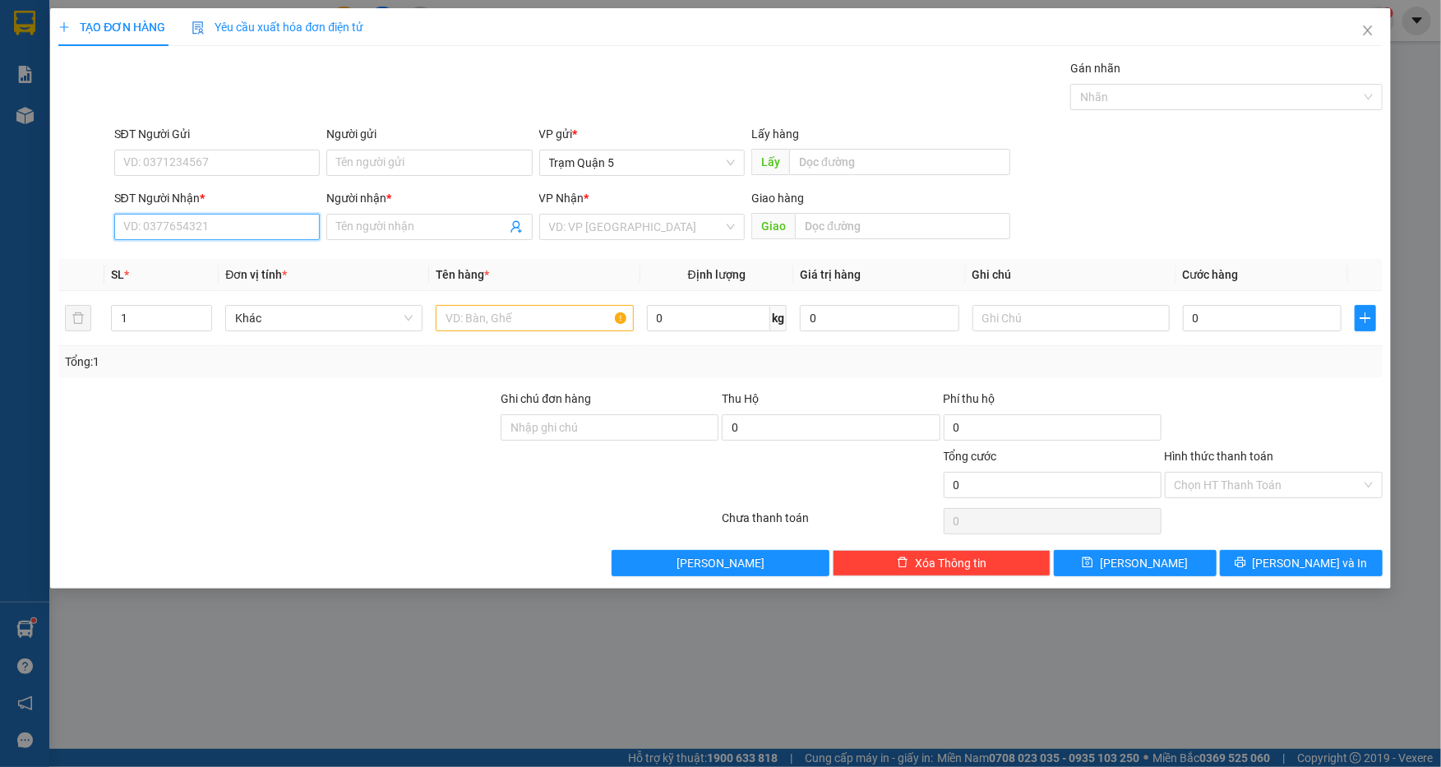
click at [248, 233] on input "SĐT Người Nhận *" at bounding box center [217, 227] width 206 height 26
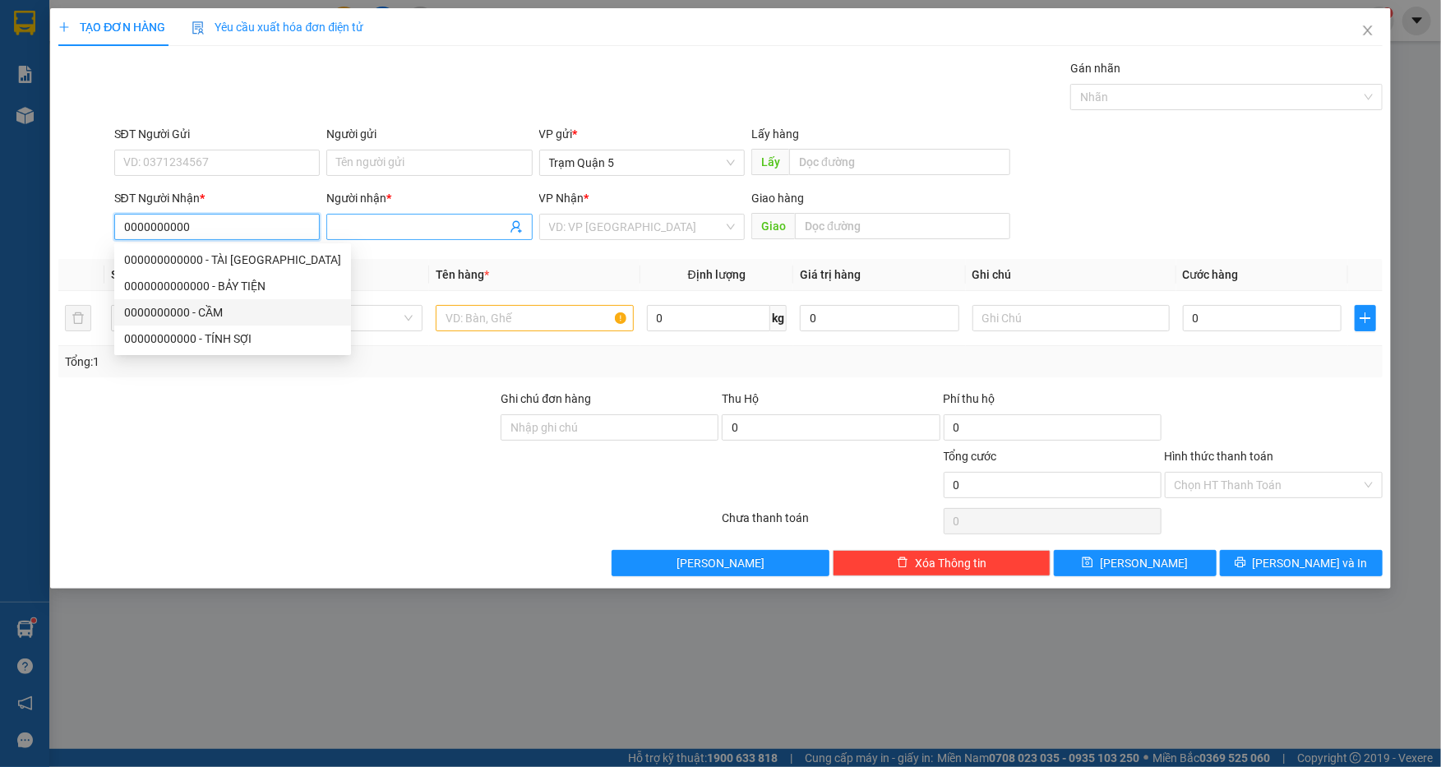
type input "0000000000"
drag, startPoint x: 458, startPoint y: 230, endPoint x: 438, endPoint y: 288, distance: 60.8
click at [449, 250] on div "Transit Pickup Surcharge Ids Transit Deliver Surcharge Ids Transit Deliver Surc…" at bounding box center [719, 317] width 1323 height 517
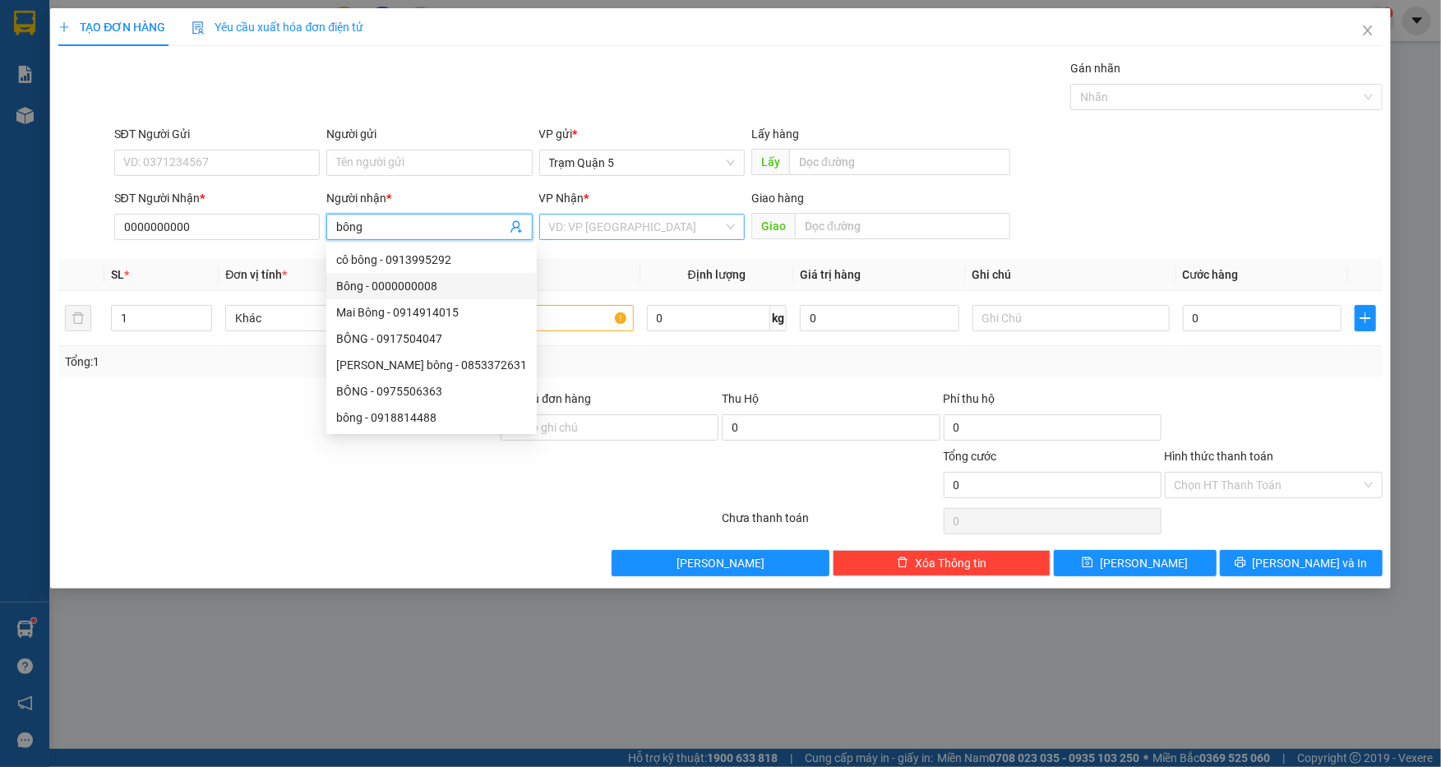
type input "bông"
click at [689, 228] on input "search" at bounding box center [636, 227] width 175 height 25
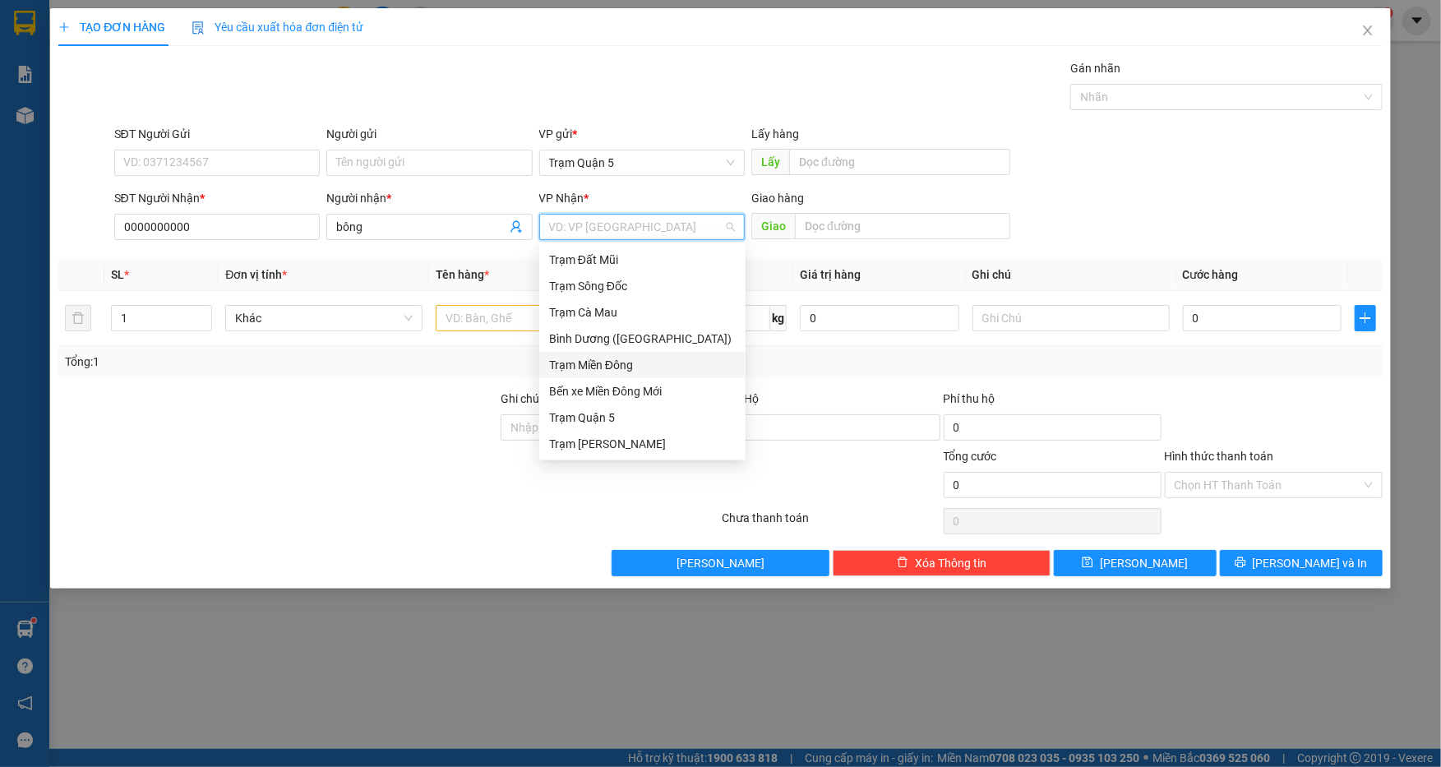
type input "d"
click at [664, 445] on div "Trạm Đầm Dơi" at bounding box center [642, 444] width 187 height 18
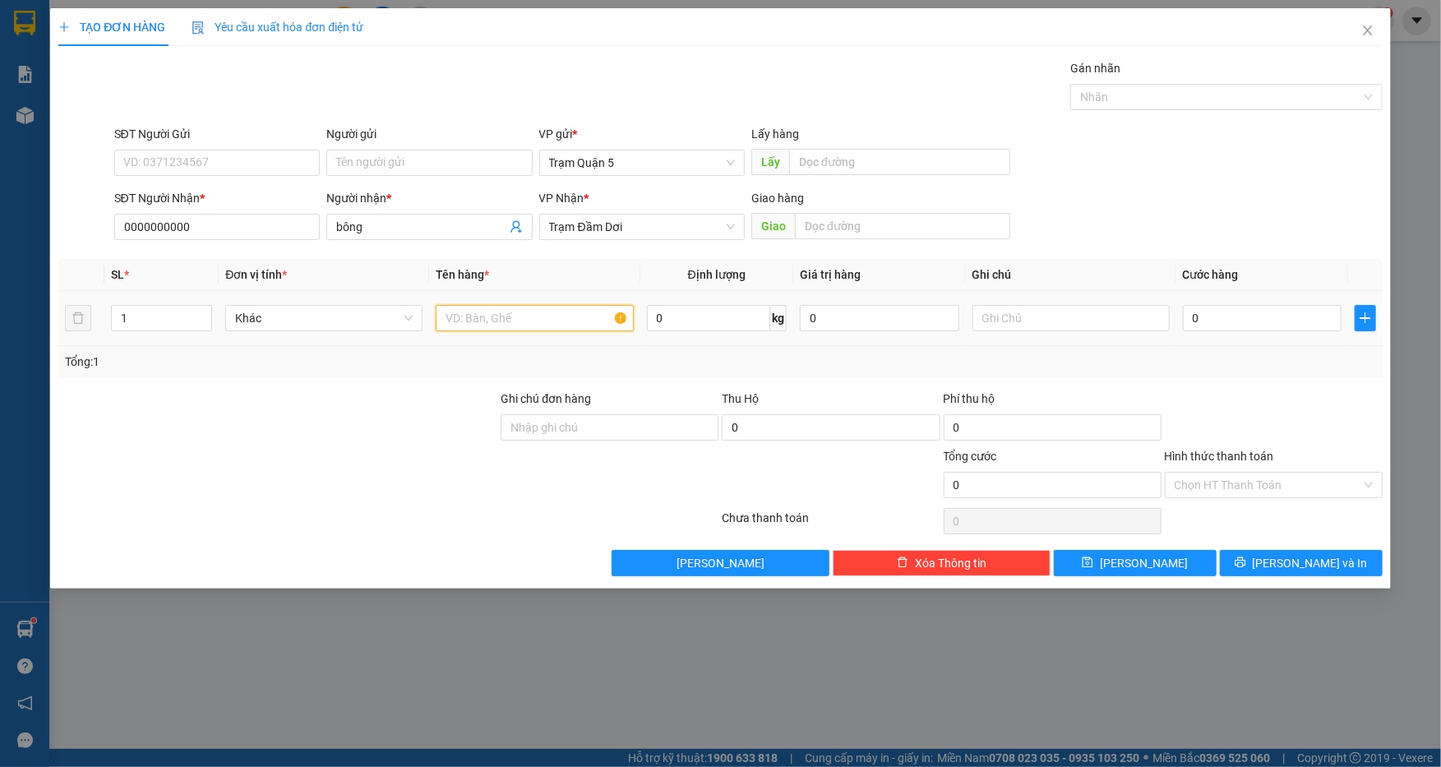
click at [510, 316] on input "text" at bounding box center [534, 318] width 197 height 26
type input "bó"
click at [1259, 317] on input "0" at bounding box center [1262, 318] width 159 height 26
type input "1"
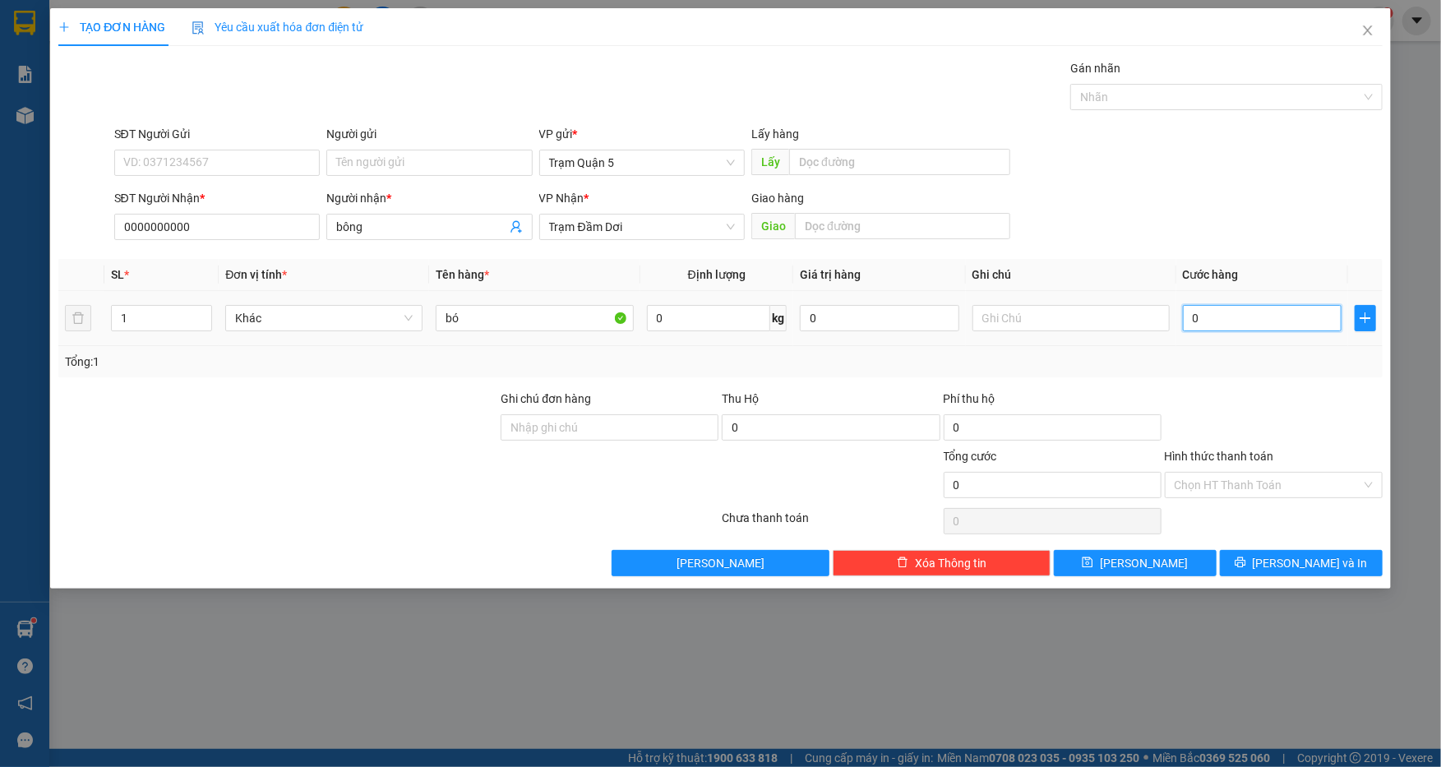
type input "1"
type input "15"
type input "150"
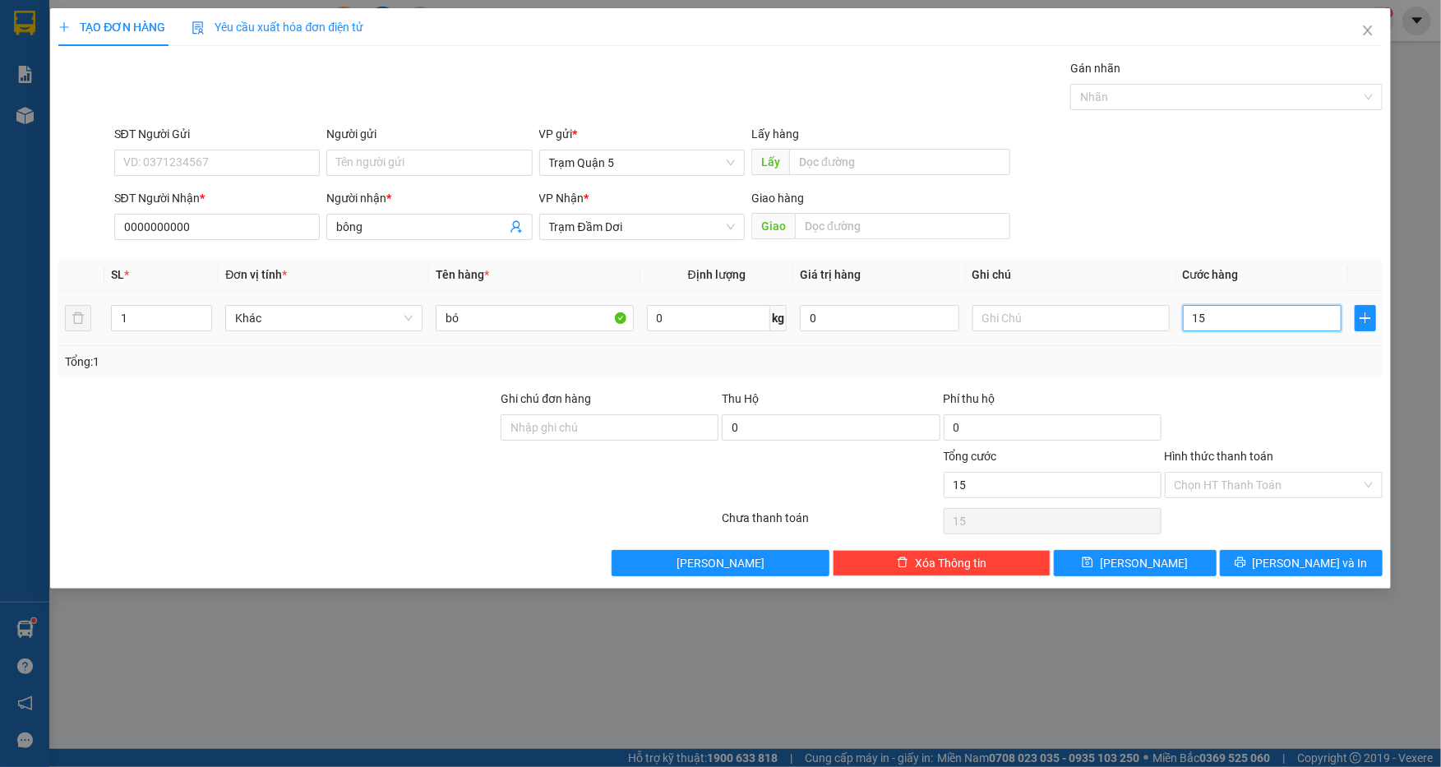
type input "150"
type input "150.000"
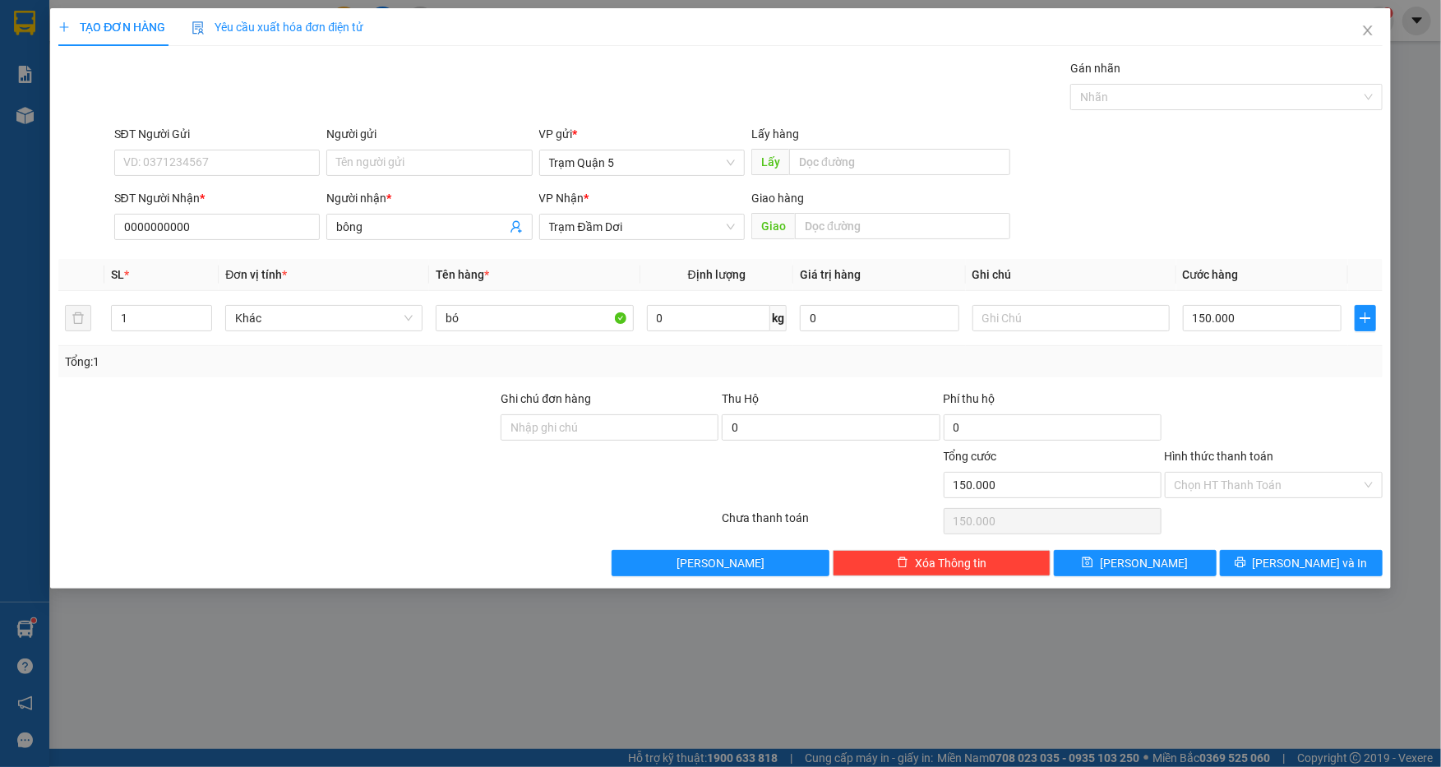
click at [1300, 169] on div "SĐT Người Gửi VD: 0371234567 Người gửi Tên người gửi VP gửi * Trạm Quận 5 Lấy h…" at bounding box center [748, 154] width 1275 height 58
click at [1323, 565] on span "[PERSON_NAME] và In" at bounding box center [1310, 563] width 115 height 18
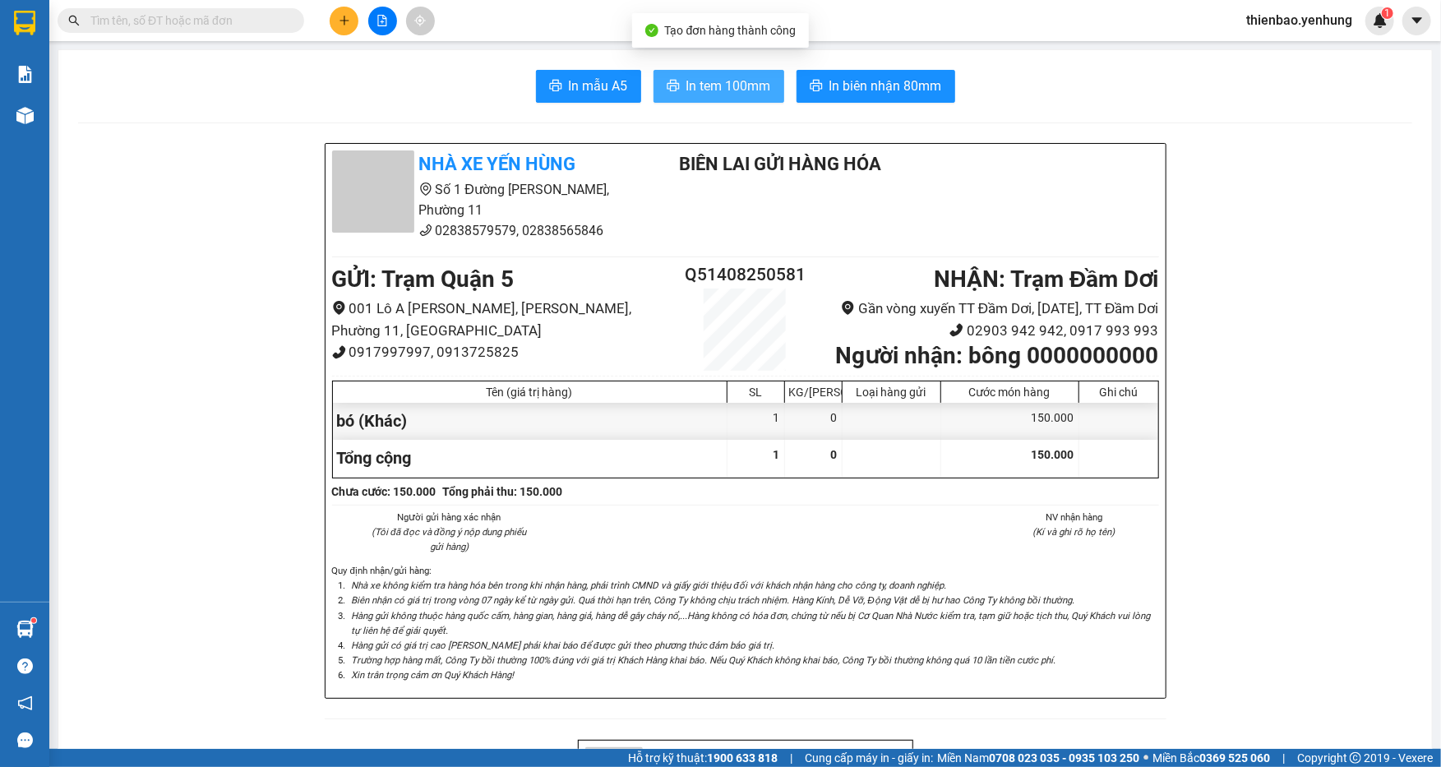
click at [725, 83] on span "In tem 100mm" at bounding box center [728, 86] width 85 height 21
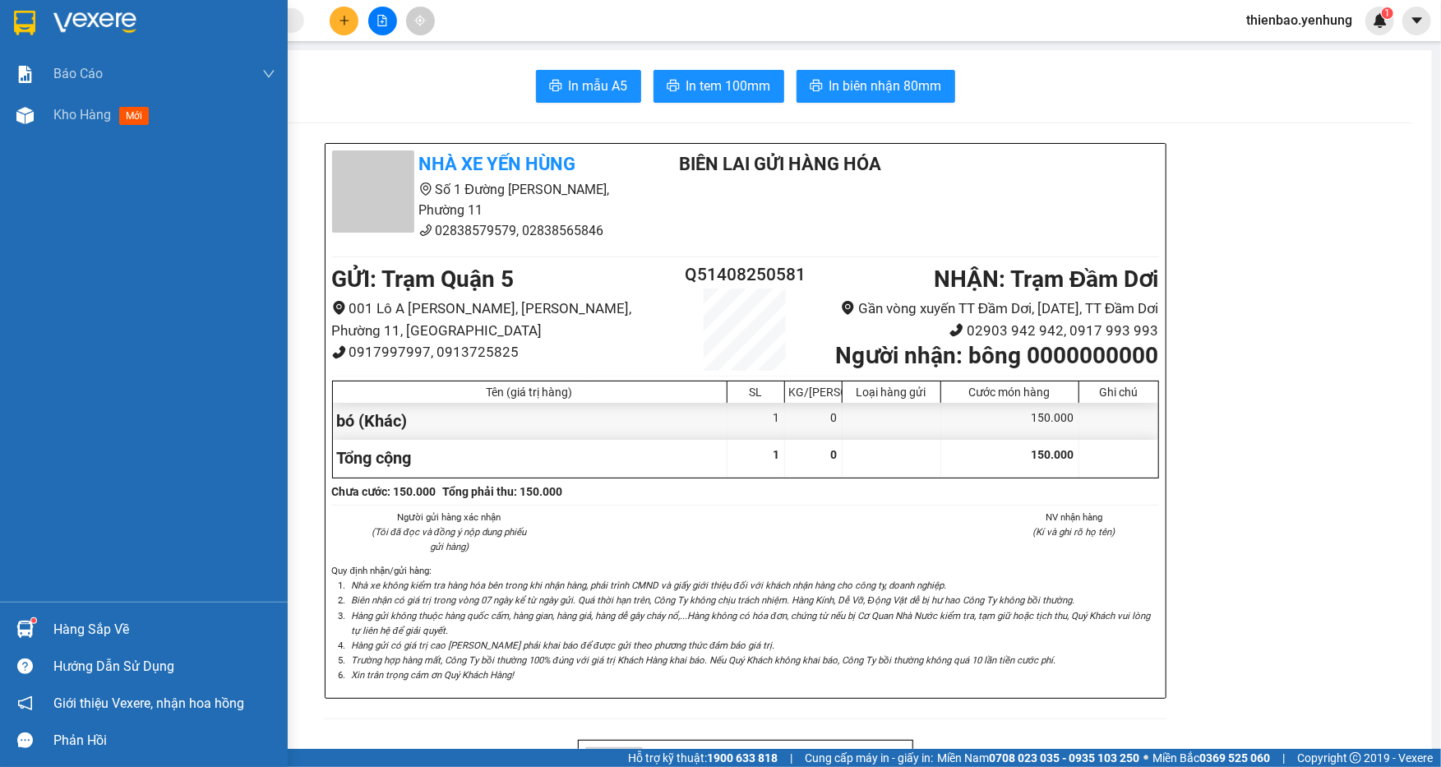
drag, startPoint x: 17, startPoint y: 116, endPoint x: 106, endPoint y: 155, distance: 97.1
click at [18, 116] on img at bounding box center [24, 115] width 17 height 17
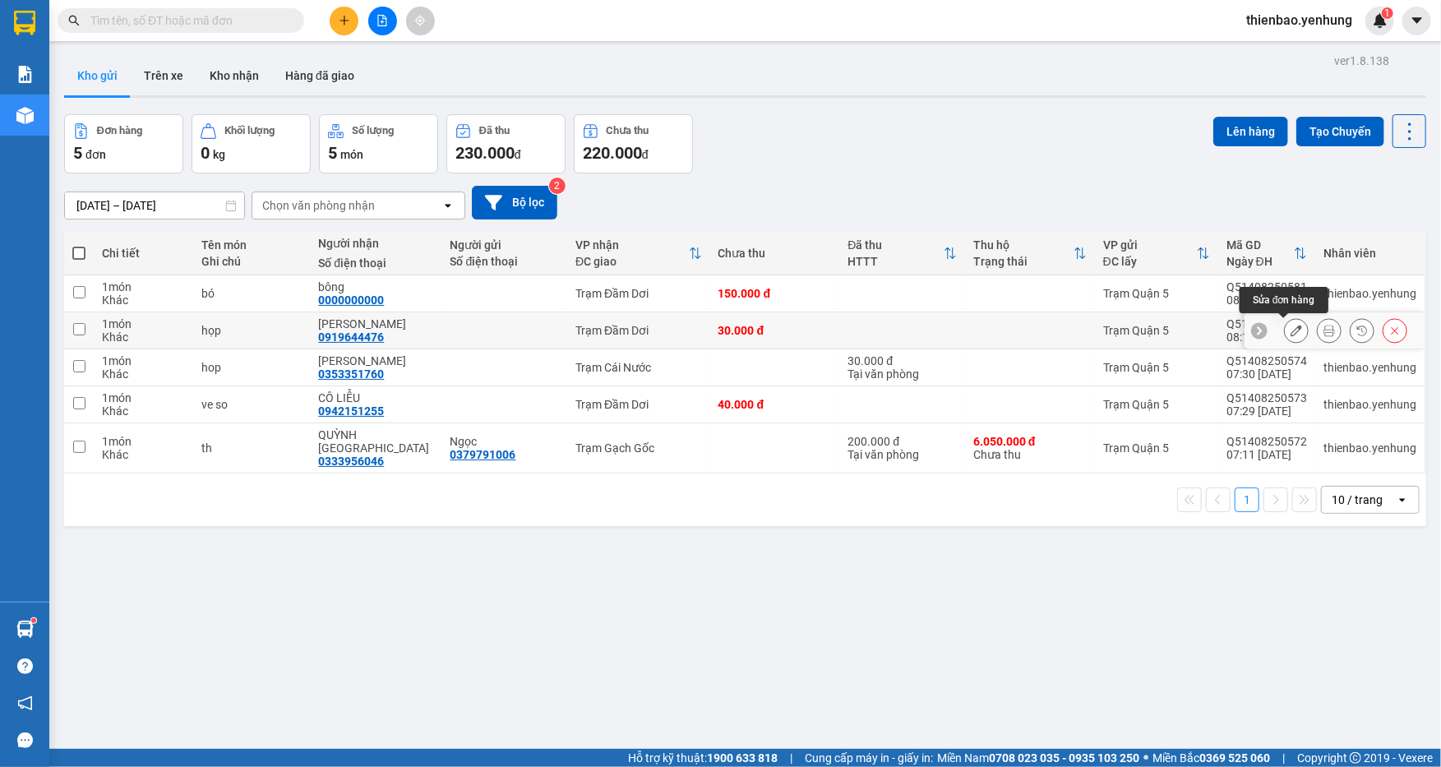
drag, startPoint x: 1281, startPoint y: 327, endPoint x: 1281, endPoint y: 341, distance: 14.0
click at [1285, 339] on button at bounding box center [1296, 330] width 23 height 29
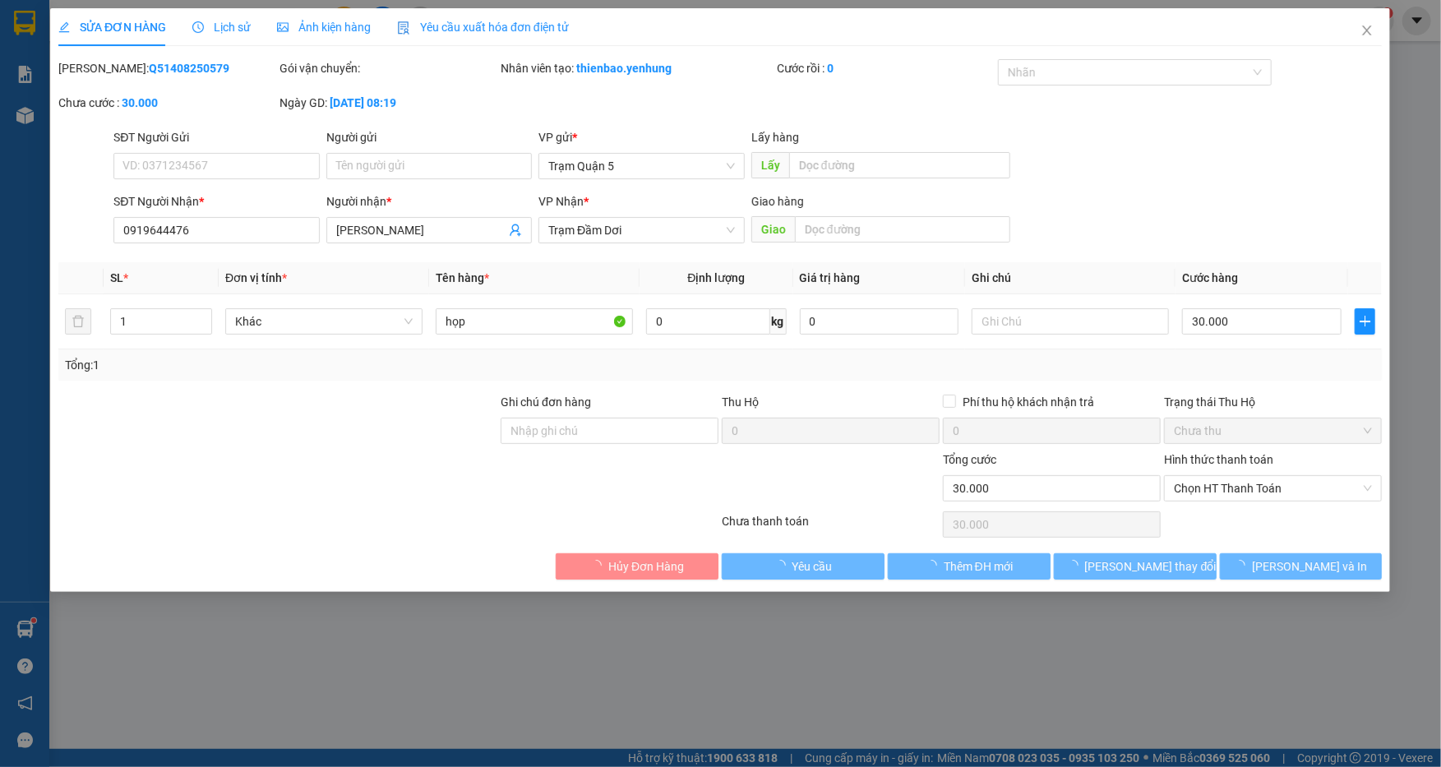
type input "0919644476"
type input "[PERSON_NAME]"
type input "30.000"
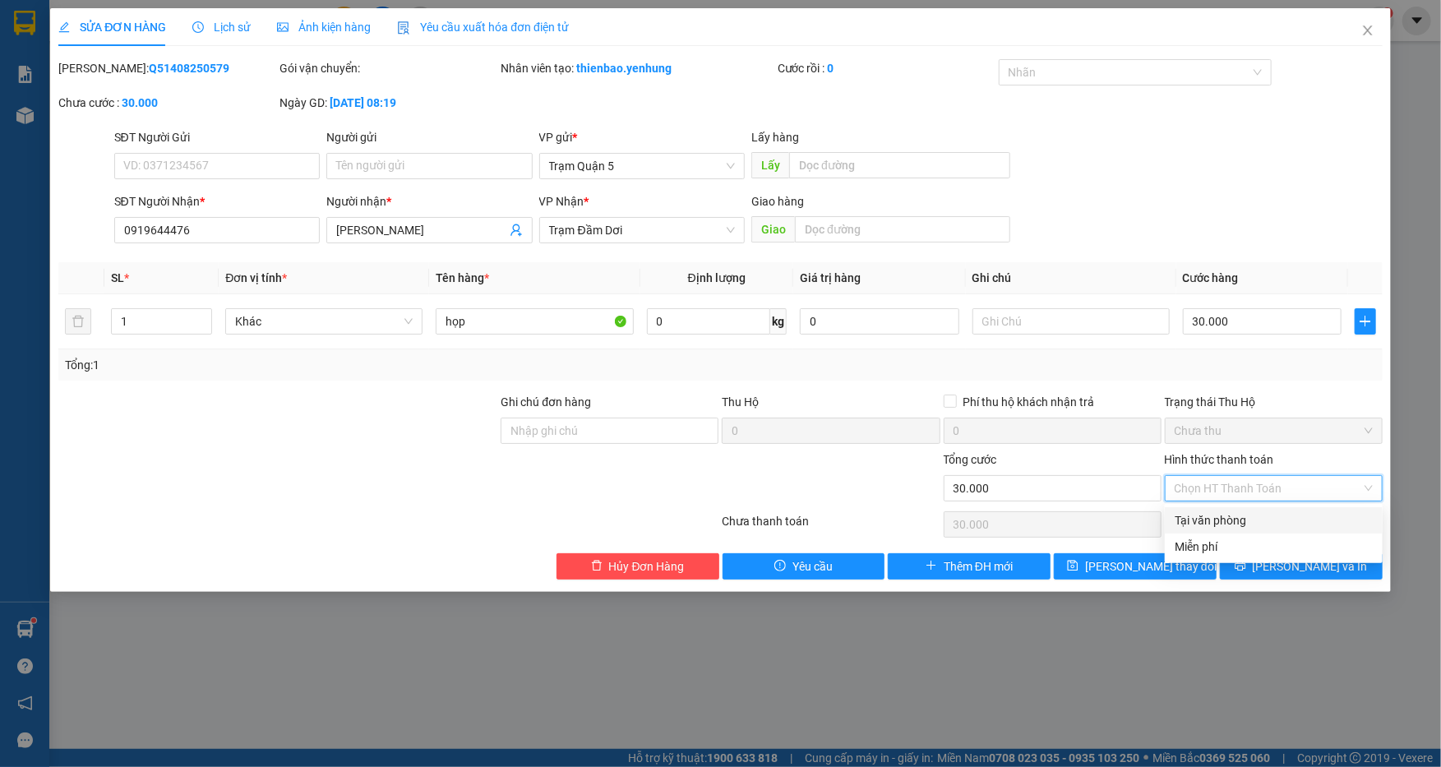
drag, startPoint x: 1360, startPoint y: 477, endPoint x: 1366, endPoint y: 485, distance: 10.0
click at [1365, 482] on div "Chọn HT Thanh Toán" at bounding box center [1274, 488] width 218 height 26
click at [1299, 516] on div "Tại văn phòng" at bounding box center [1274, 520] width 198 height 18
type input "0"
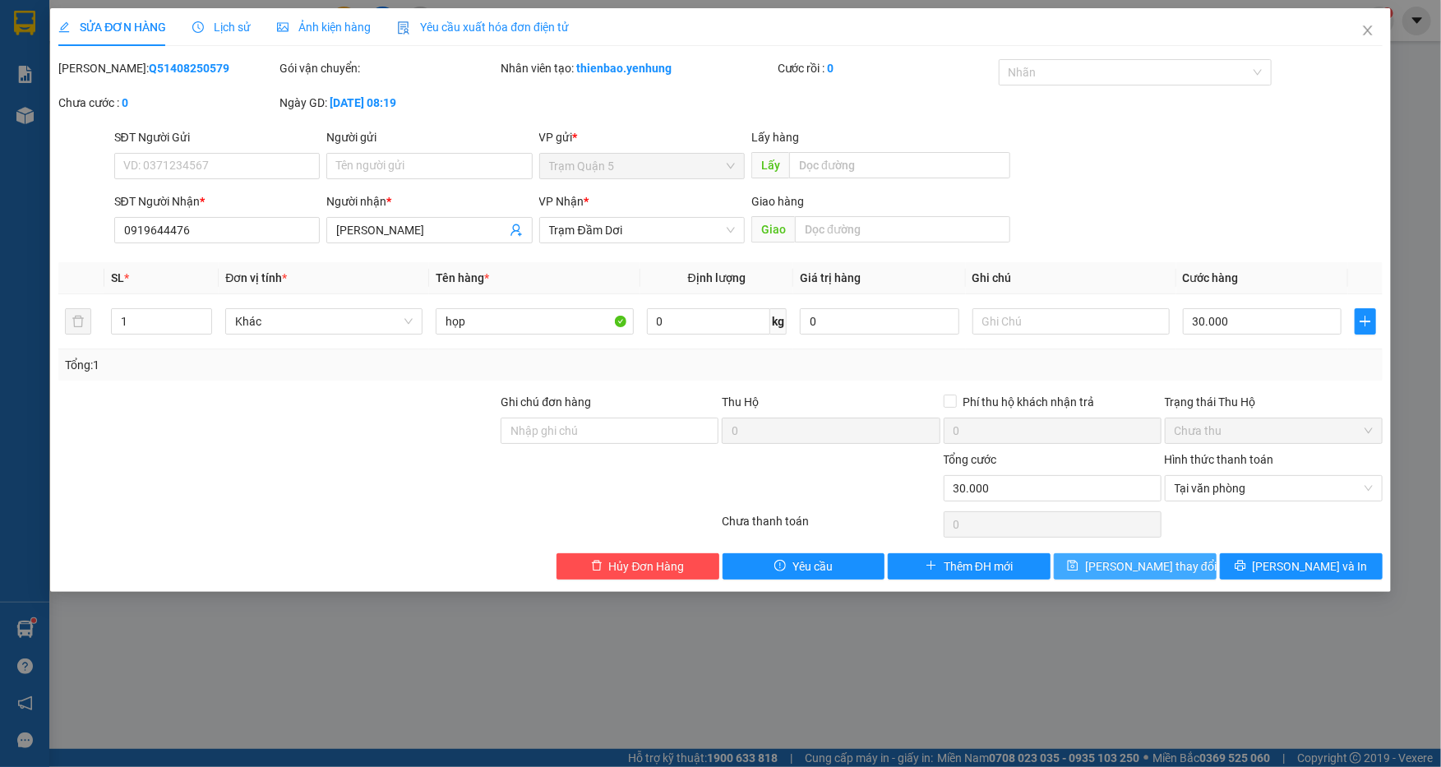
drag, startPoint x: 1173, startPoint y: 565, endPoint x: 1188, endPoint y: 599, distance: 37.6
click at [1174, 565] on span "[PERSON_NAME] thay đổi" at bounding box center [1151, 566] width 132 height 18
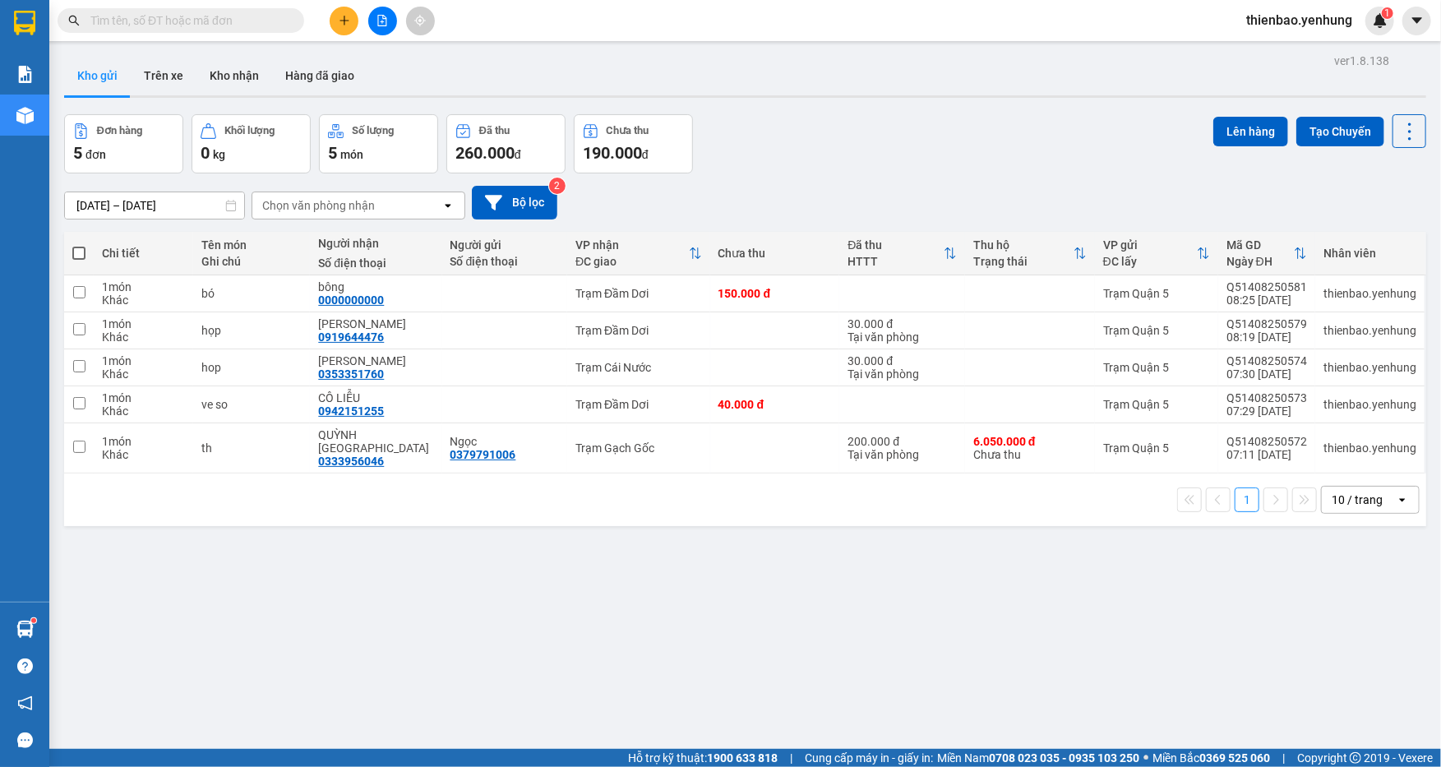
click at [384, 7] on div "Kết quả tìm kiếm ( 0 ) Bộ lọc No Data thienbao.yenhung 1" at bounding box center [720, 20] width 1441 height 41
click at [386, 16] on icon "file-add" at bounding box center [382, 21] width 12 height 12
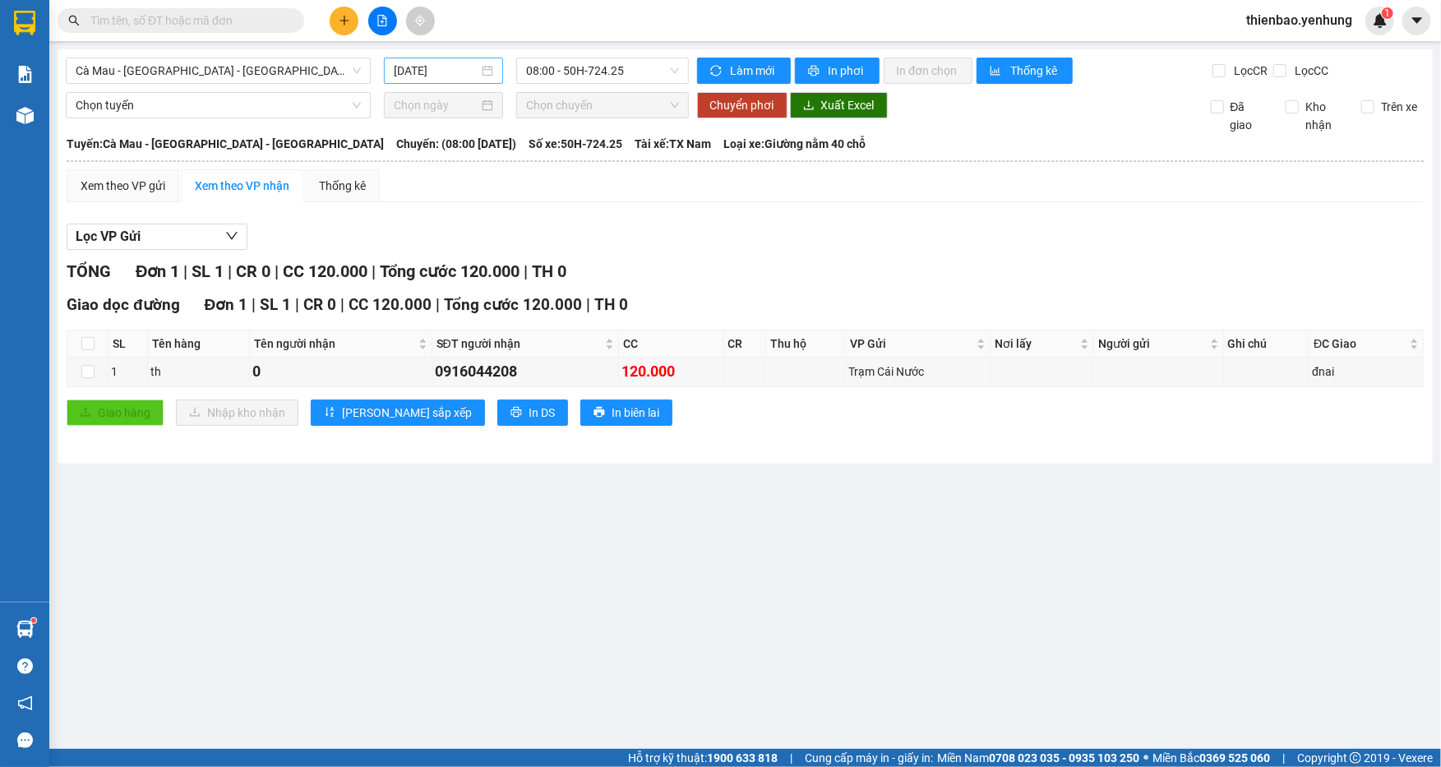
click at [485, 76] on div "[DATE]" at bounding box center [443, 71] width 99 height 18
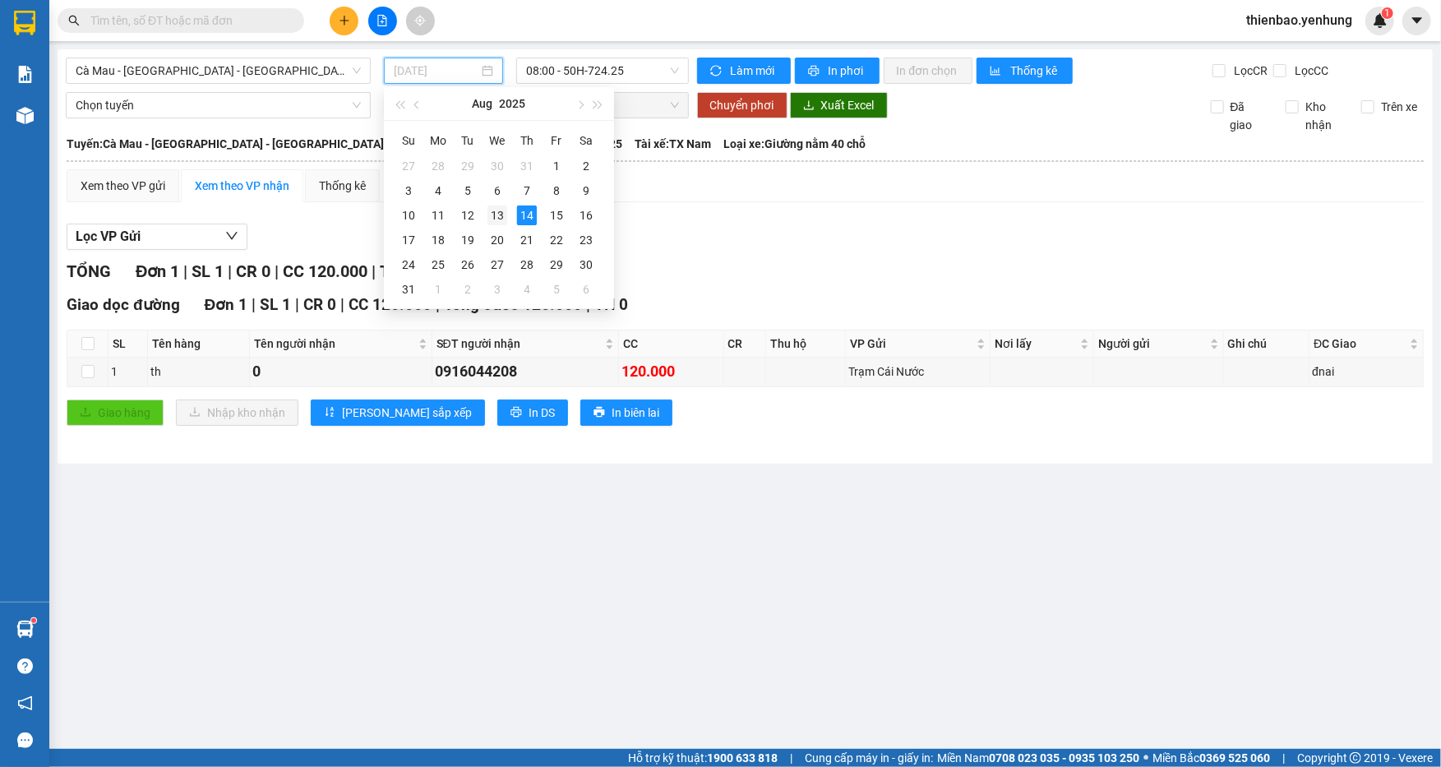
click at [502, 205] on div "13" at bounding box center [497, 215] width 20 height 20
type input "[DATE]"
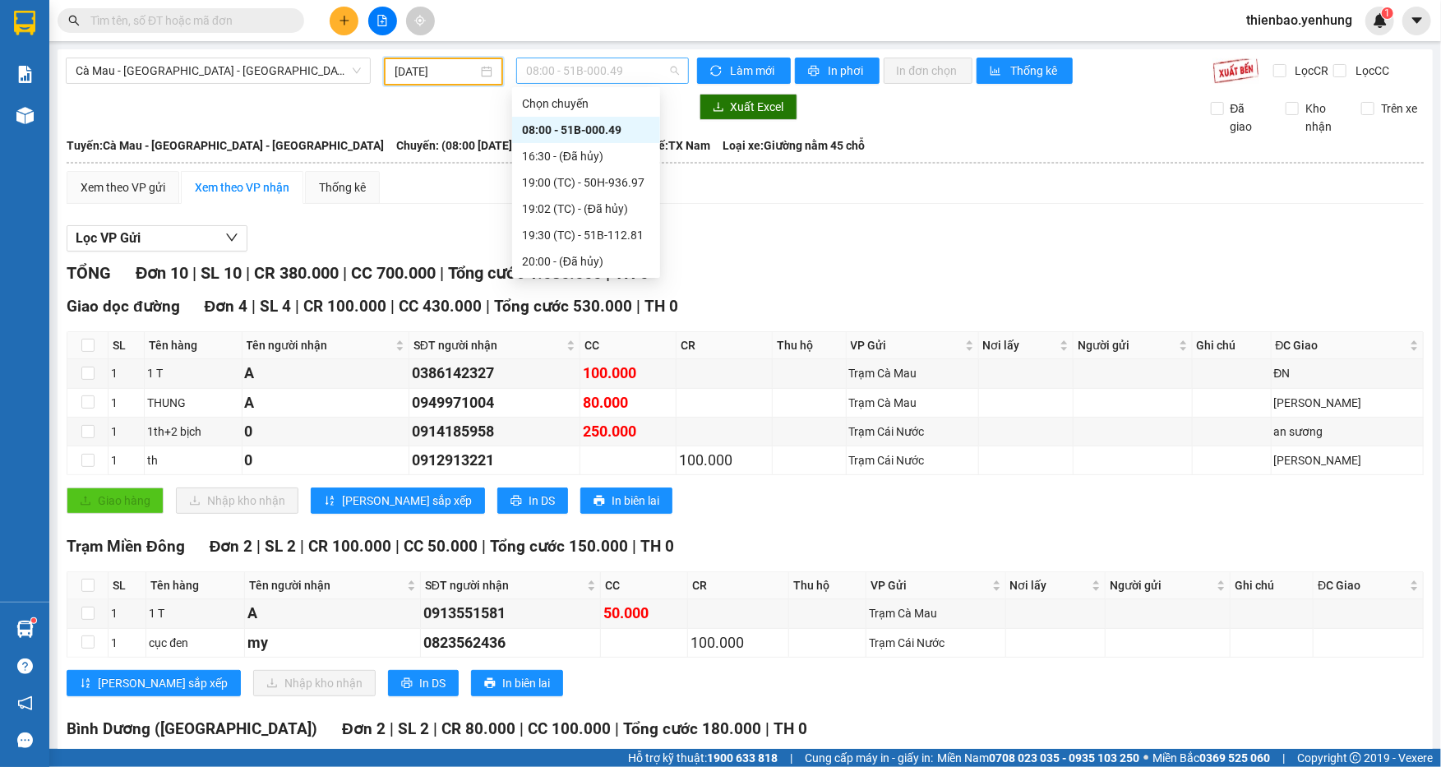
click at [672, 69] on span "08:00 - 51B-000.49" at bounding box center [602, 70] width 153 height 25
click at [627, 181] on div "19:00 (TC) - 50H-936.97" at bounding box center [586, 182] width 128 height 18
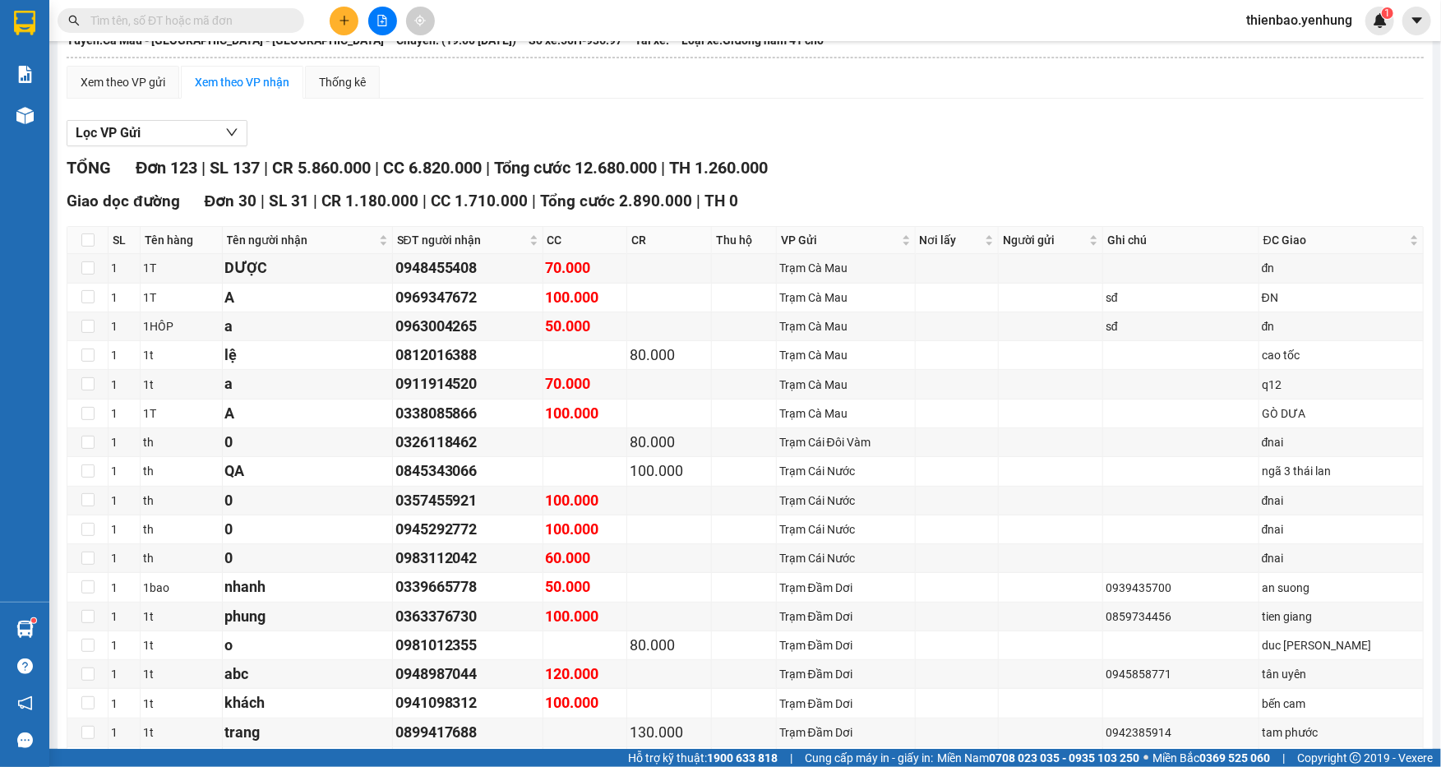
scroll to position [76, 0]
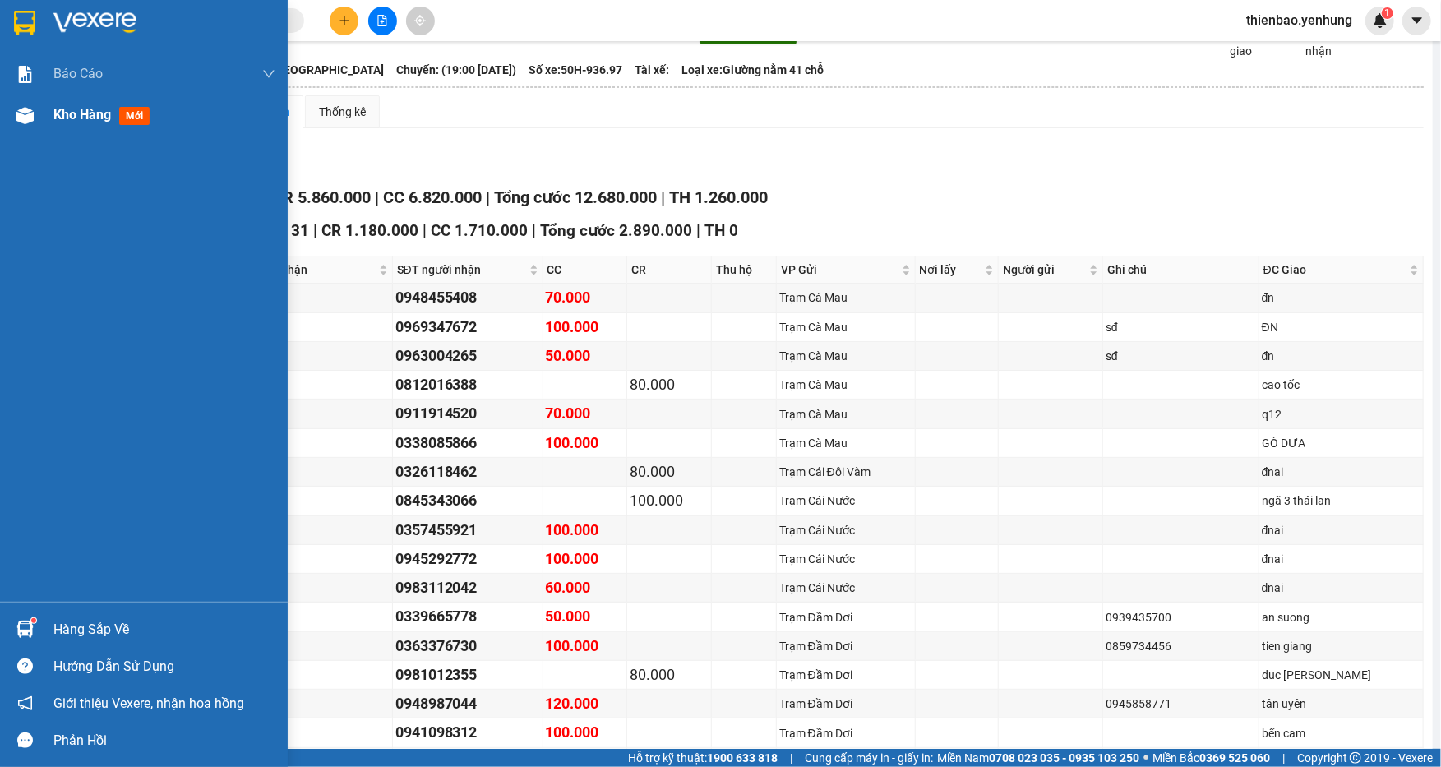
click at [24, 118] on img at bounding box center [24, 115] width 17 height 17
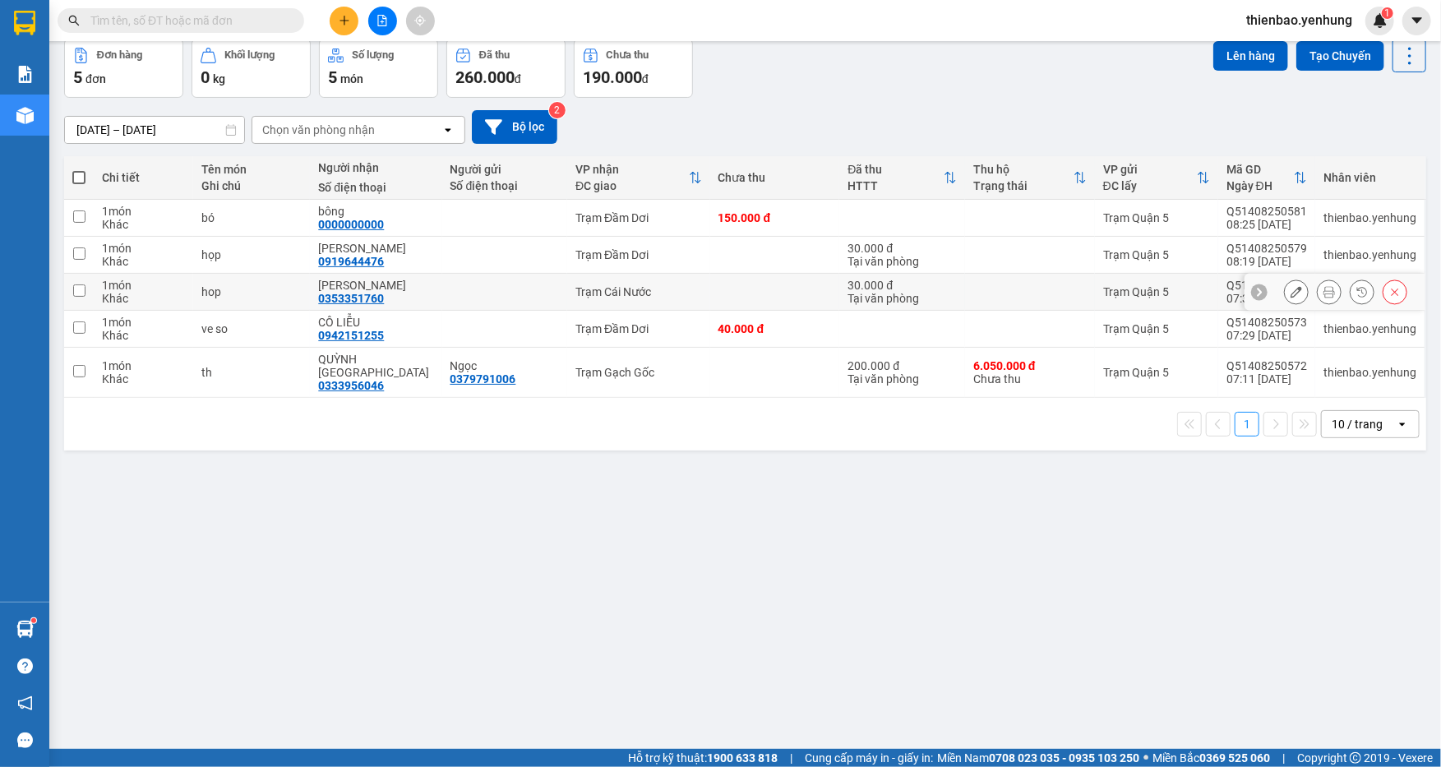
click at [73, 293] on input "checkbox" at bounding box center [79, 290] width 12 height 12
checkbox input "true"
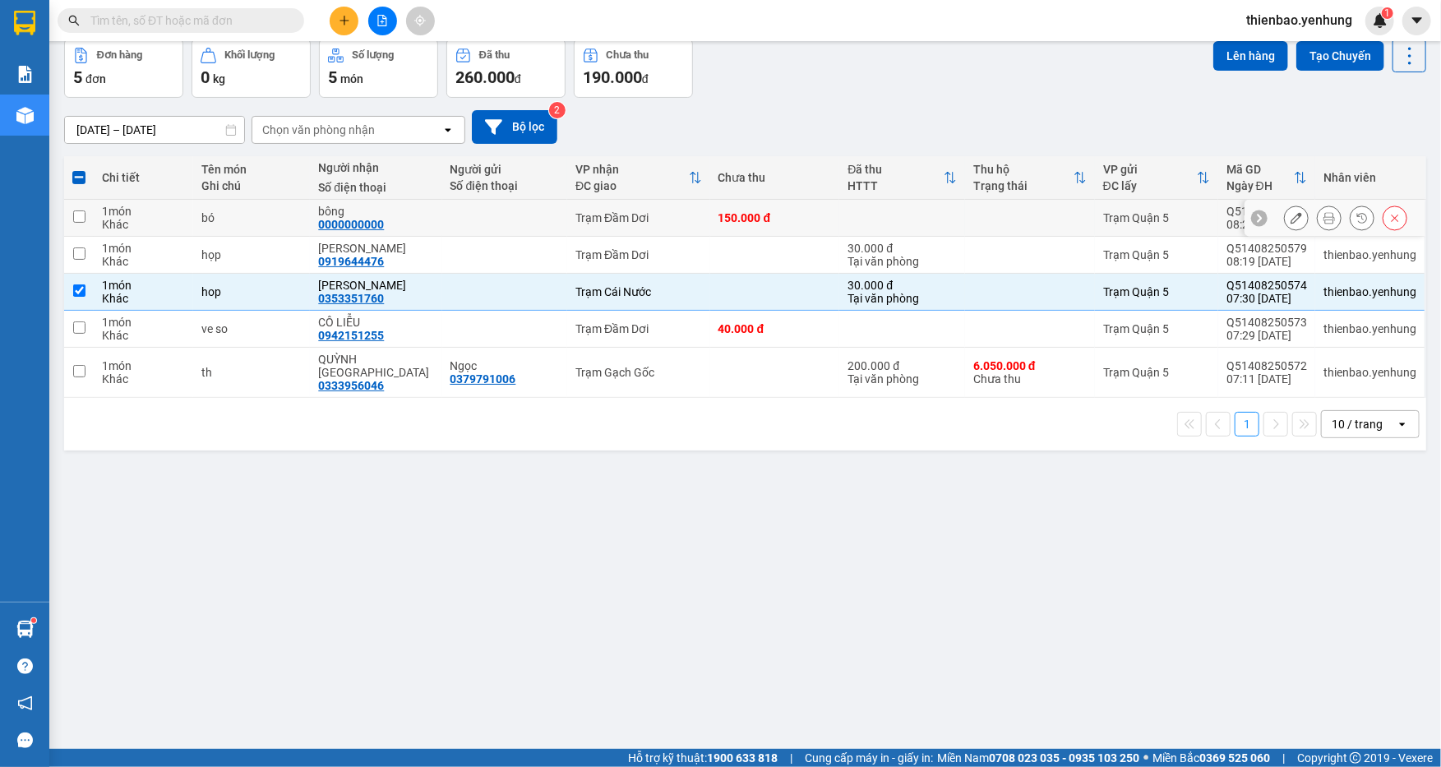
click at [76, 217] on input "checkbox" at bounding box center [79, 216] width 12 height 12
checkbox input "true"
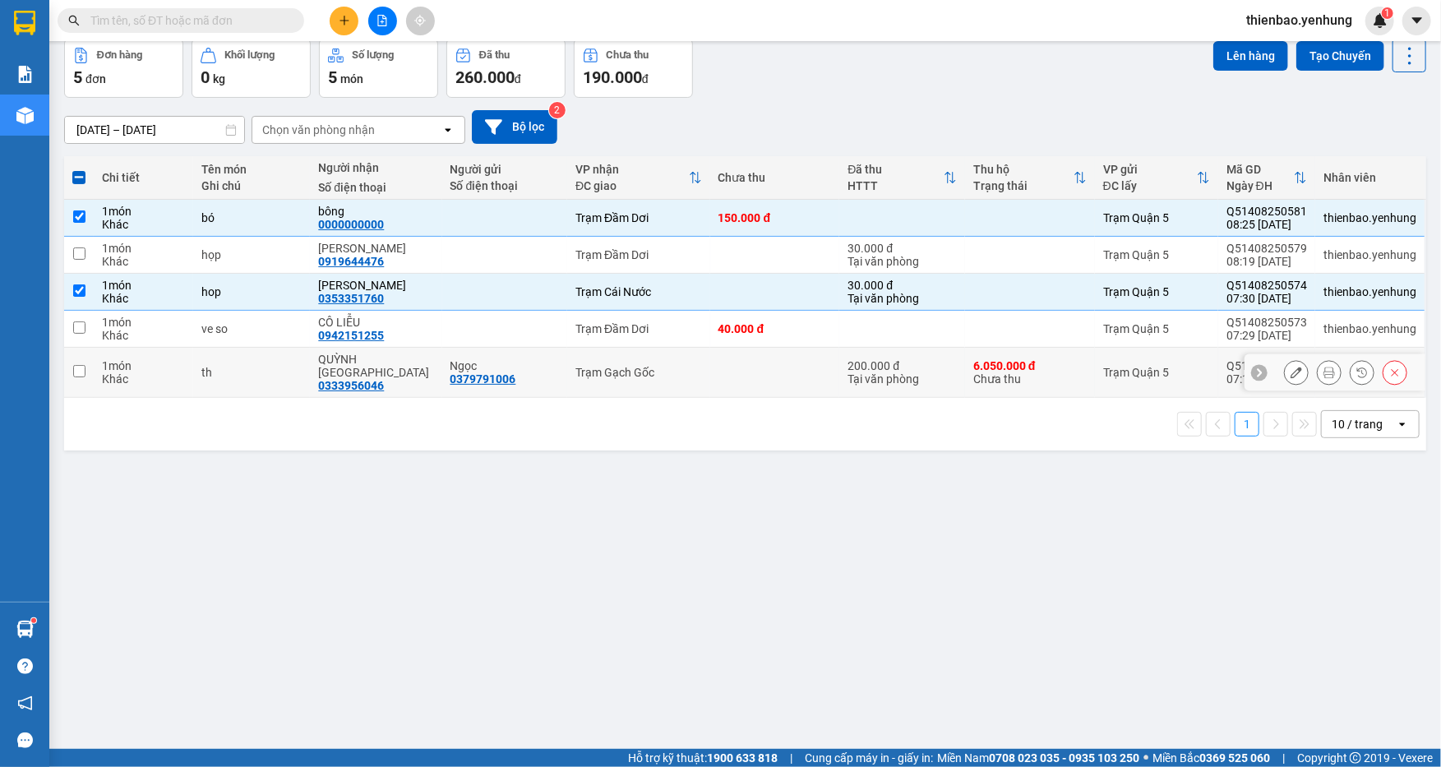
click at [74, 365] on input "checkbox" at bounding box center [79, 371] width 12 height 12
checkbox input "true"
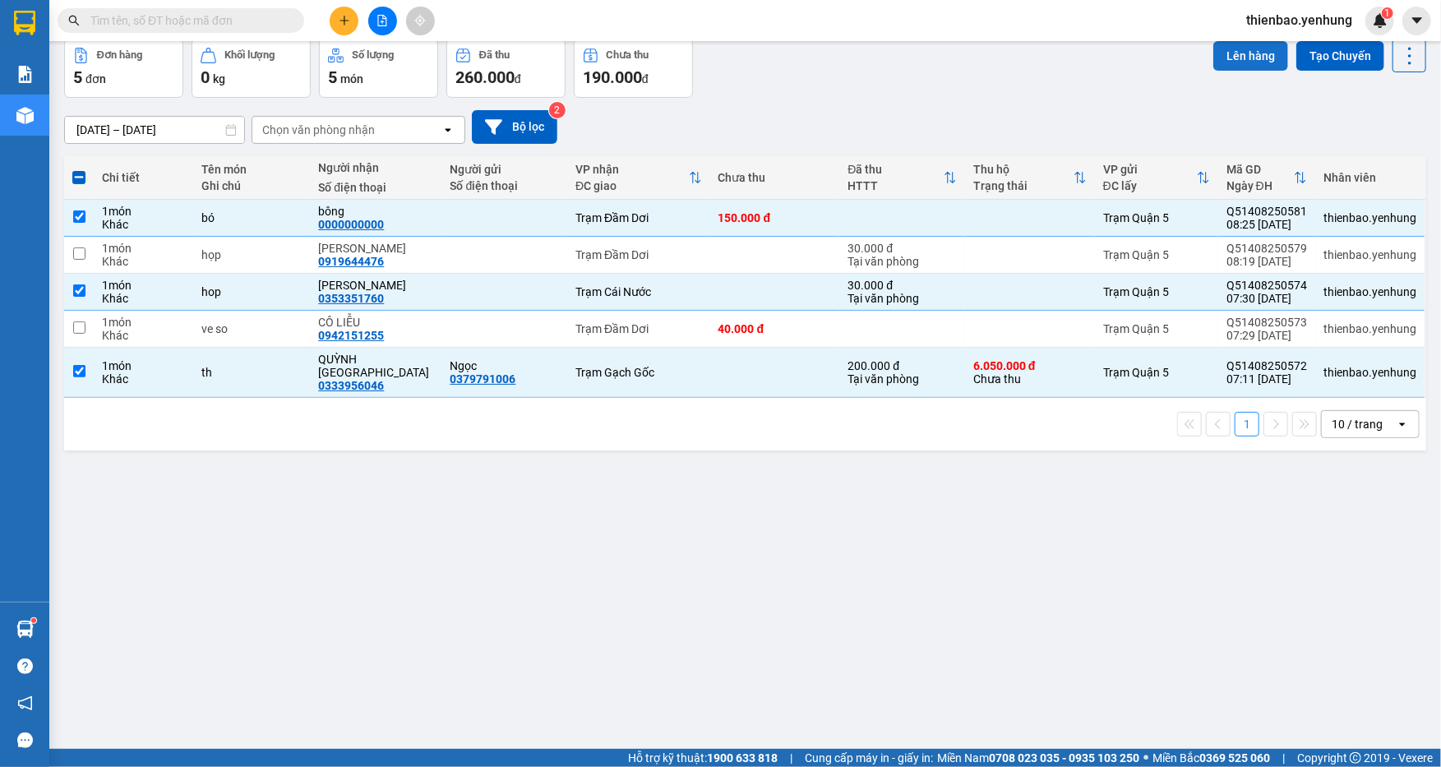
click at [1220, 50] on button "Lên hàng" at bounding box center [1250, 56] width 75 height 30
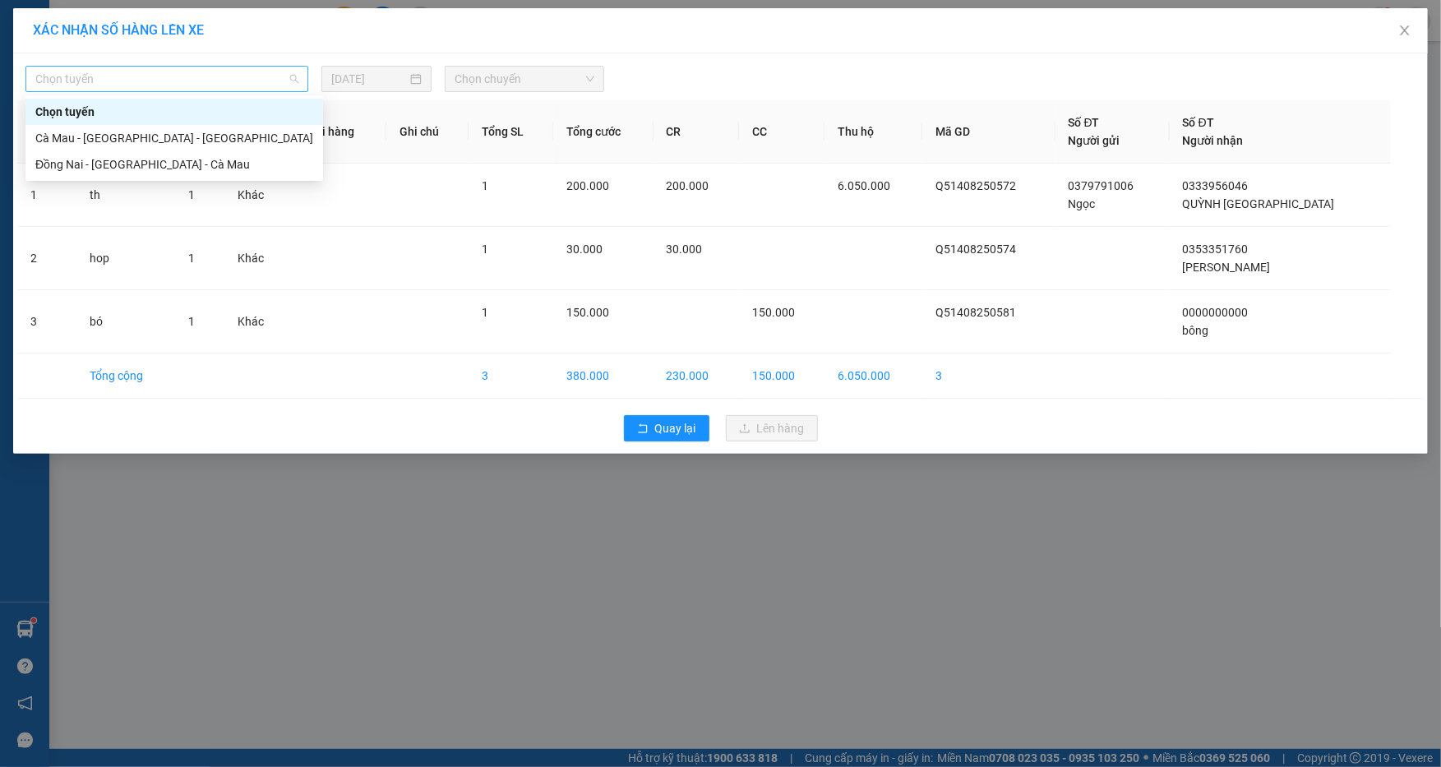
click at [298, 78] on div "Chọn tuyến" at bounding box center [166, 79] width 283 height 26
click at [238, 168] on div "Đồng Nai - [GEOGRAPHIC_DATA] - Cà Mau" at bounding box center [174, 164] width 278 height 18
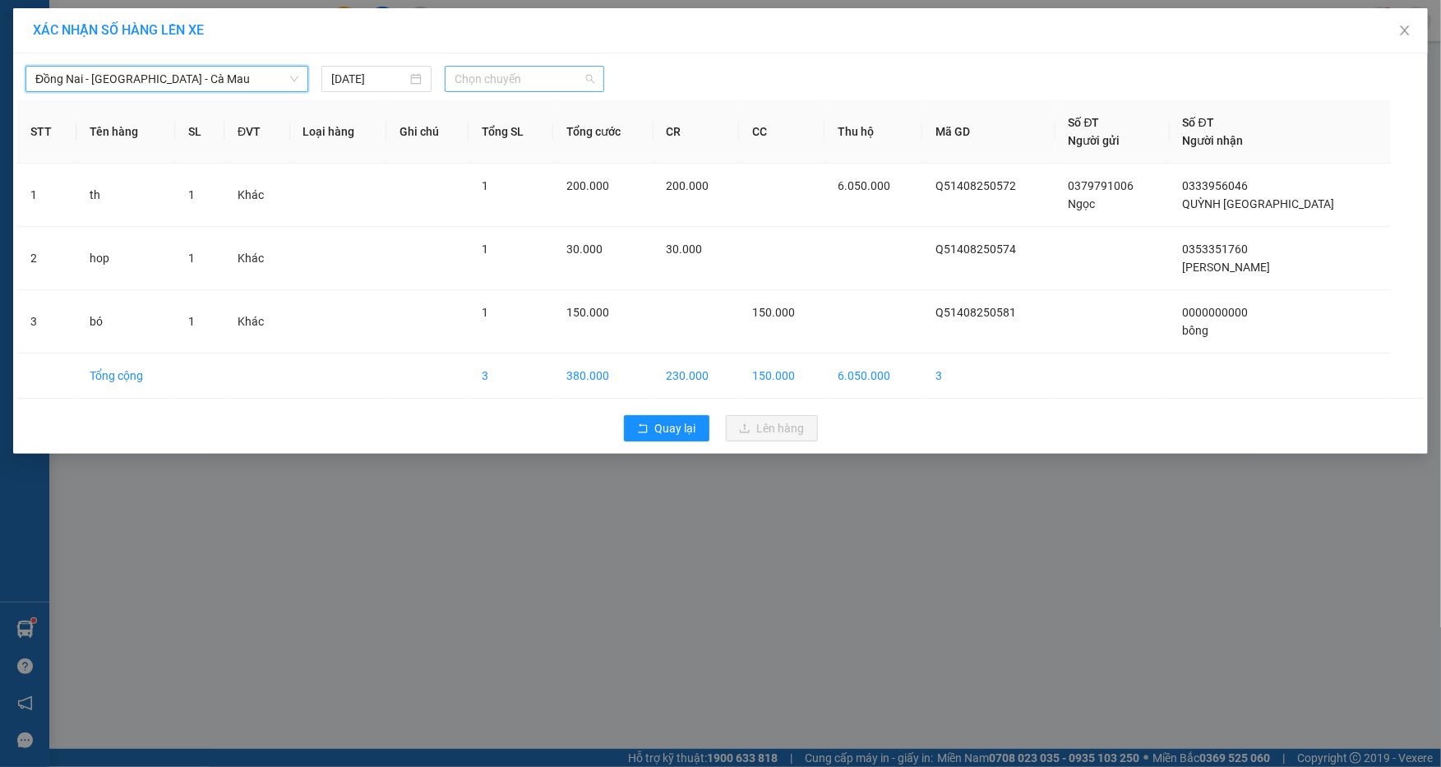
click at [589, 71] on span "Chọn chuyến" at bounding box center [525, 79] width 140 height 25
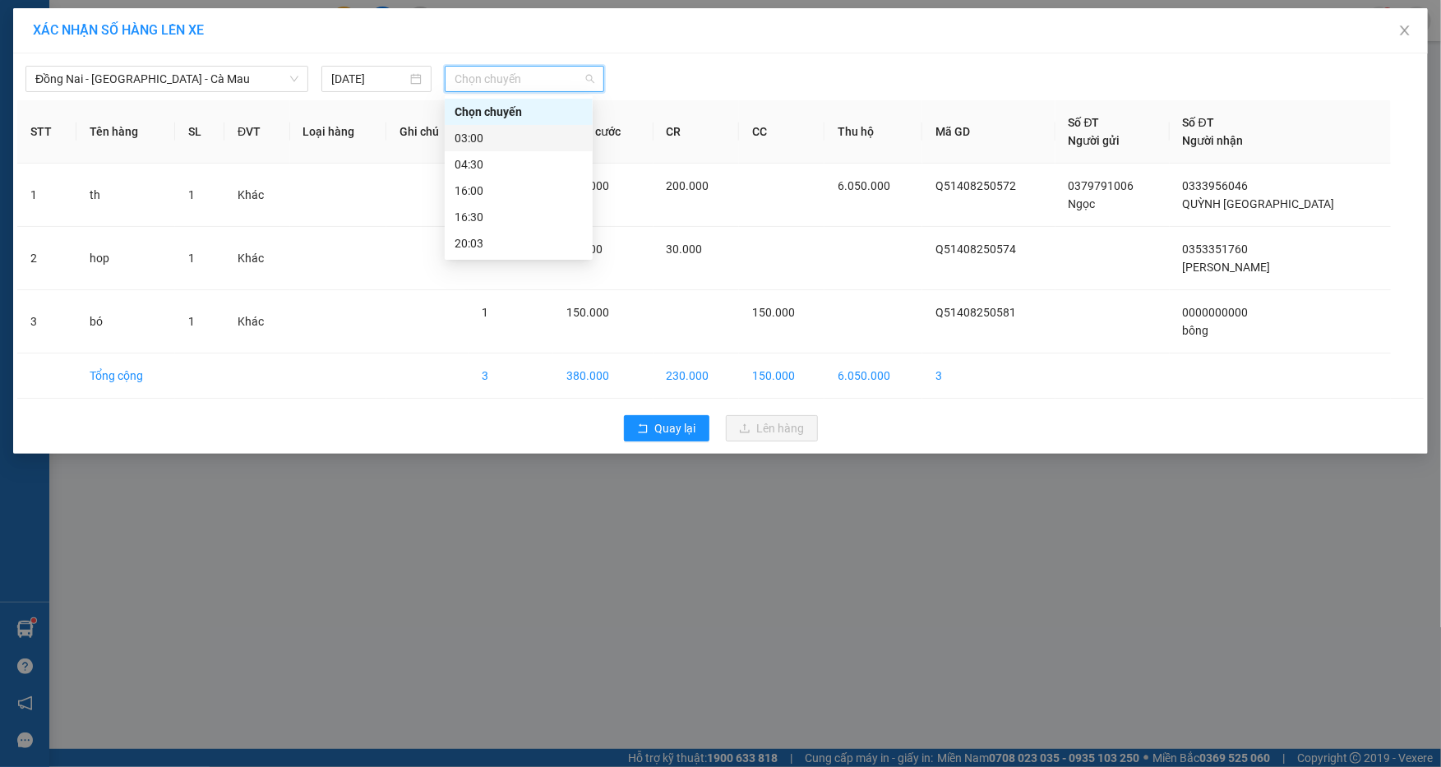
click at [544, 137] on div "03:00" at bounding box center [519, 138] width 128 height 18
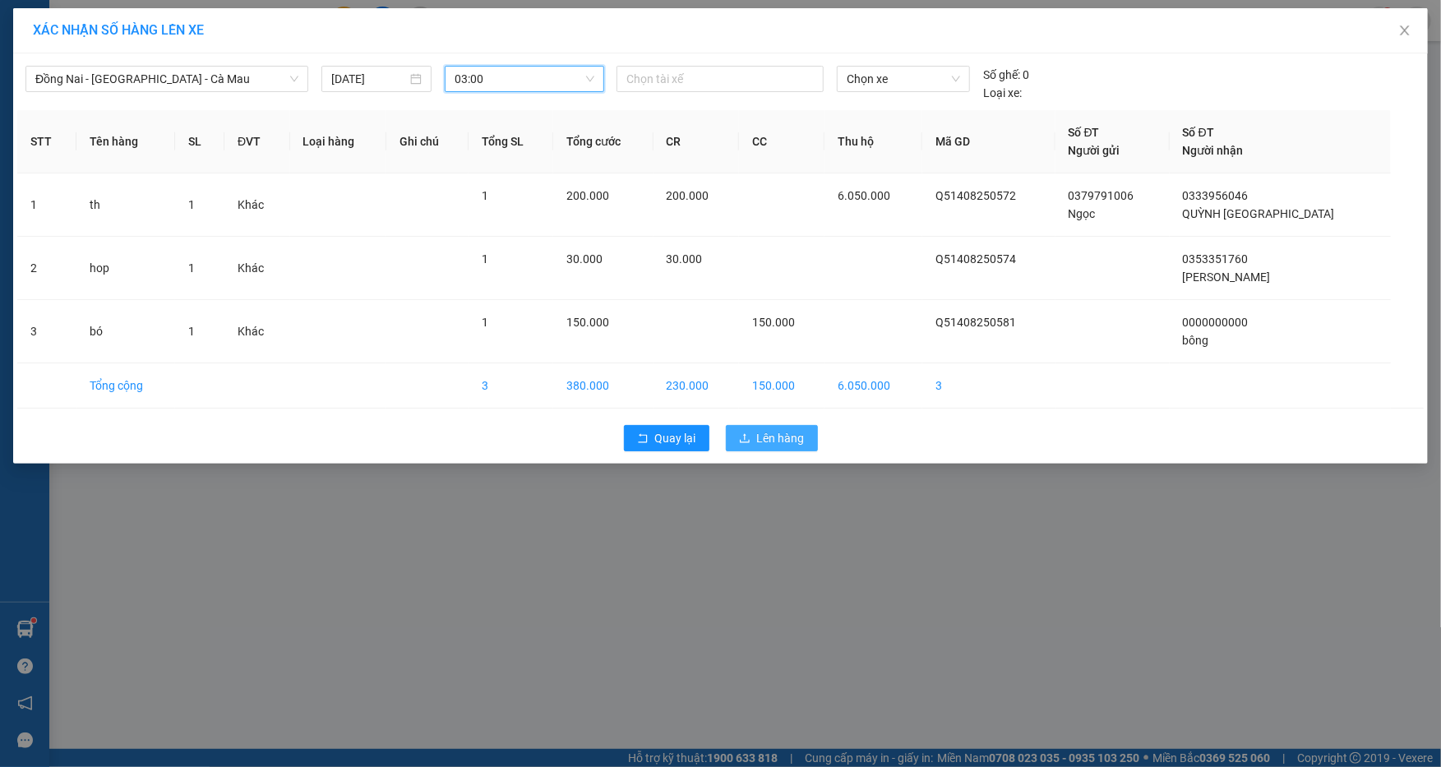
click at [766, 446] on span "Lên hàng" at bounding box center [781, 438] width 48 height 18
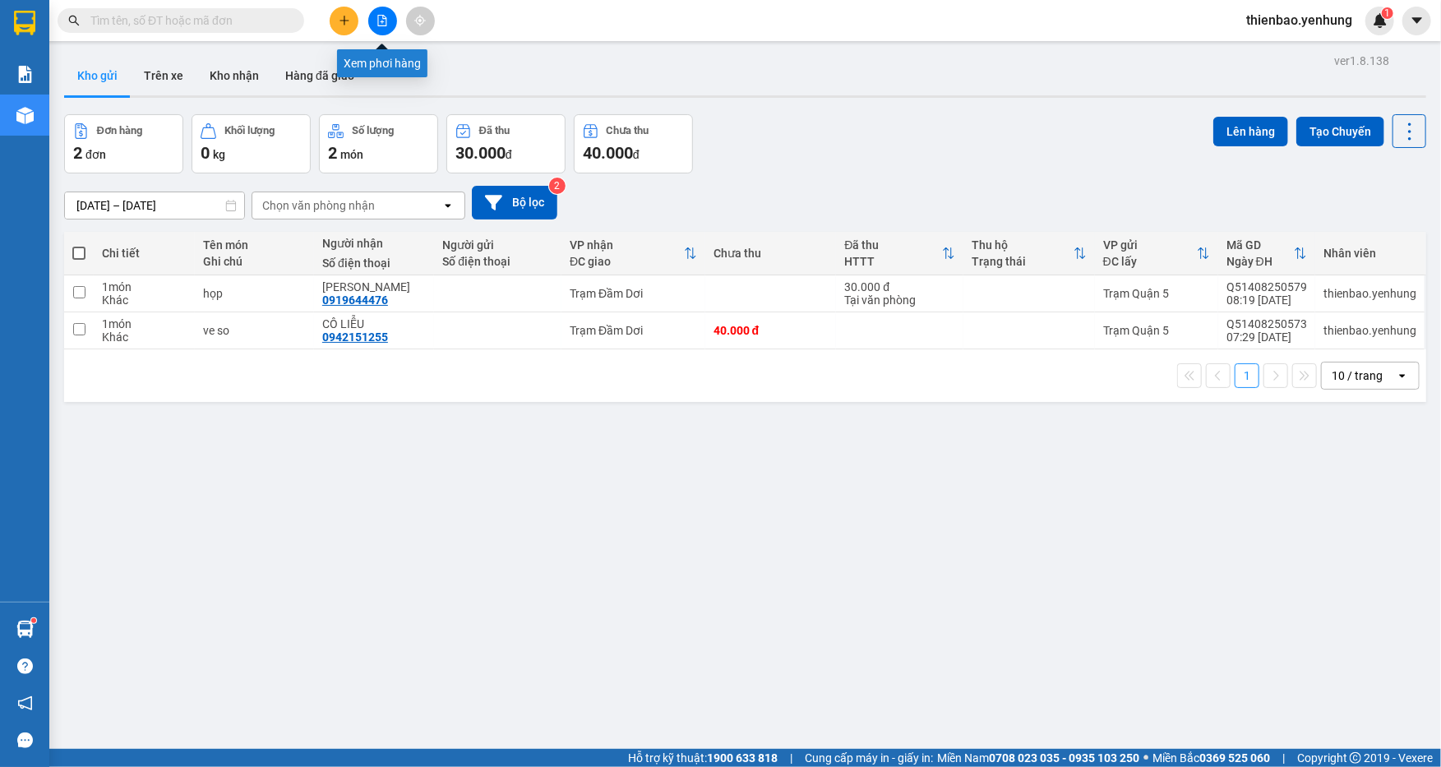
click at [387, 23] on icon "file-add" at bounding box center [382, 21] width 12 height 12
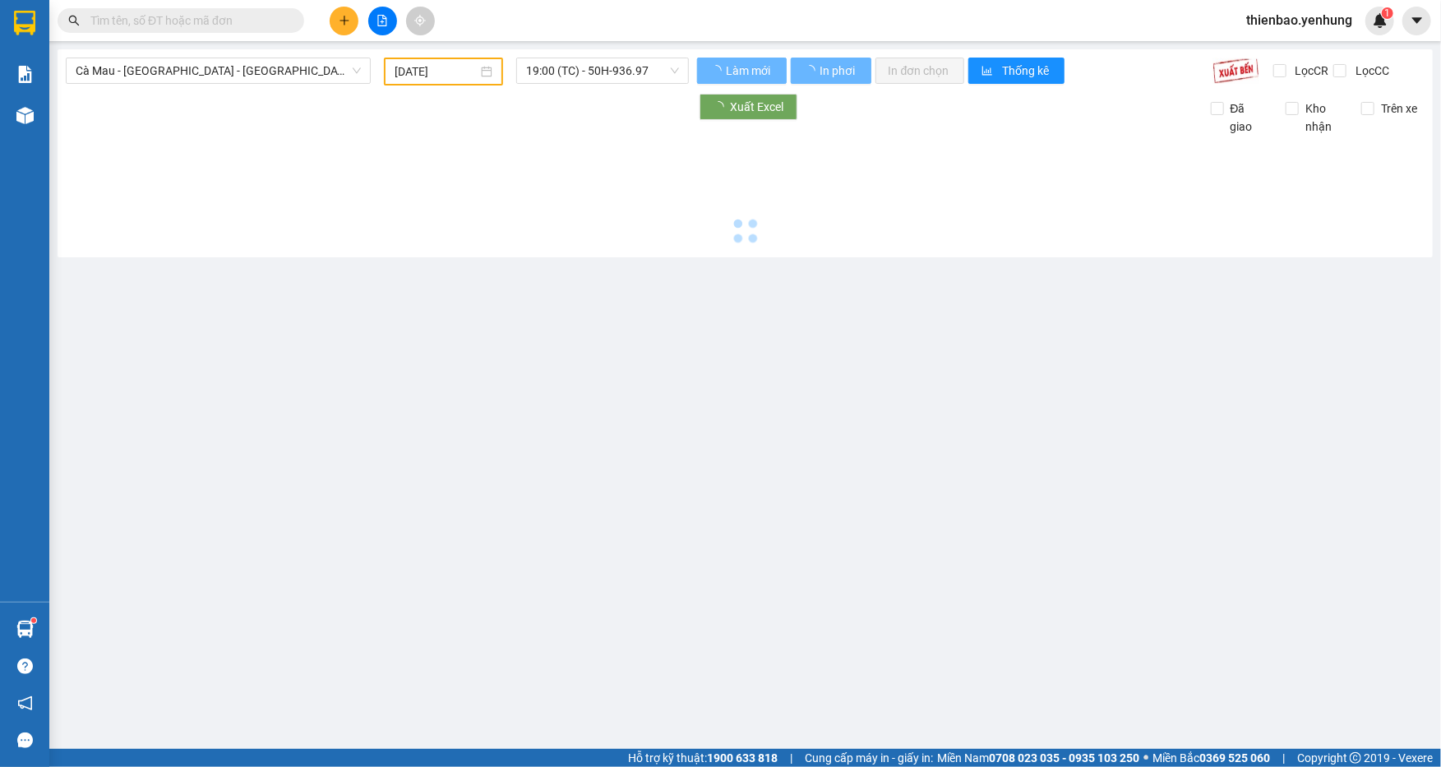
type input "[DATE]"
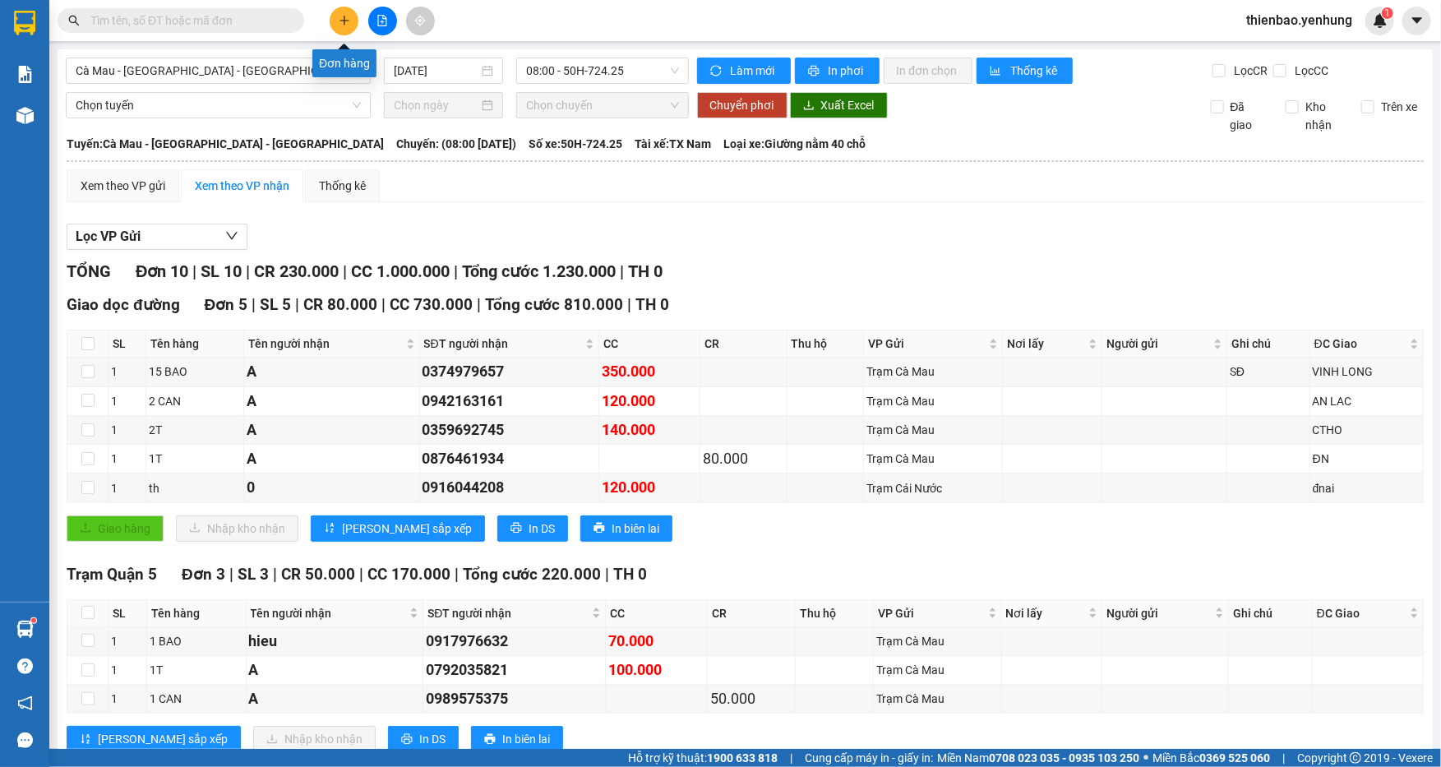
click at [347, 25] on icon "plus" at bounding box center [345, 21] width 12 height 12
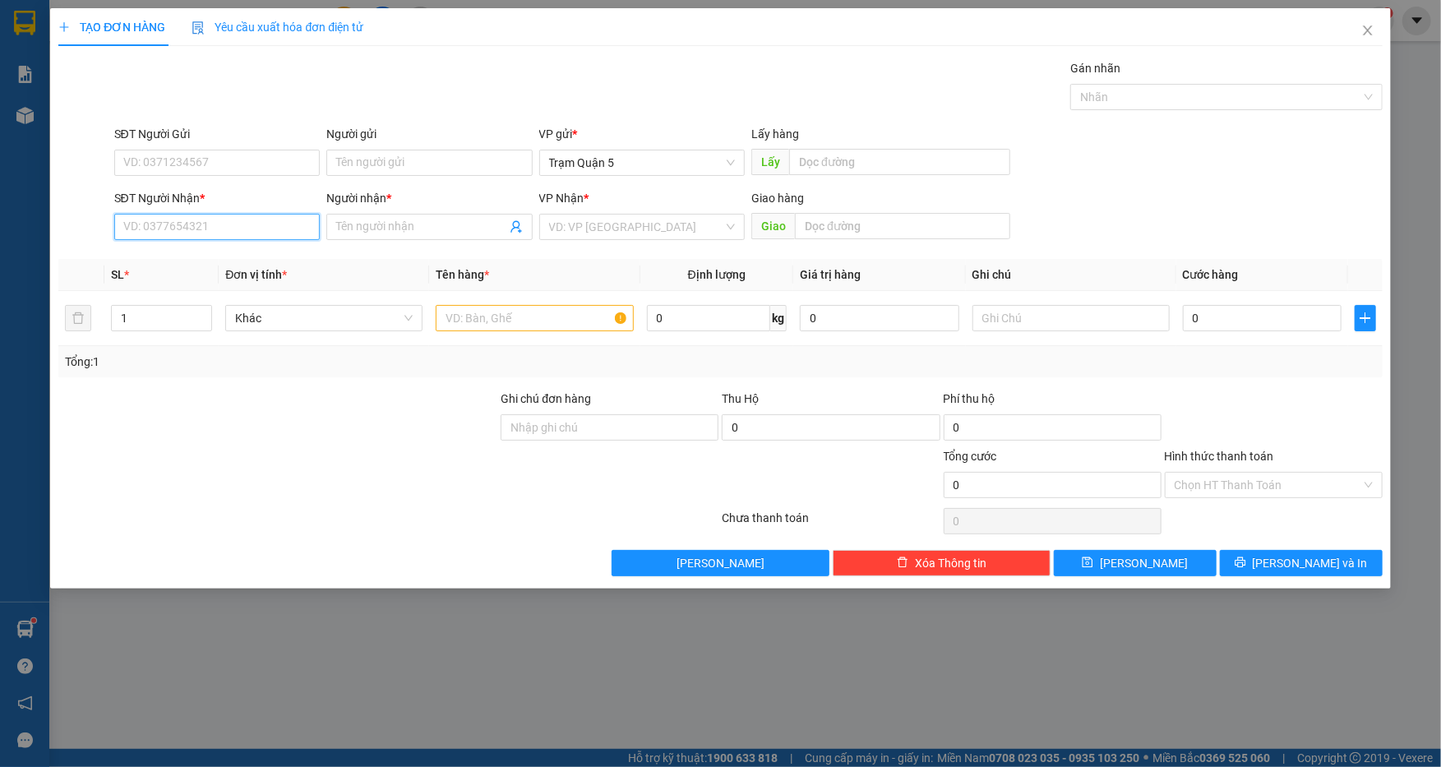
drag, startPoint x: 276, startPoint y: 230, endPoint x: 275, endPoint y: 209, distance: 21.4
click at [275, 215] on input "SĐT Người Nhận *" at bounding box center [217, 227] width 206 height 26
